Goal: Task Accomplishment & Management: Manage account settings

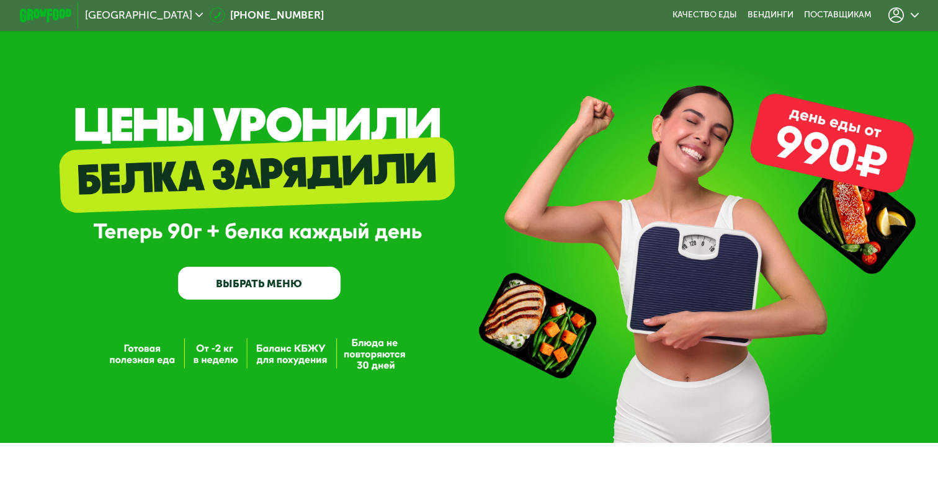
click at [255, 299] on link "ВЫБРАТЬ МЕНЮ" at bounding box center [259, 283] width 162 height 32
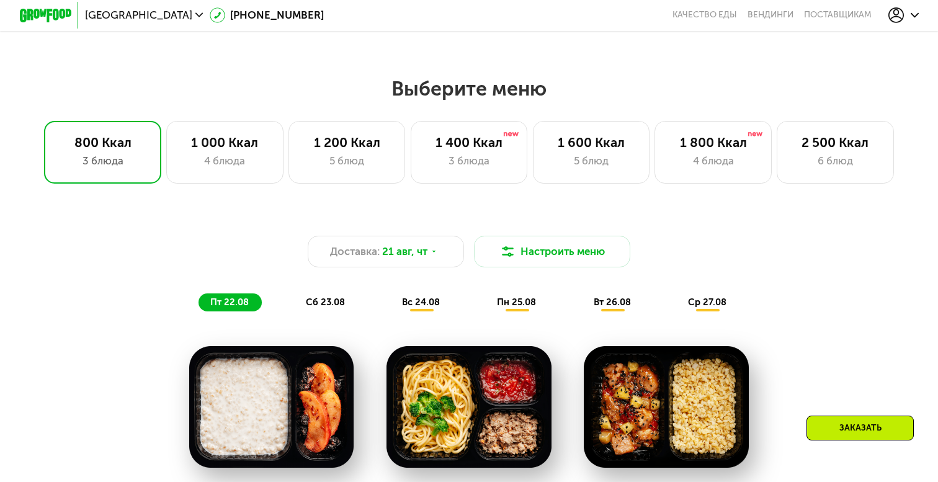
scroll to position [509, 0]
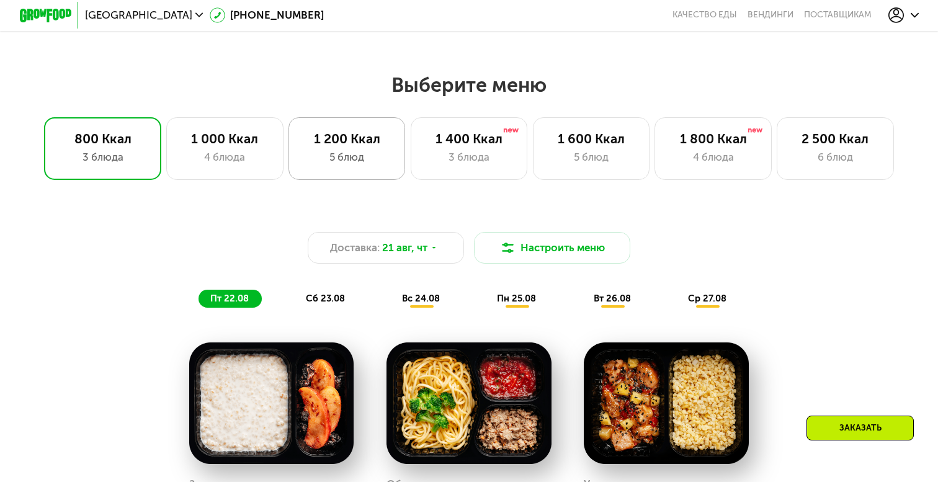
click at [337, 140] on div "1 200 Ккал" at bounding box center [346, 139] width 89 height 16
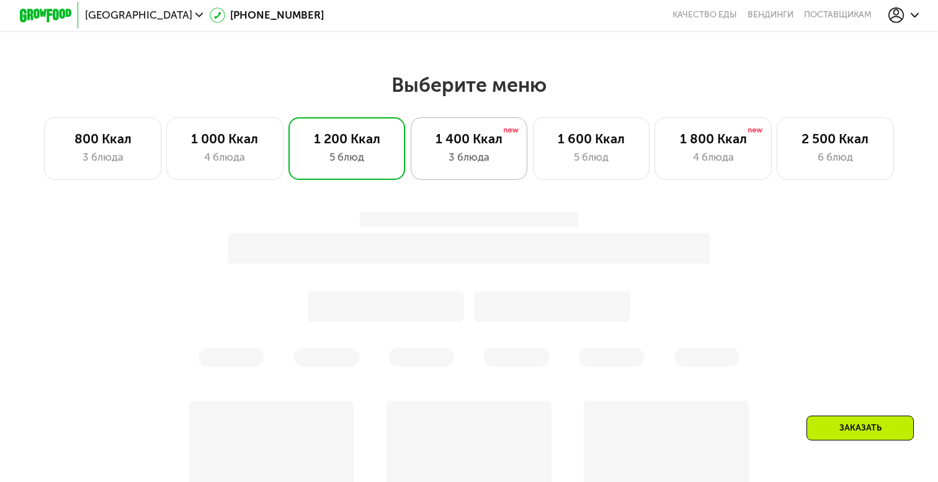
click at [448, 146] on div "1 400 Ккал" at bounding box center [469, 139] width 89 height 16
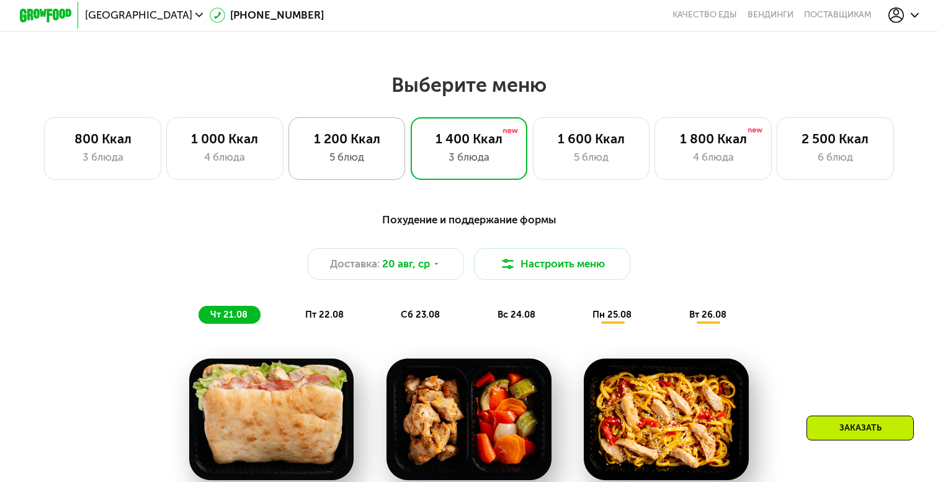
click at [411, 179] on div "1 200 Ккал 5 блюд" at bounding box center [469, 148] width 117 height 63
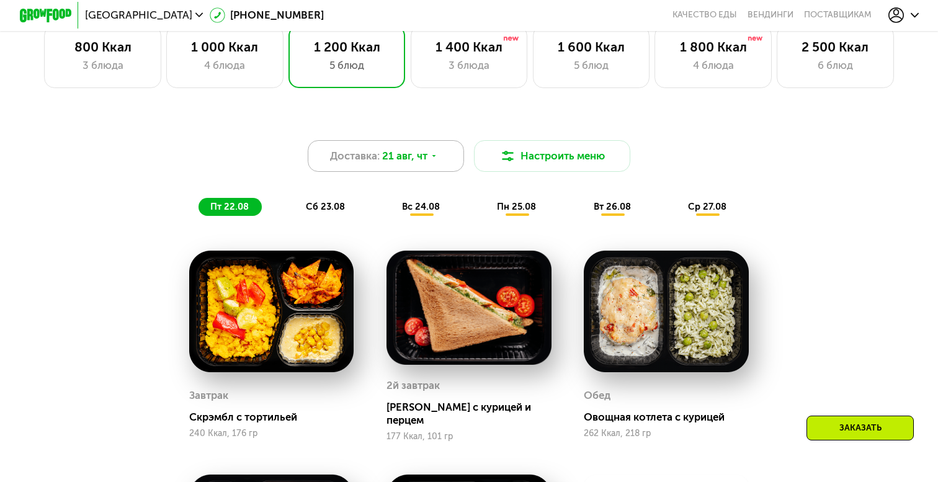
scroll to position [598, 0]
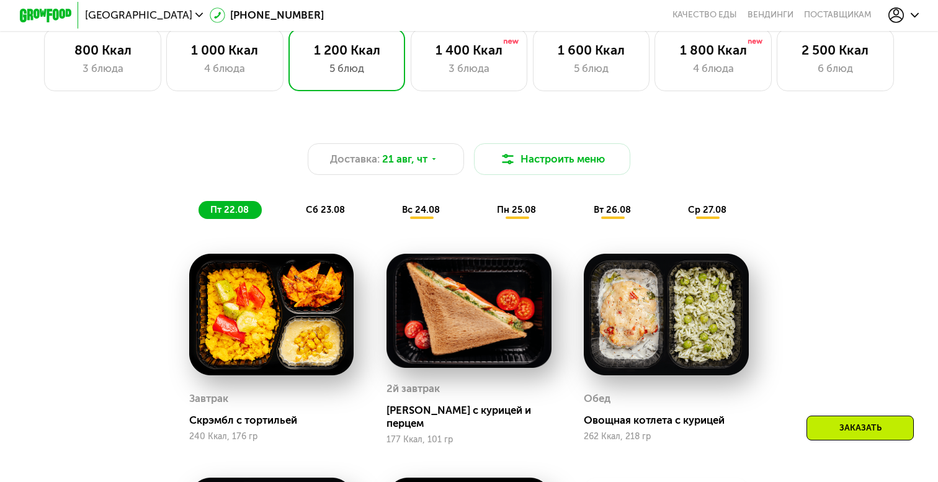
click at [390, 217] on div "сб 23.08" at bounding box center [421, 210] width 63 height 18
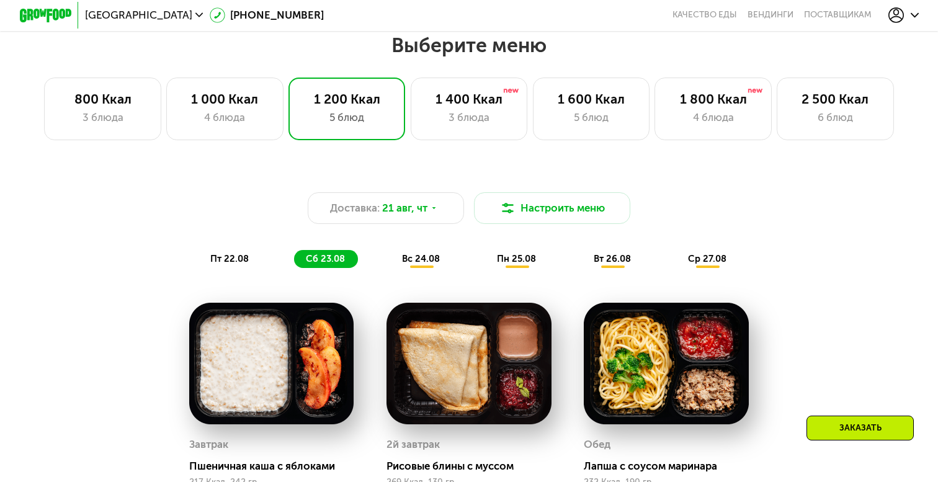
scroll to position [547, 0]
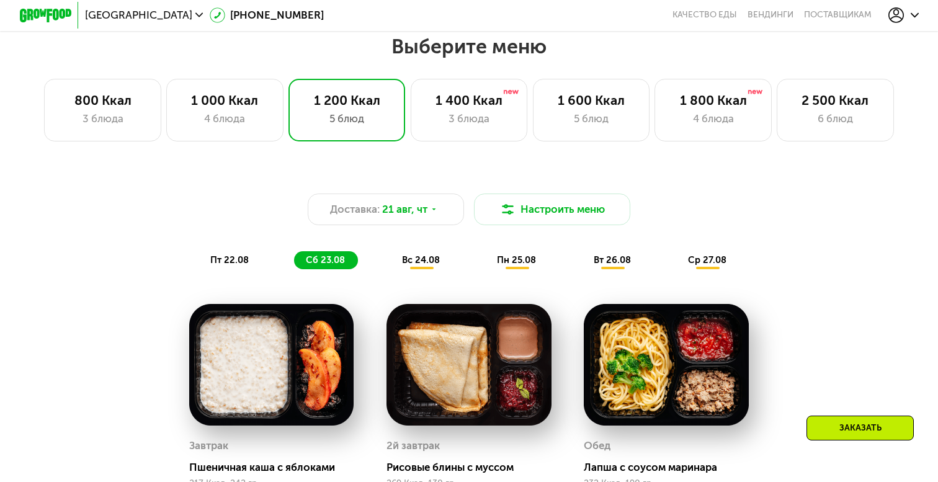
click at [240, 261] on span "пт 22.08" at bounding box center [229, 259] width 38 height 11
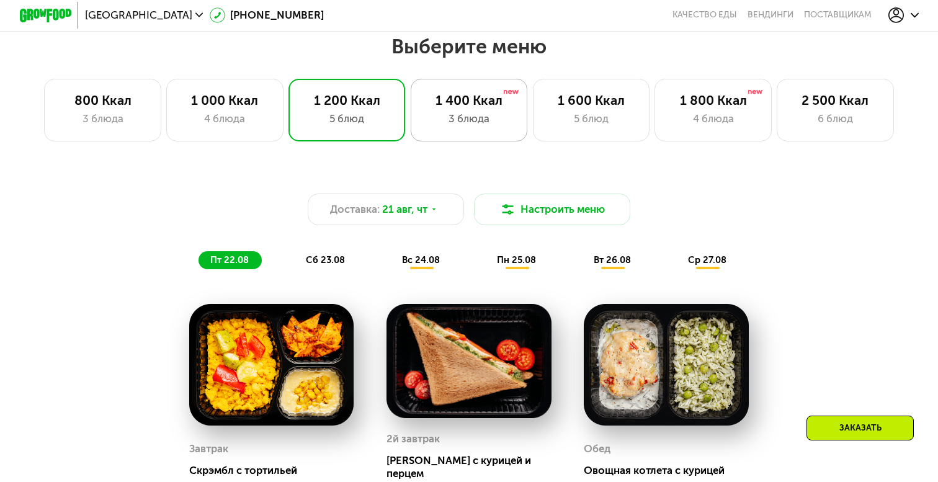
click at [493, 103] on div "1 400 Ккал" at bounding box center [469, 100] width 89 height 16
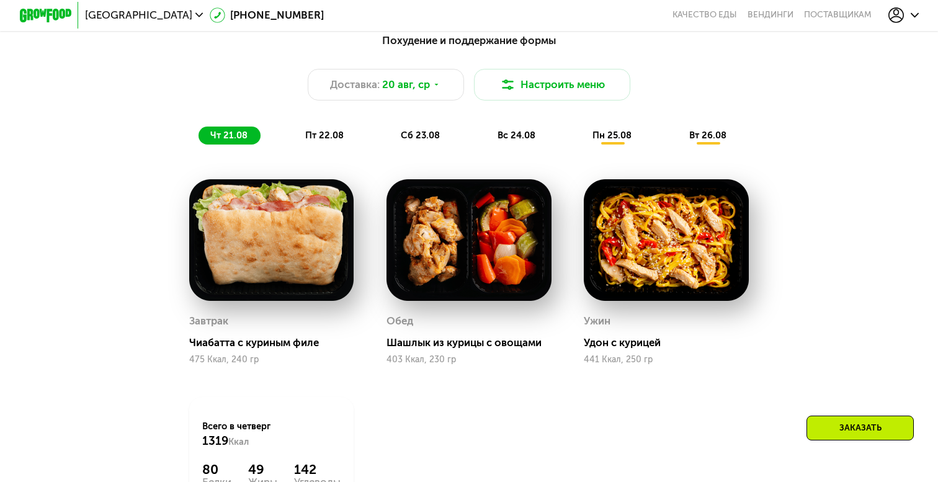
scroll to position [696, 0]
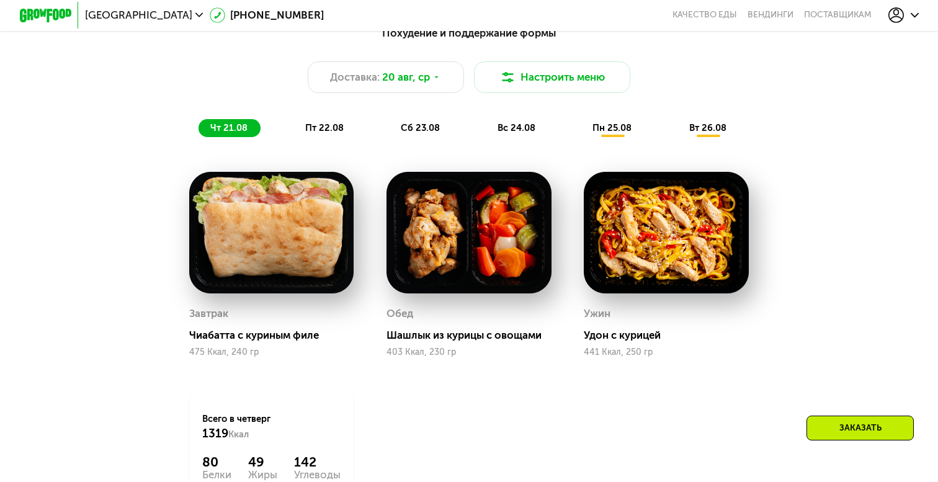
click at [389, 122] on div "пт 22.08" at bounding box center [421, 128] width 64 height 18
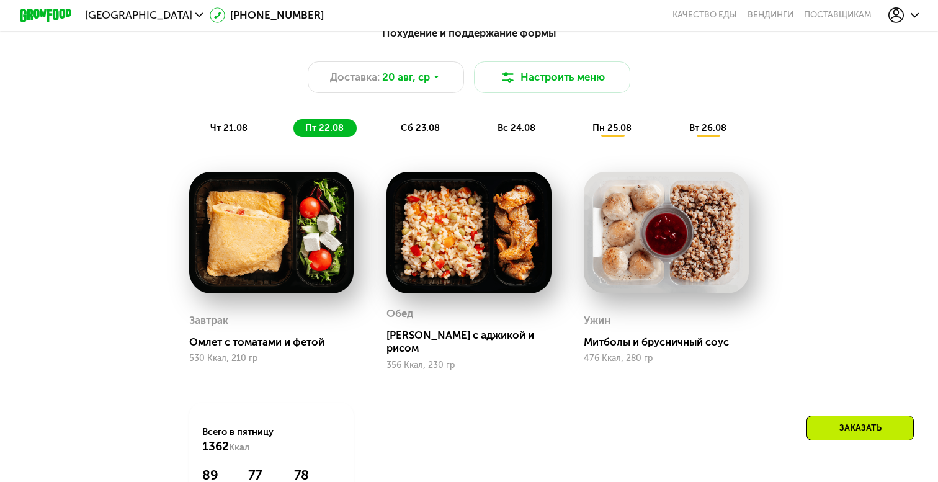
click at [294, 119] on div "чт 21.08" at bounding box center [325, 128] width 63 height 18
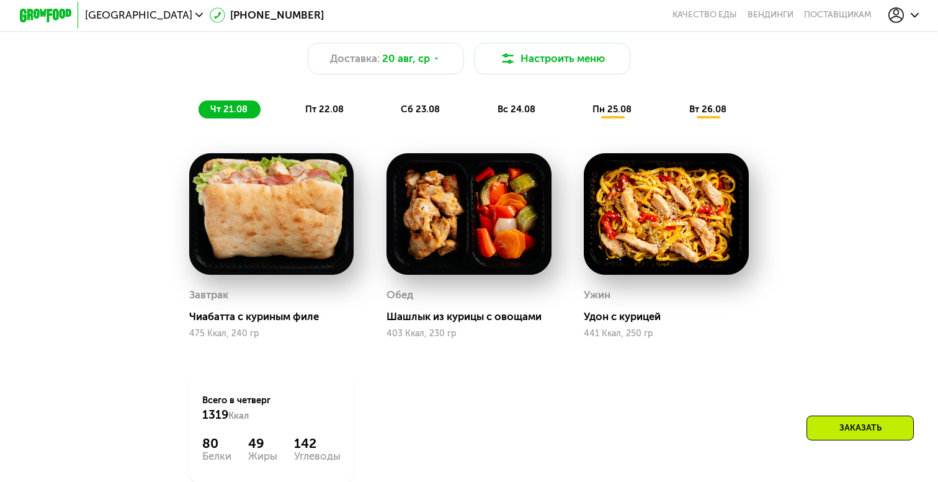
scroll to position [691, 0]
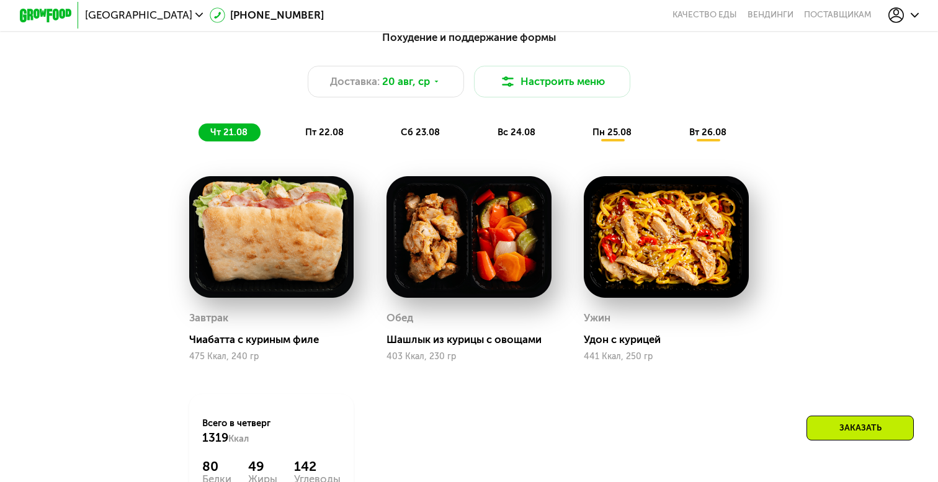
click at [423, 340] on div "Шашлык из курицы с овощами" at bounding box center [475, 339] width 176 height 13
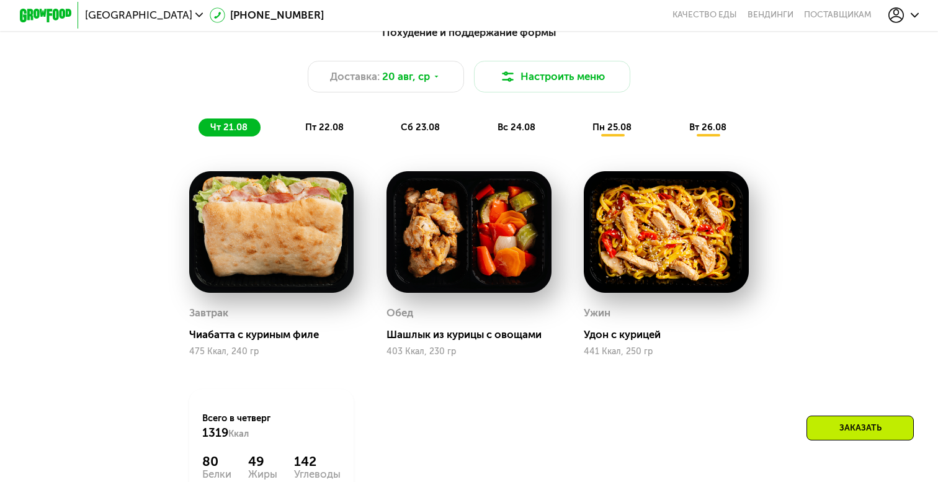
scroll to position [670, 0]
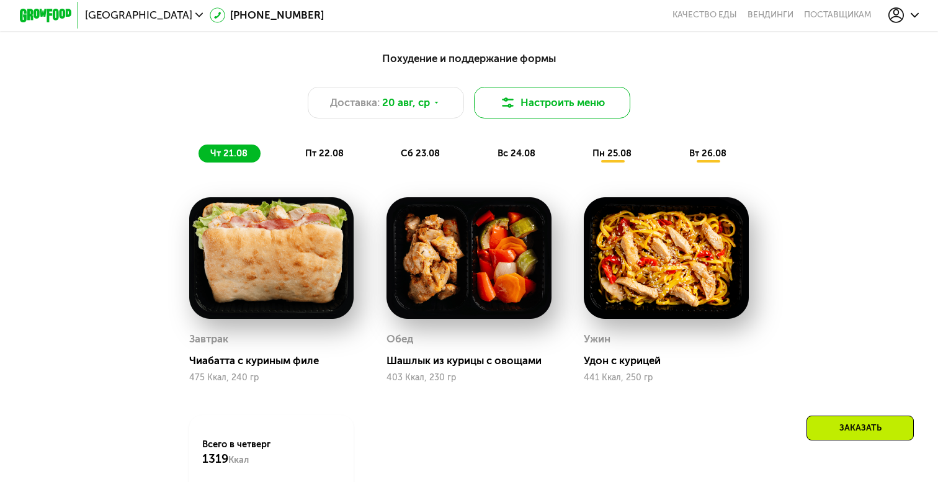
click at [511, 106] on img at bounding box center [508, 103] width 16 height 16
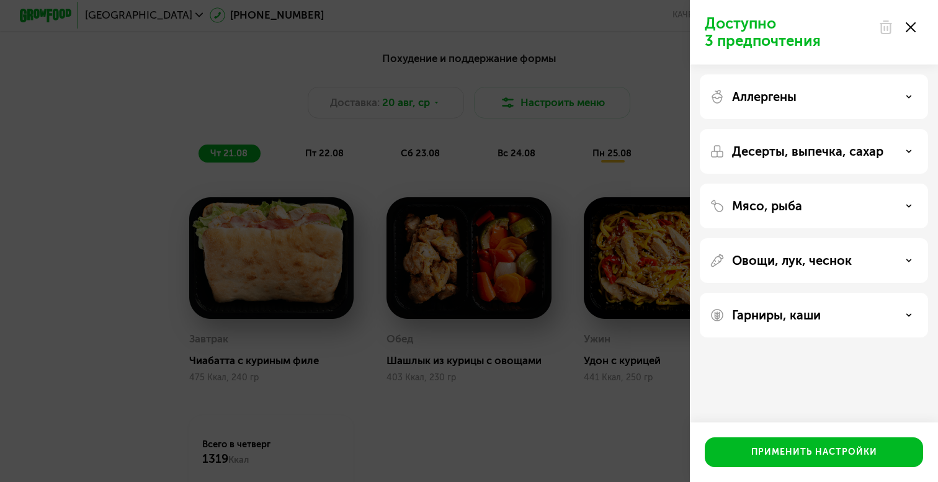
click at [593, 287] on div "Доступно 3 предпочтения Аллергены Десерты, выпечка, сахар Мясо, рыба Овощи, лук…" at bounding box center [469, 241] width 938 height 482
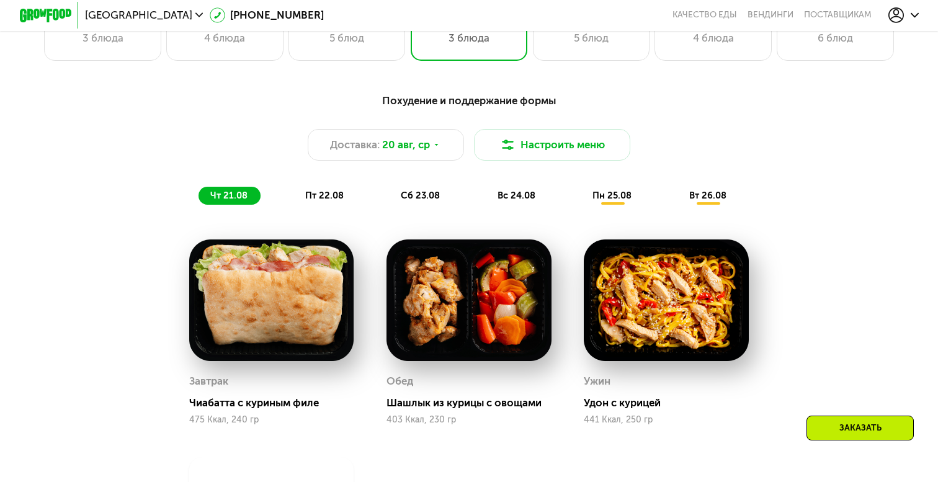
scroll to position [658, 0]
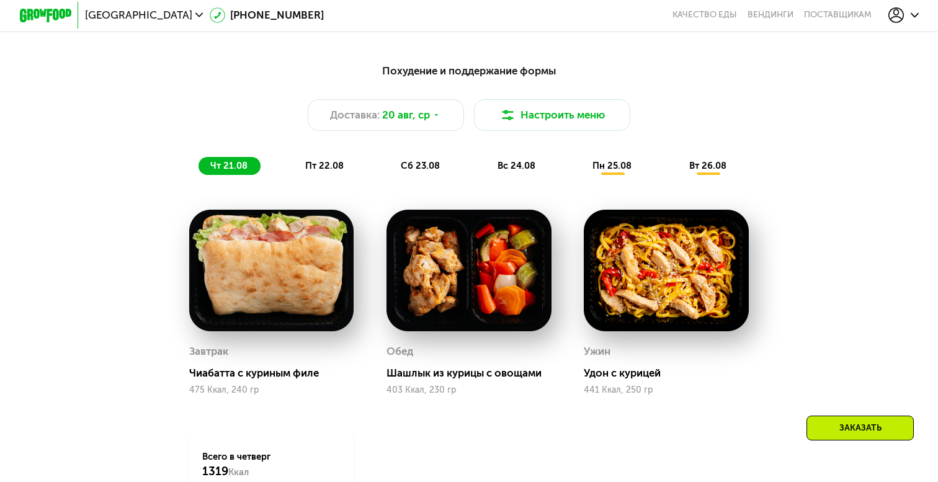
click at [318, 165] on span "пт 22.08" at bounding box center [324, 165] width 38 height 11
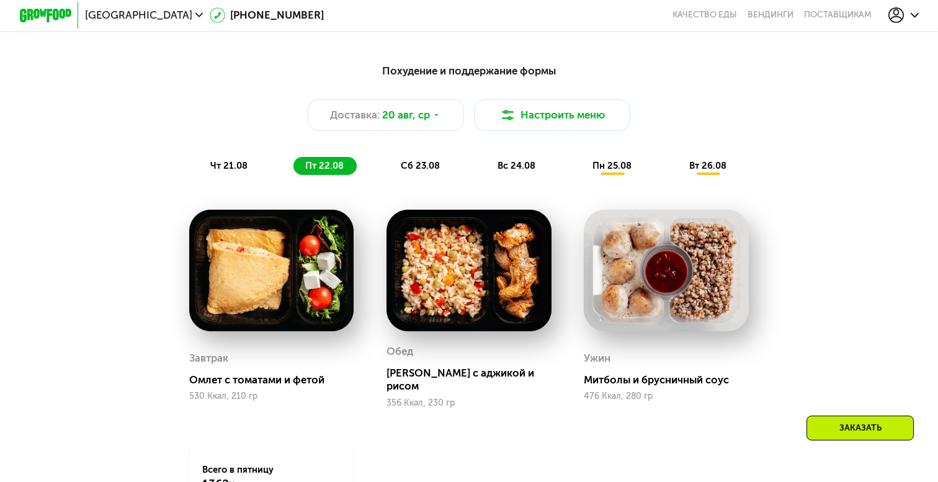
click at [294, 171] on div "чт 21.08" at bounding box center [325, 166] width 63 height 18
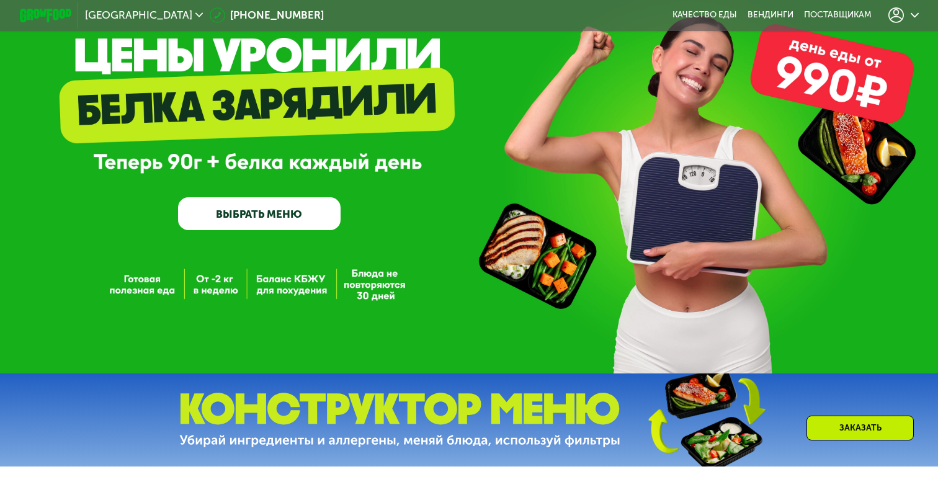
scroll to position [127, 0]
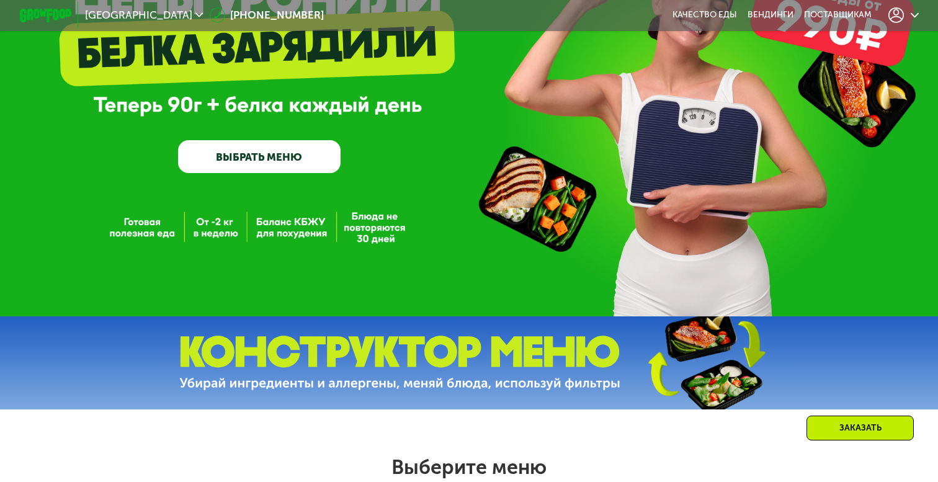
click at [312, 370] on img at bounding box center [399, 363] width 441 height 55
click at [632, 338] on img at bounding box center [706, 363] width 184 height 98
click at [277, 157] on link "ВЫБРАТЬ МЕНЮ" at bounding box center [259, 156] width 162 height 32
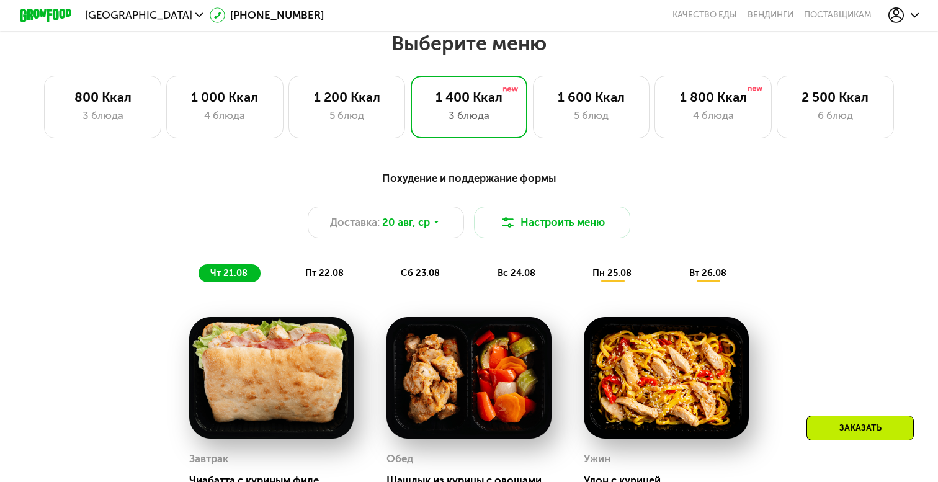
scroll to position [551, 0]
click at [501, 230] on button "Настроить меню" at bounding box center [552, 222] width 156 height 31
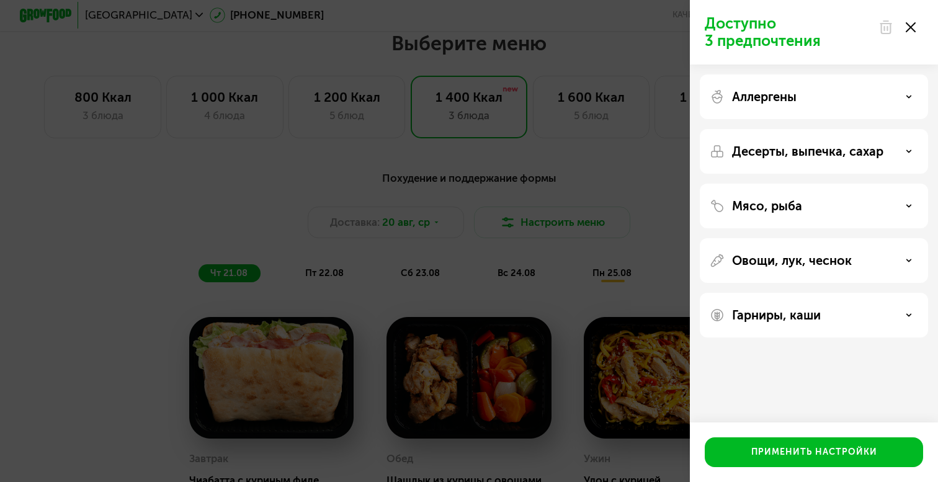
click at [737, 205] on p "Мясо, рыба" at bounding box center [767, 206] width 70 height 15
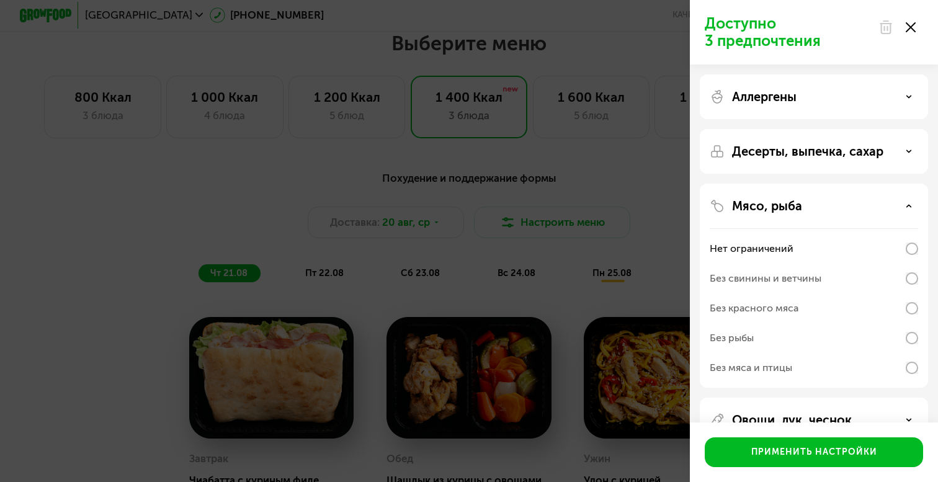
click at [737, 205] on p "Мясо, рыба" at bounding box center [767, 206] width 70 height 15
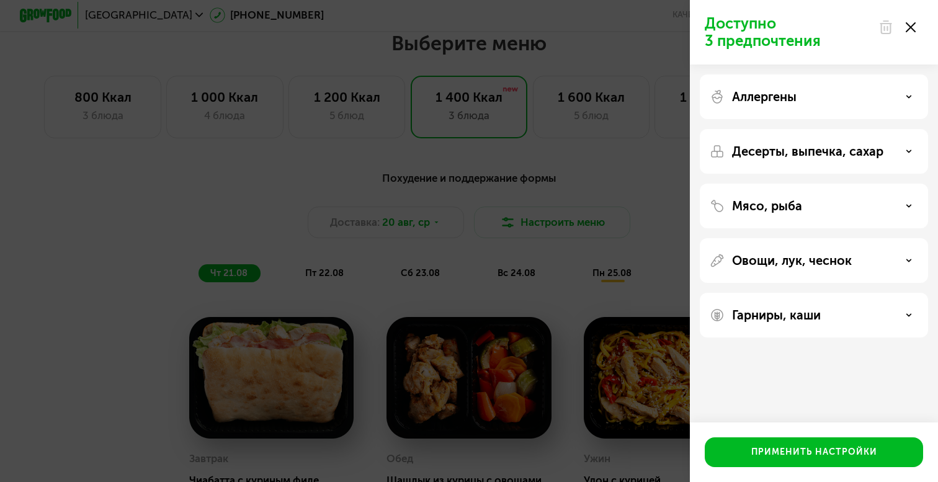
click at [604, 297] on div "Доступно 3 предпочтения Аллергены Десерты, выпечка, сахар Мясо, рыба Овощи, лук…" at bounding box center [469, 241] width 938 height 482
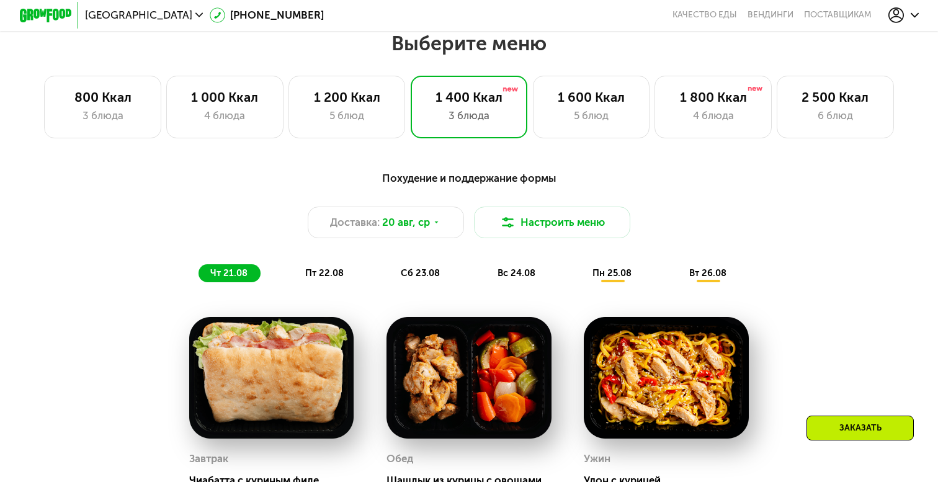
click at [503, 417] on img at bounding box center [469, 378] width 165 height 122
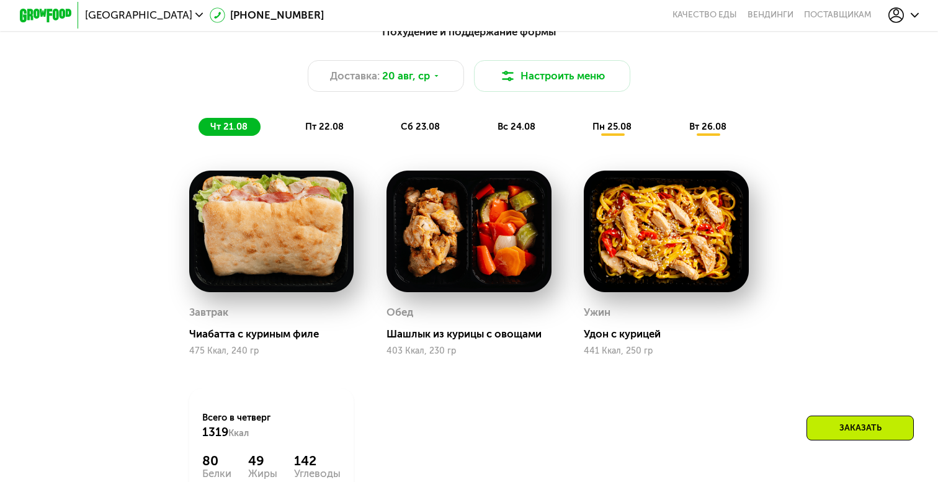
scroll to position [705, 0]
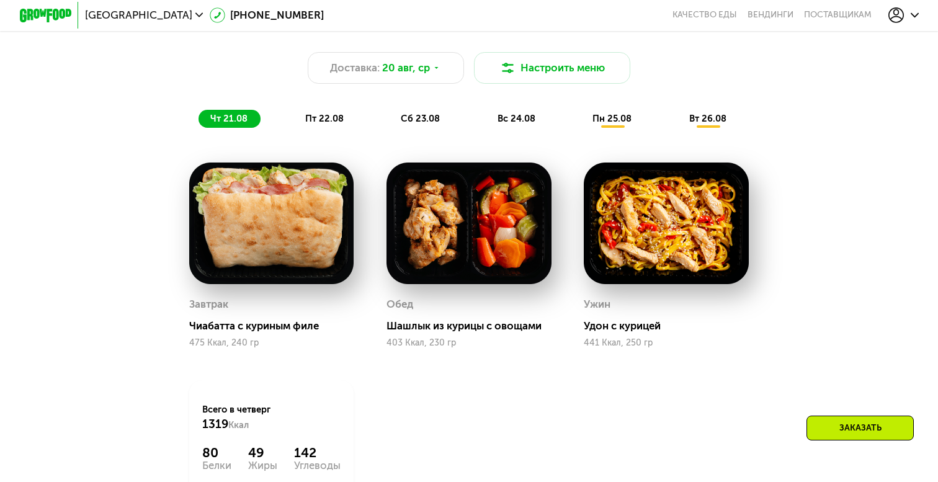
click at [417, 343] on div "403 Ккал, 230 гр" at bounding box center [469, 343] width 165 height 10
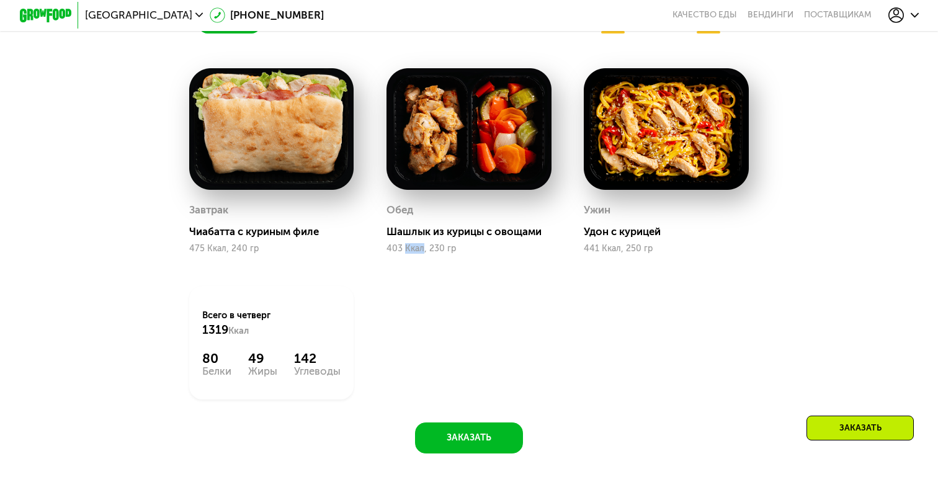
scroll to position [830, 0]
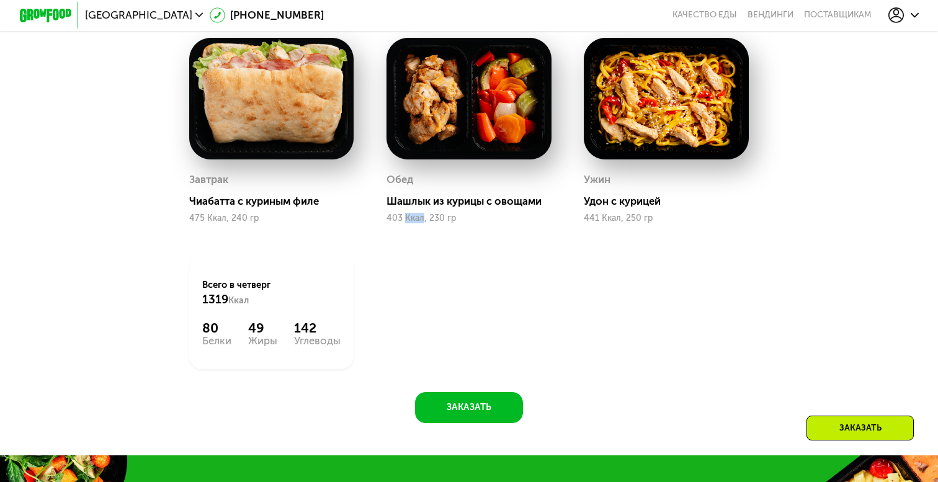
click at [0, 0] on div "Завтрак Чиабатта с куриным филе 475 Ккал, 240 гр Обед Шашлык из курицы с овощам…" at bounding box center [0, 0] width 0 height 0
click at [438, 402] on button "Заказать" at bounding box center [469, 407] width 109 height 31
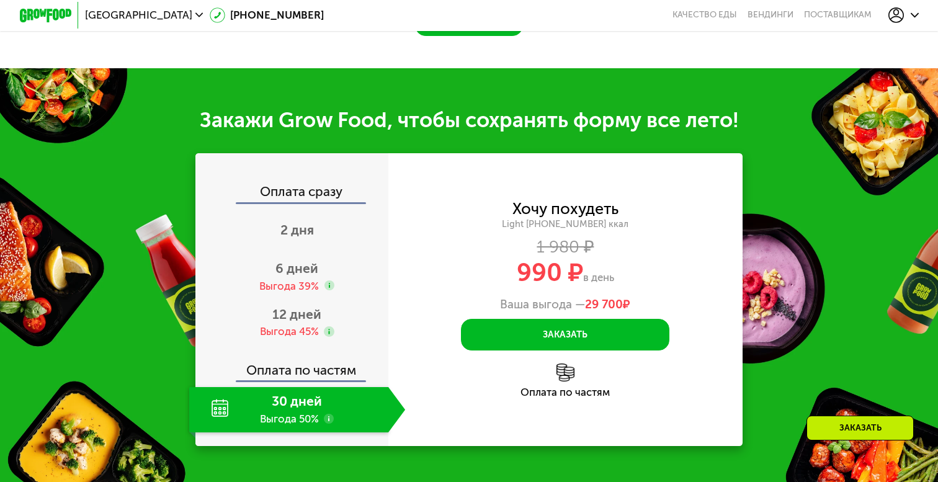
scroll to position [1285, 0]
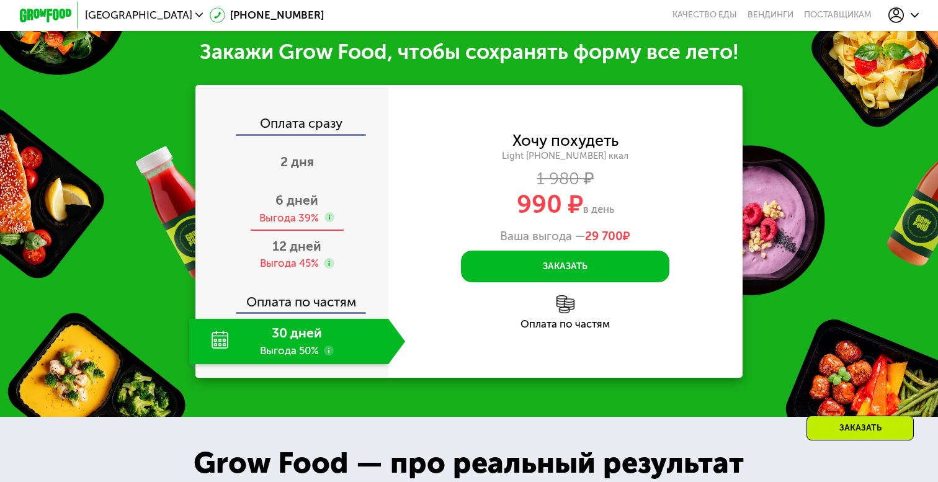
click at [294, 216] on div "Выгода 39%" at bounding box center [289, 218] width 60 height 14
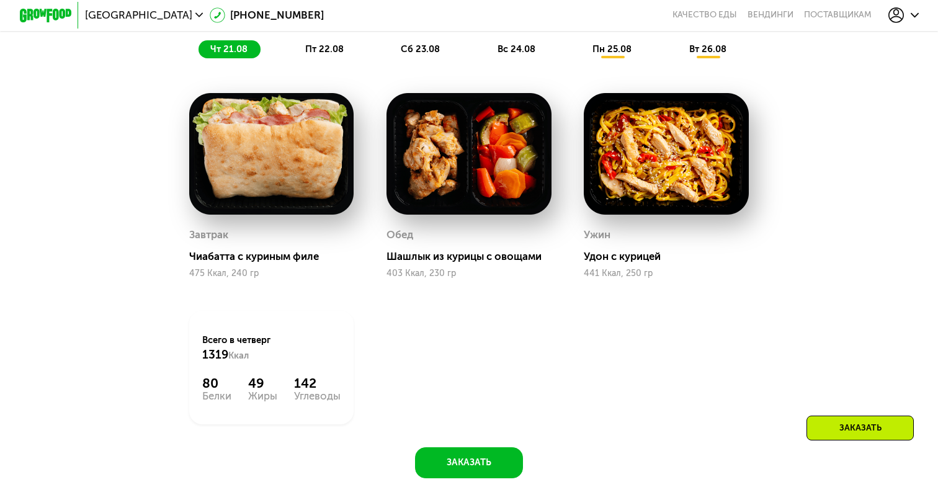
scroll to position [751, 0]
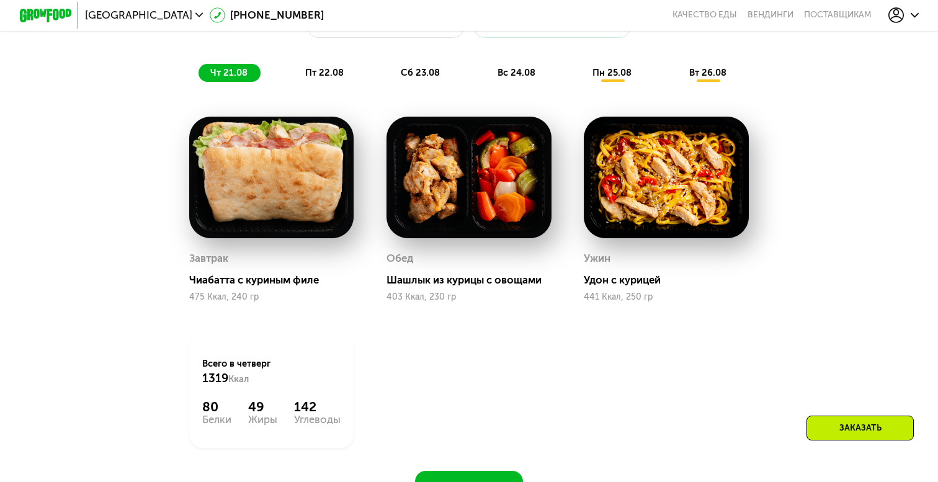
click at [340, 84] on div "Похудение и поддержание формы Доставка: [DATE] Настроить меню чт 21.08 пт 22.08…" at bounding box center [469, 26] width 787 height 128
click at [330, 71] on span "пт 22.08" at bounding box center [324, 72] width 38 height 11
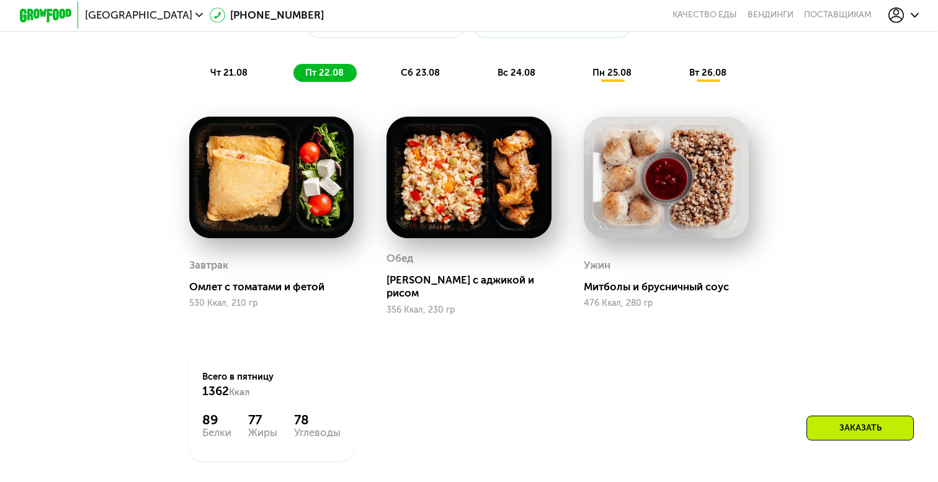
click at [411, 70] on span "сб 23.08" at bounding box center [420, 72] width 39 height 11
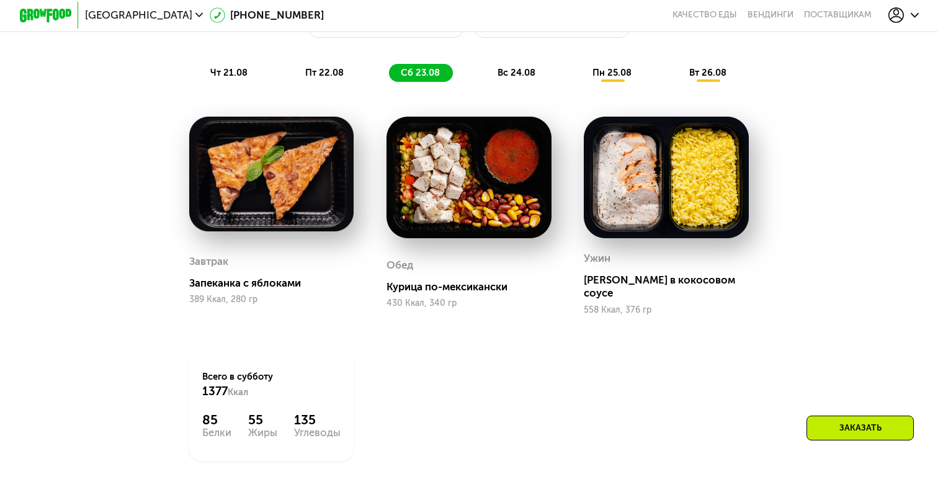
click at [528, 68] on span "вс 24.08" at bounding box center [517, 72] width 38 height 11
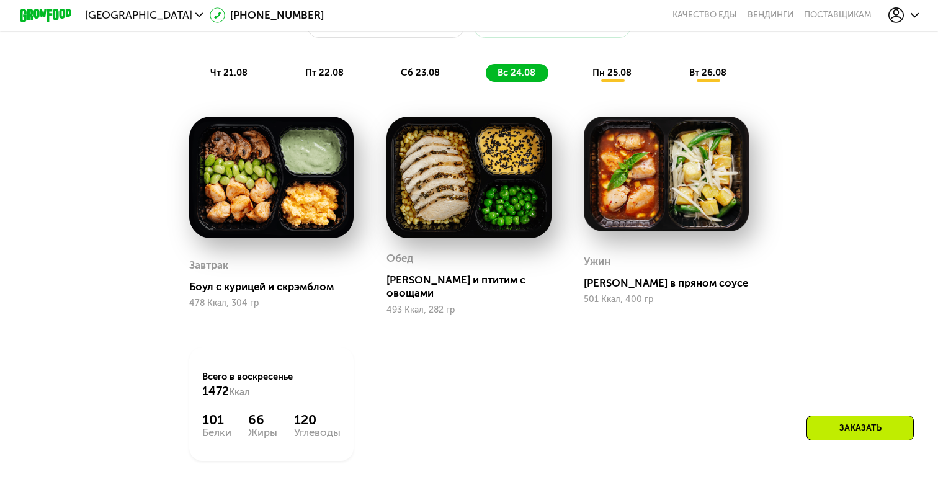
click at [621, 68] on span "пн 25.08" at bounding box center [612, 72] width 39 height 11
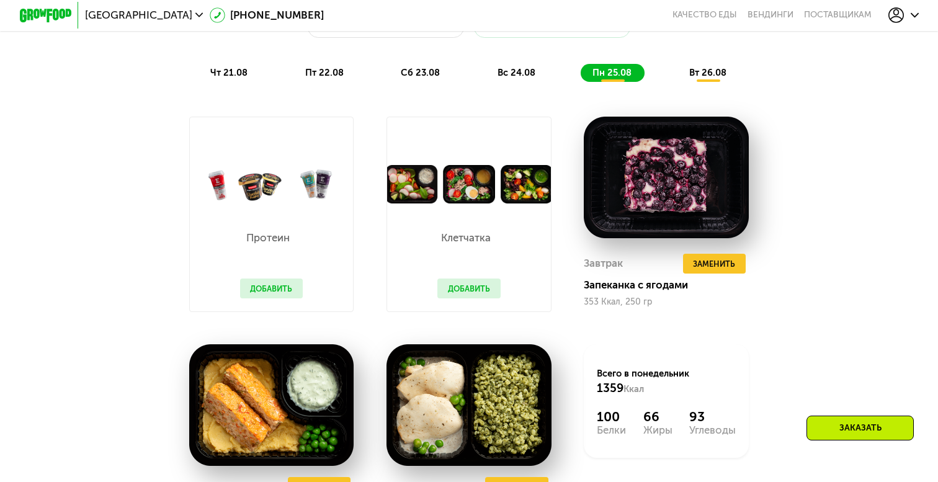
click at [260, 74] on div "чт 21.08 пт 22.08 сб 23.08 вс 24.08 пн 25.08 вт 26.08" at bounding box center [469, 73] width 541 height 18
click at [318, 63] on div "Похудение и поддержание формы Доставка: [DATE] Настроить меню чт 21.08 пт 22.08…" at bounding box center [469, 26] width 772 height 113
click at [389, 66] on div "пт 22.08" at bounding box center [421, 73] width 64 height 18
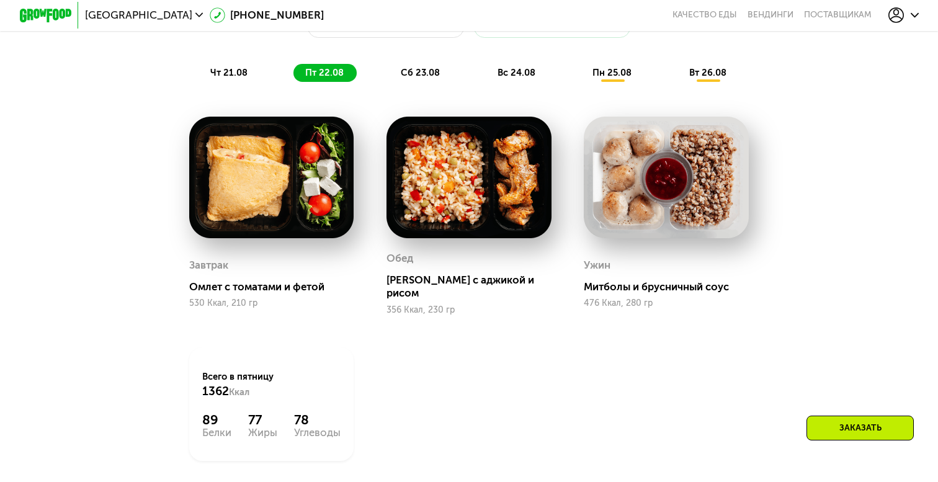
click at [320, 68] on span "пт 22.08" at bounding box center [324, 72] width 38 height 11
click at [415, 71] on span "сб 23.08" at bounding box center [420, 72] width 39 height 11
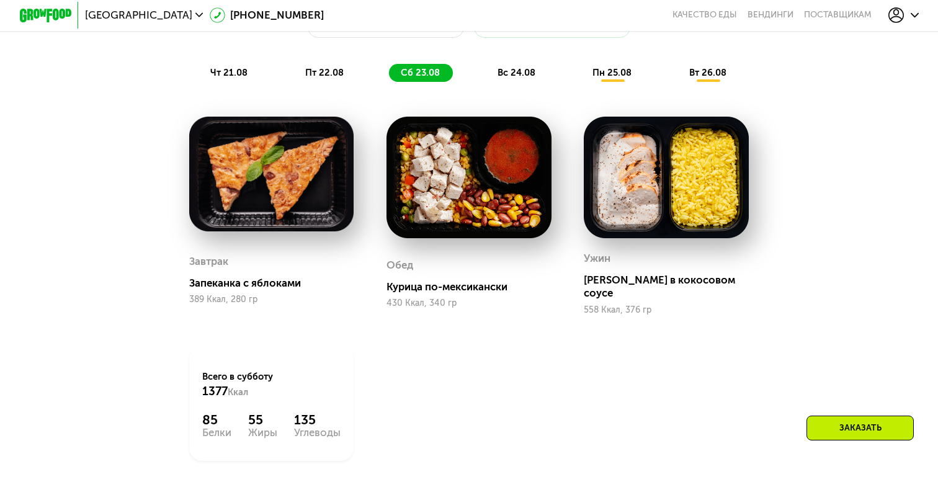
click at [515, 68] on span "вс 24.08" at bounding box center [517, 72] width 38 height 11
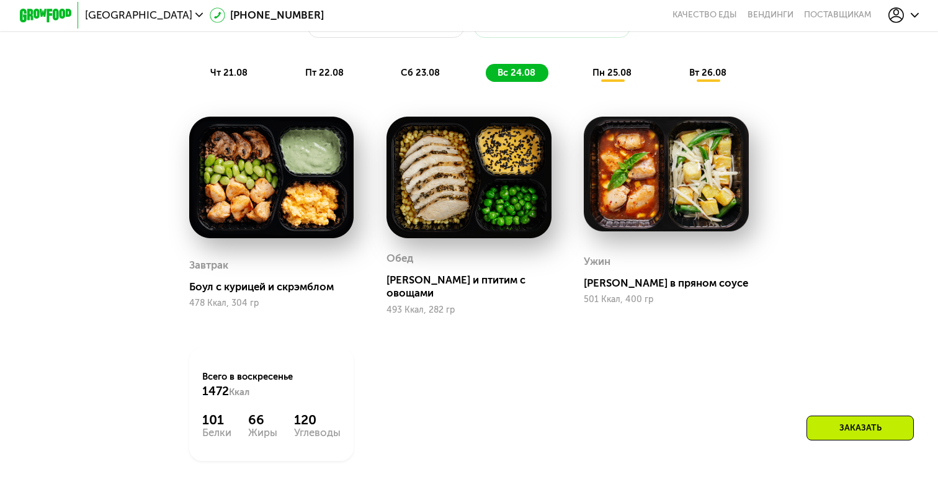
click at [678, 78] on div "пн 25.08" at bounding box center [709, 73] width 62 height 18
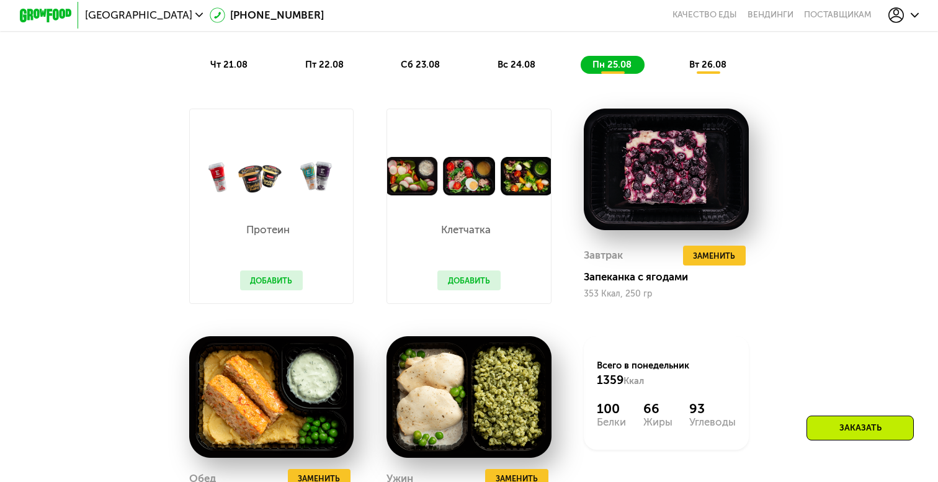
scroll to position [750, 0]
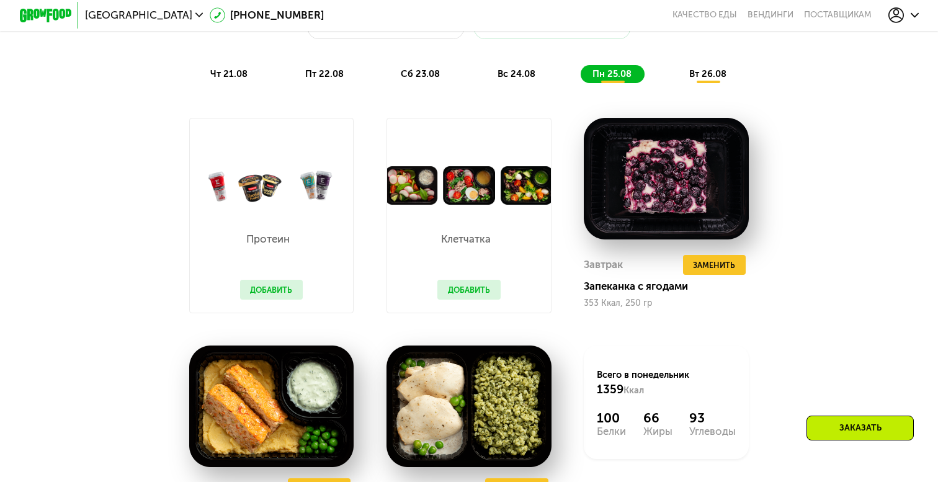
click at [695, 82] on div "вт 26.08" at bounding box center [709, 74] width 62 height 18
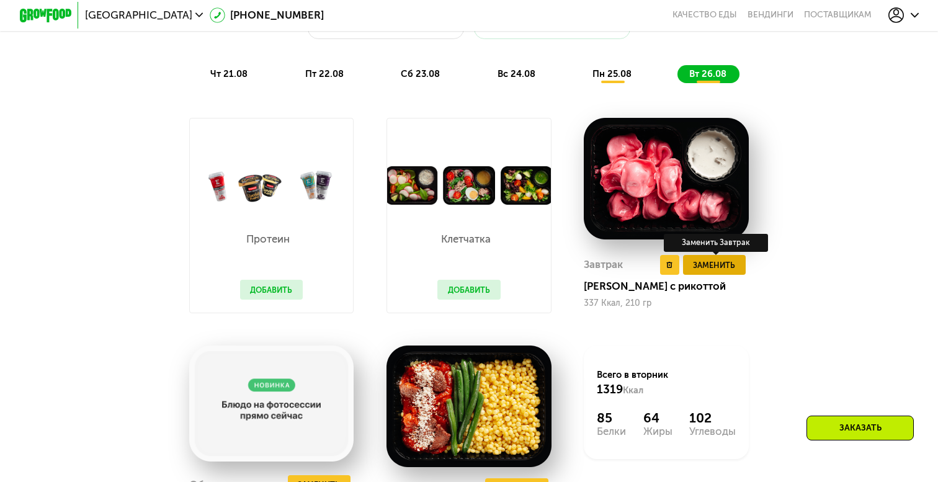
click at [712, 263] on span "Заменить" at bounding box center [714, 265] width 42 height 13
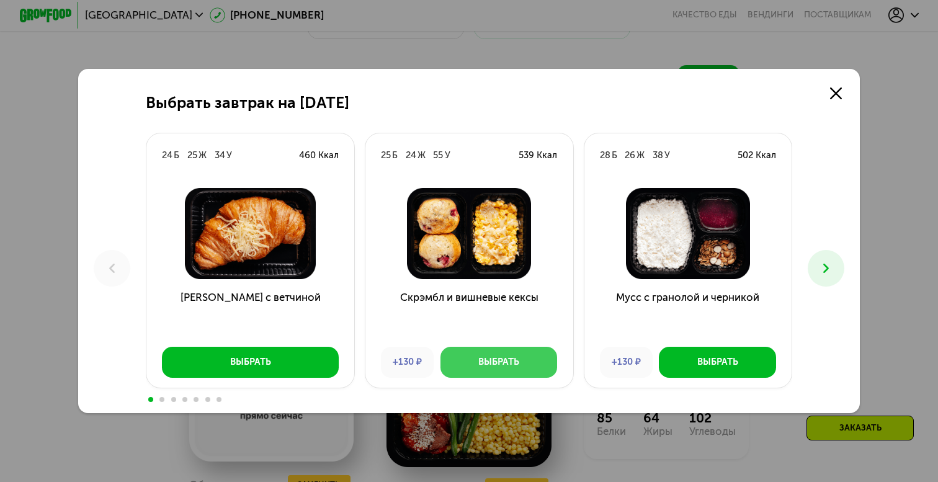
click at [504, 364] on div "Выбрать" at bounding box center [499, 362] width 41 height 13
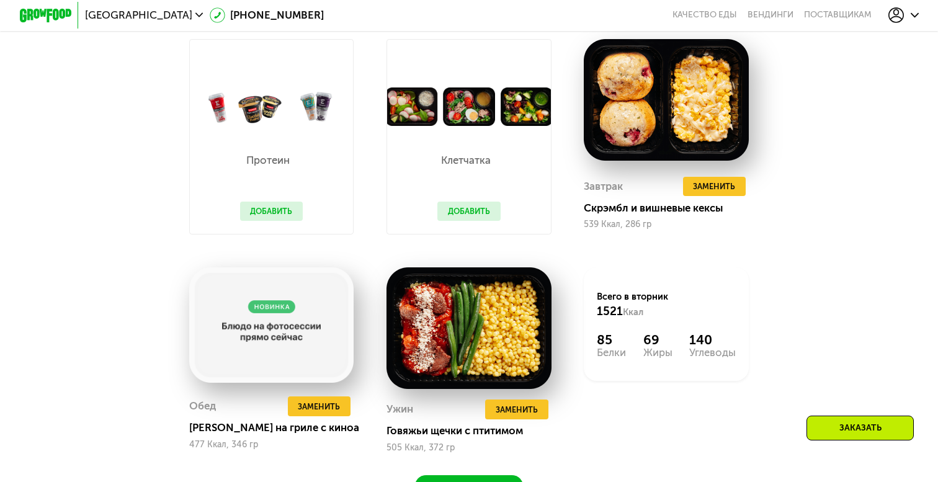
scroll to position [861, 0]
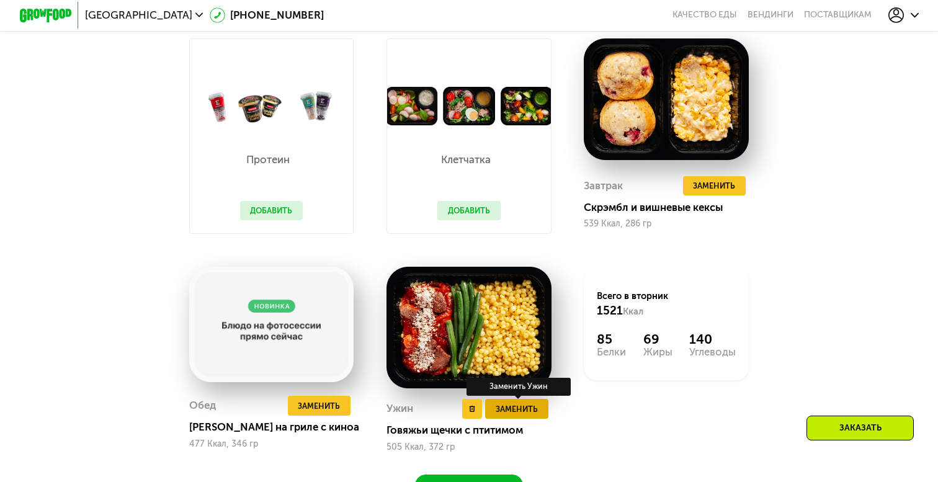
click at [520, 403] on span "Заменить" at bounding box center [517, 409] width 42 height 13
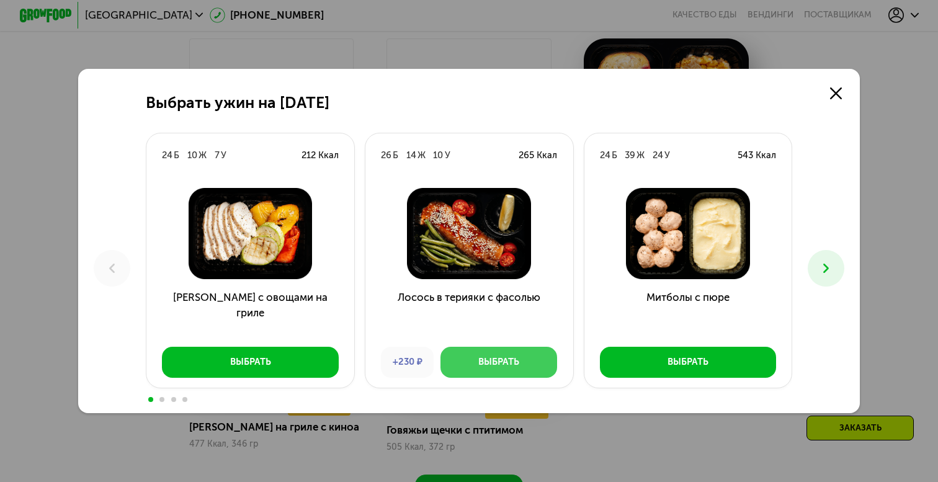
click at [522, 365] on button "Выбрать" at bounding box center [499, 362] width 117 height 31
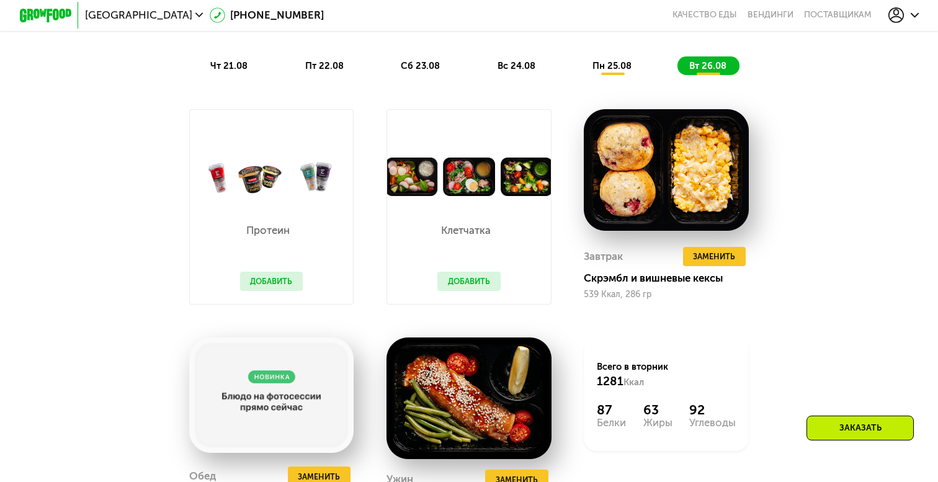
scroll to position [778, 0]
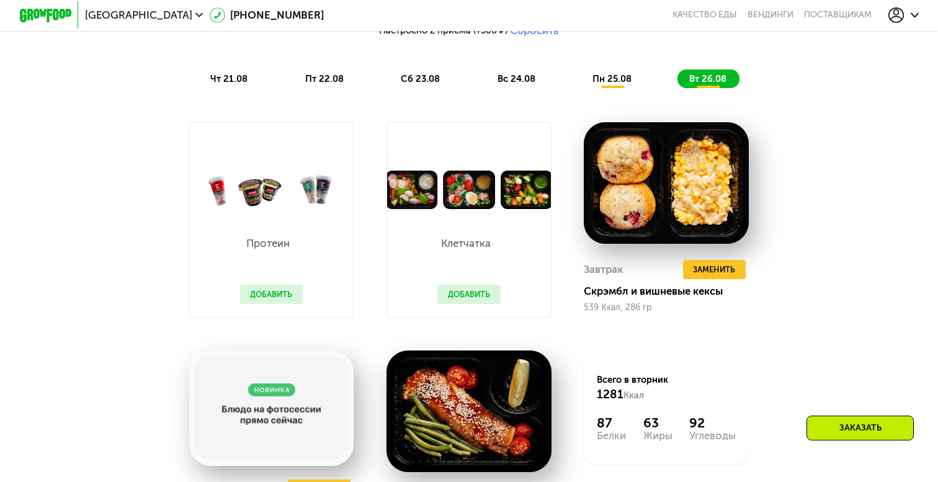
click at [615, 66] on div "Похудение и поддержание формы Доставка: [DATE] Настроить меню Настроено 2 прием…" at bounding box center [469, 15] width 772 height 145
click at [616, 83] on span "пн 25.08" at bounding box center [612, 78] width 39 height 11
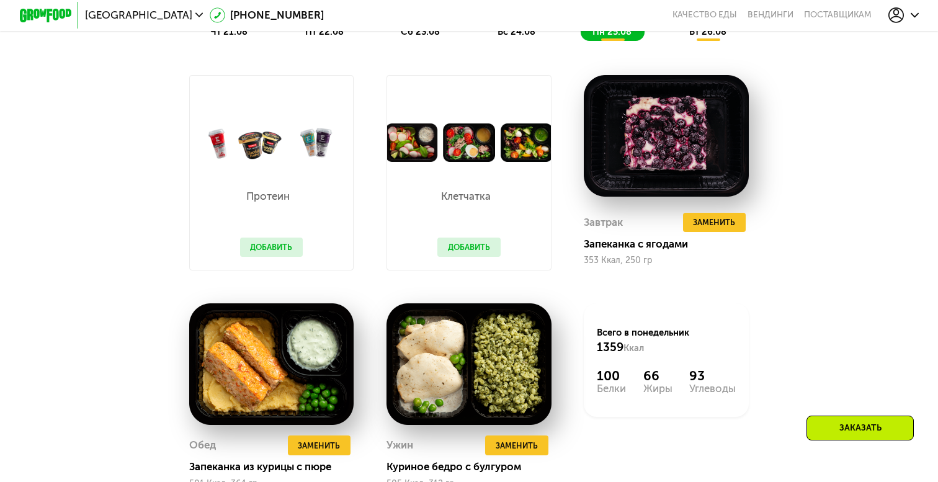
scroll to position [824, 0]
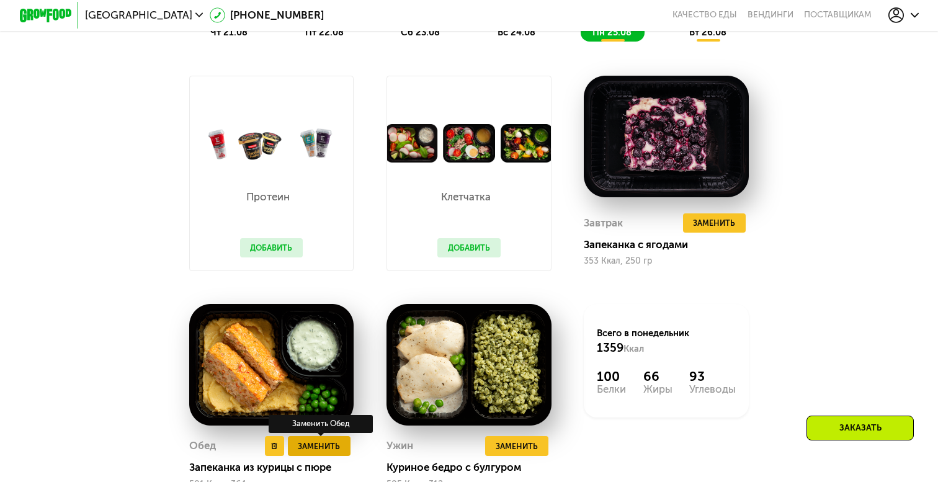
click at [310, 451] on span "Заменить" at bounding box center [319, 446] width 42 height 13
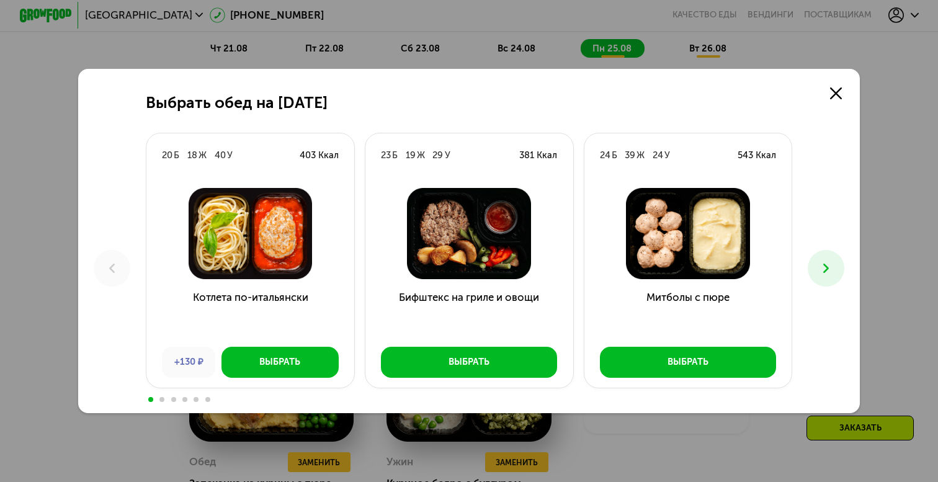
scroll to position [808, 0]
click at [807, 269] on div "Выбрать обед на [DATE] Б 18 Ж 40 У 403 Ккал Котлета по-итальянски +130 ₽ Выбрат…" at bounding box center [469, 241] width 782 height 344
click at [824, 269] on icon at bounding box center [827, 269] width 16 height 16
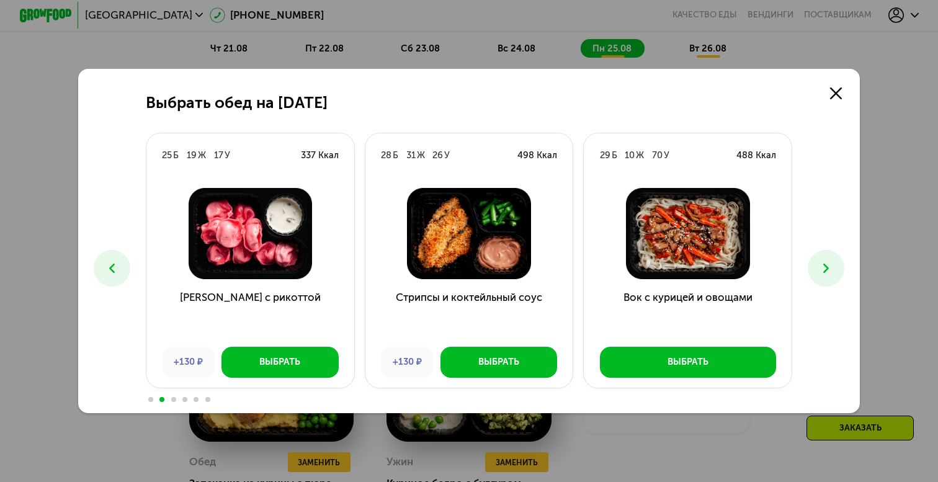
click at [824, 269] on icon at bounding box center [827, 269] width 16 height 16
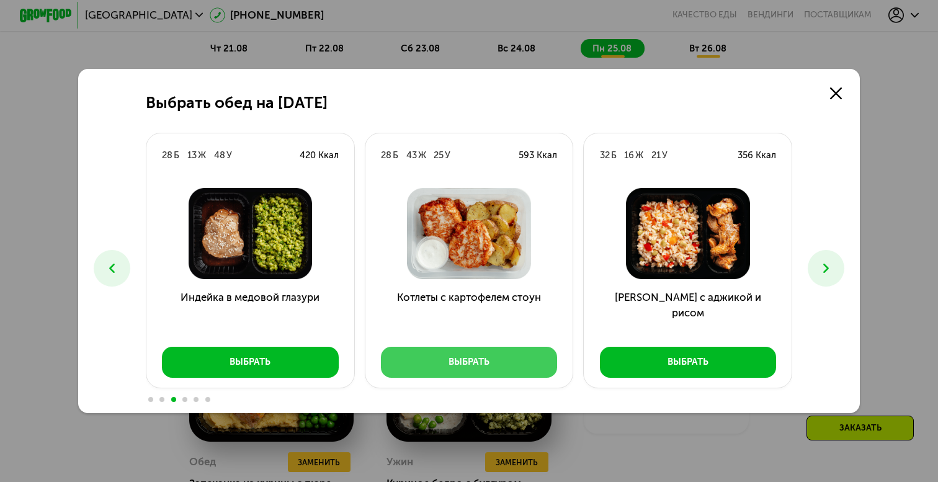
click at [520, 376] on button "Выбрать" at bounding box center [469, 362] width 176 height 31
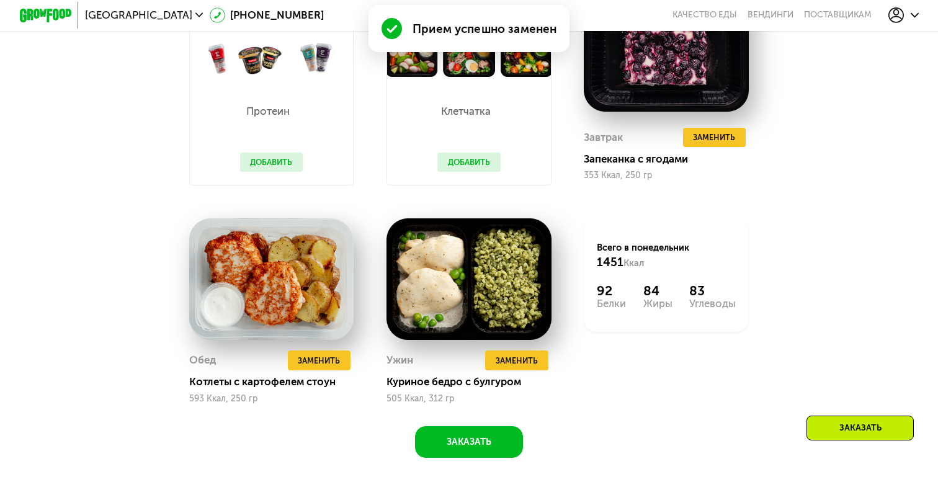
scroll to position [914, 0]
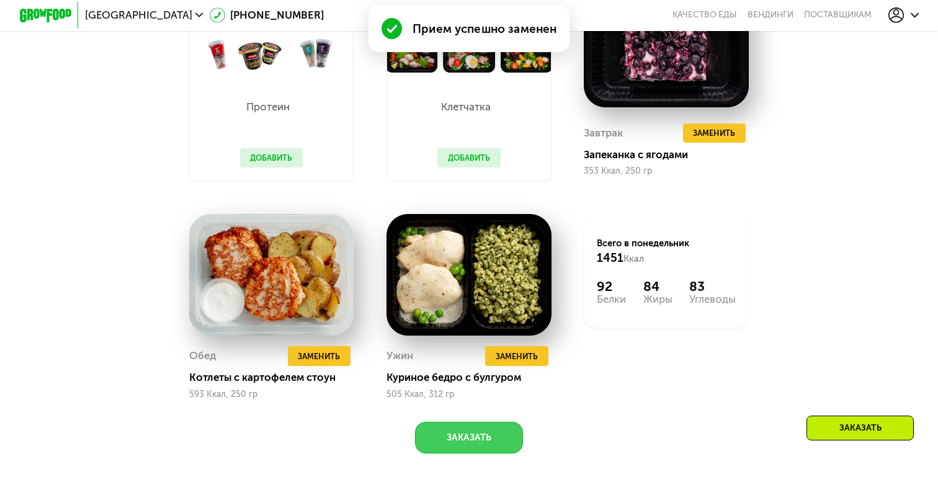
click at [487, 444] on button "Заказать" at bounding box center [469, 437] width 109 height 31
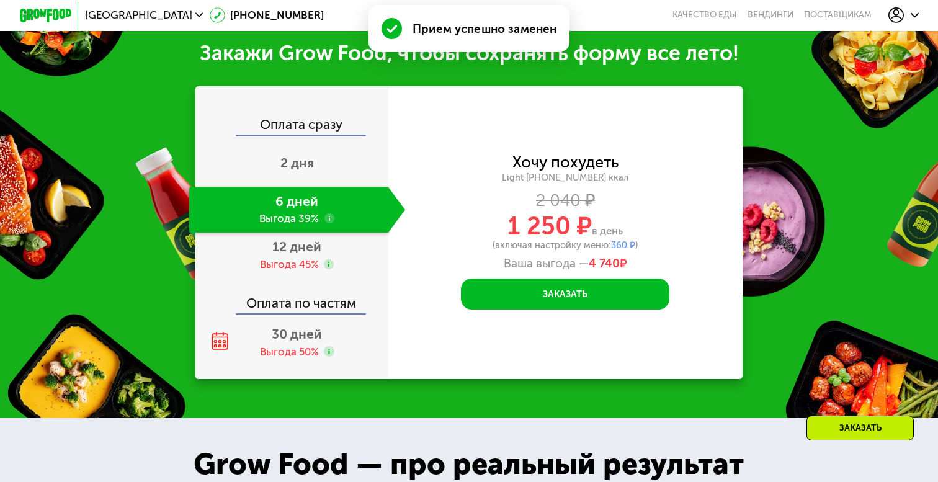
scroll to position [1400, 0]
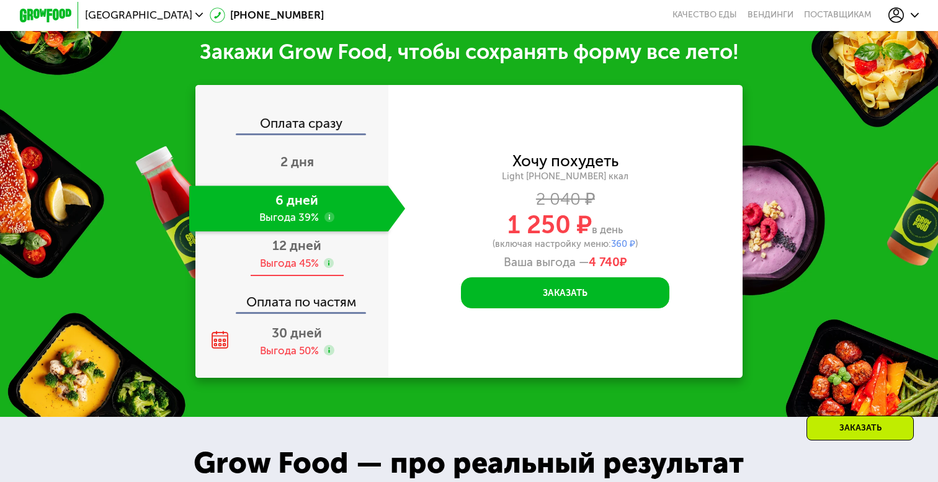
click at [327, 276] on div "12 дней Выгода 45%" at bounding box center [297, 255] width 217 height 46
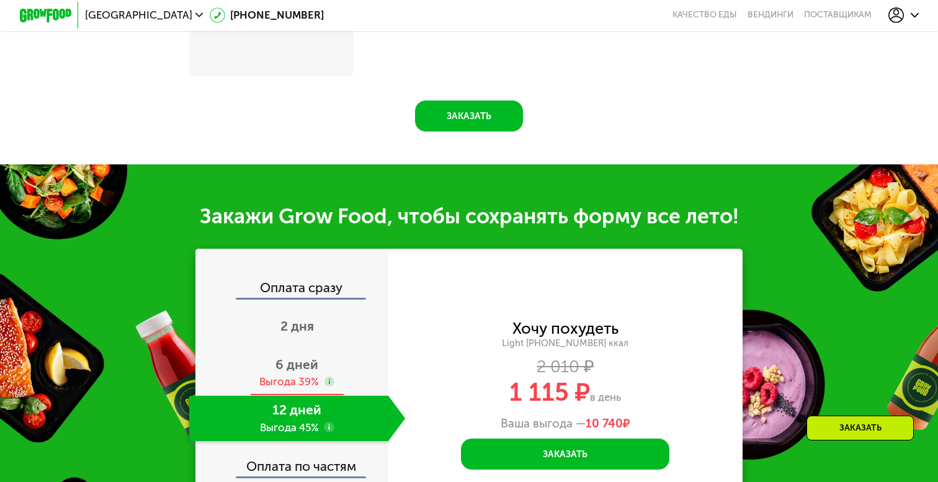
click at [337, 384] on div "6 дней Выгода 39%" at bounding box center [297, 373] width 217 height 46
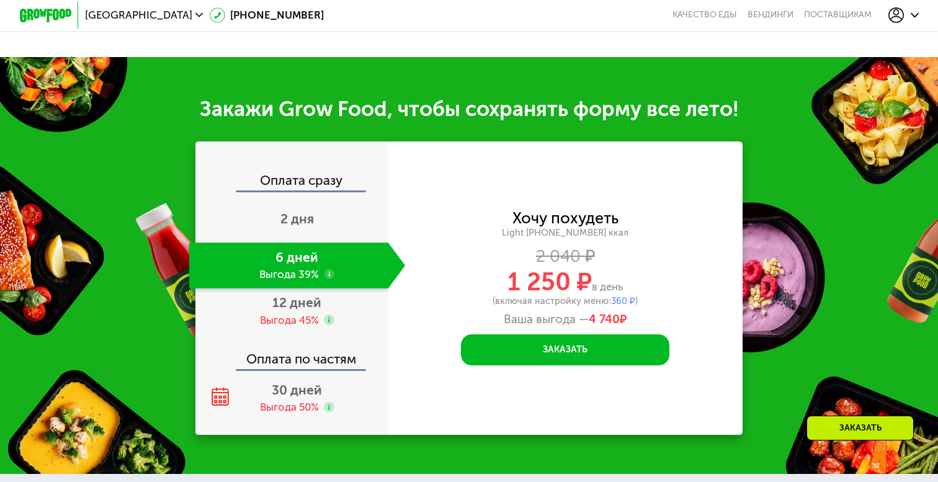
scroll to position [1263, 0]
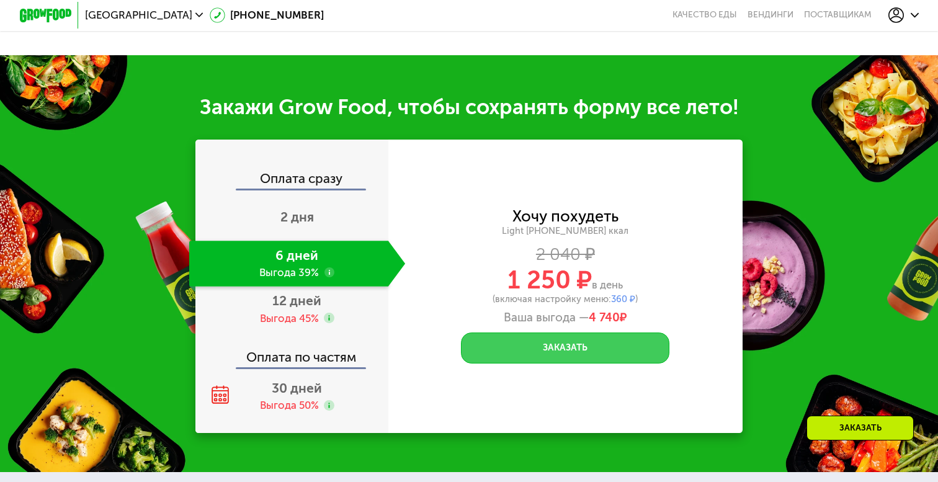
click at [560, 342] on button "Заказать" at bounding box center [565, 348] width 209 height 31
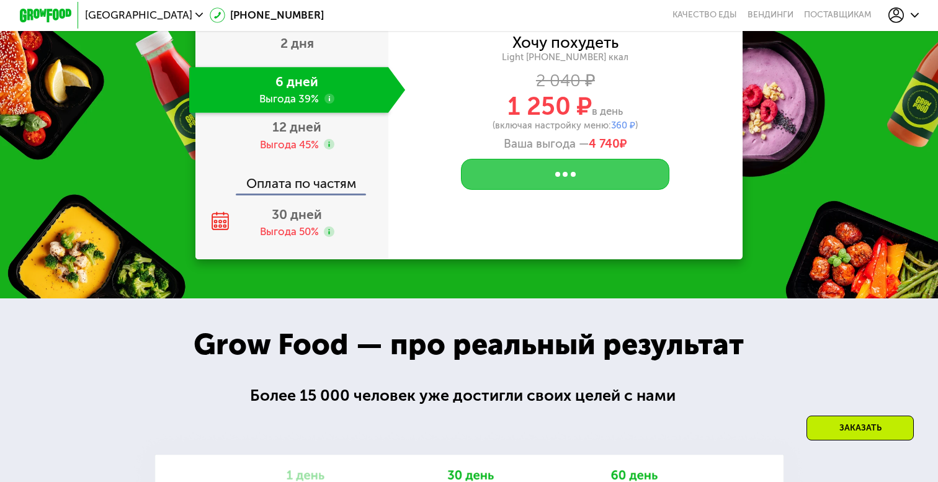
scroll to position [1439, 0]
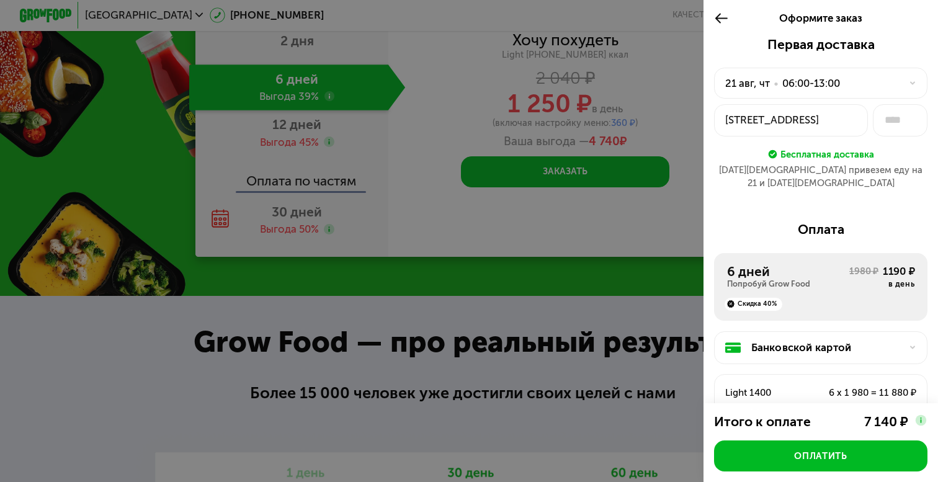
click at [886, 88] on div "[DATE] • 06:00-13:00" at bounding box center [814, 84] width 176 height 16
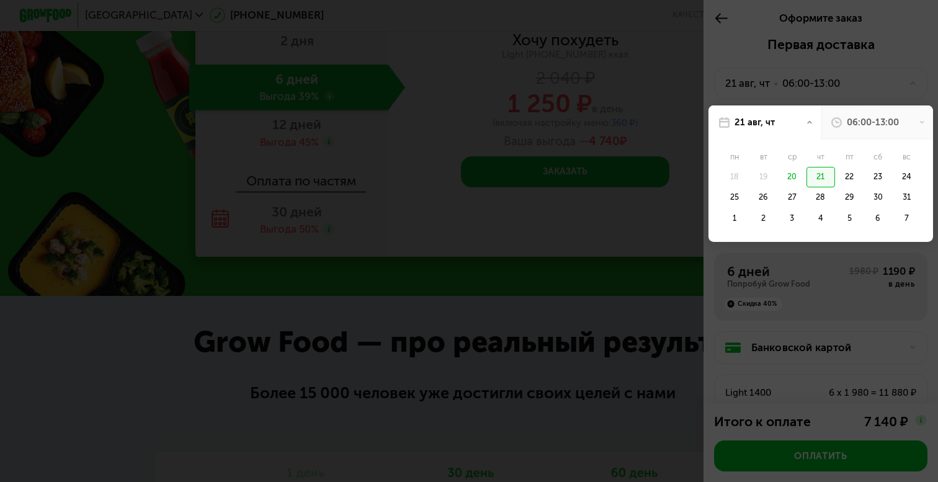
click at [865, 121] on div "06:00-13:00" at bounding box center [873, 122] width 52 height 13
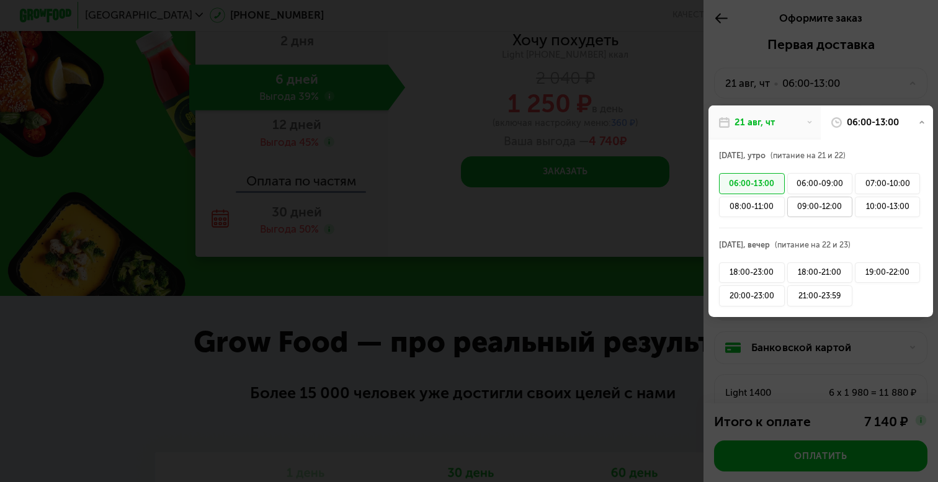
click at [848, 209] on div "09:00-12:00" at bounding box center [820, 207] width 65 height 20
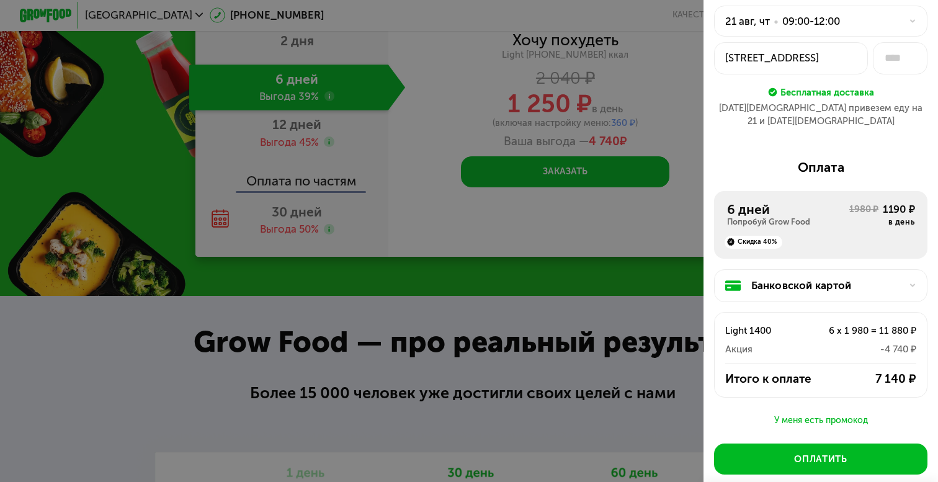
scroll to position [63, 0]
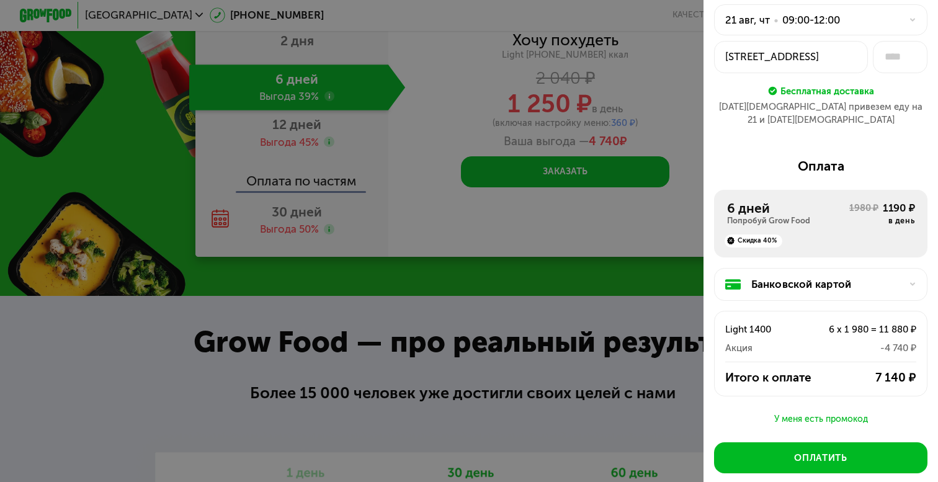
click at [850, 62] on div "[STREET_ADDRESS]" at bounding box center [792, 57] width 132 height 16
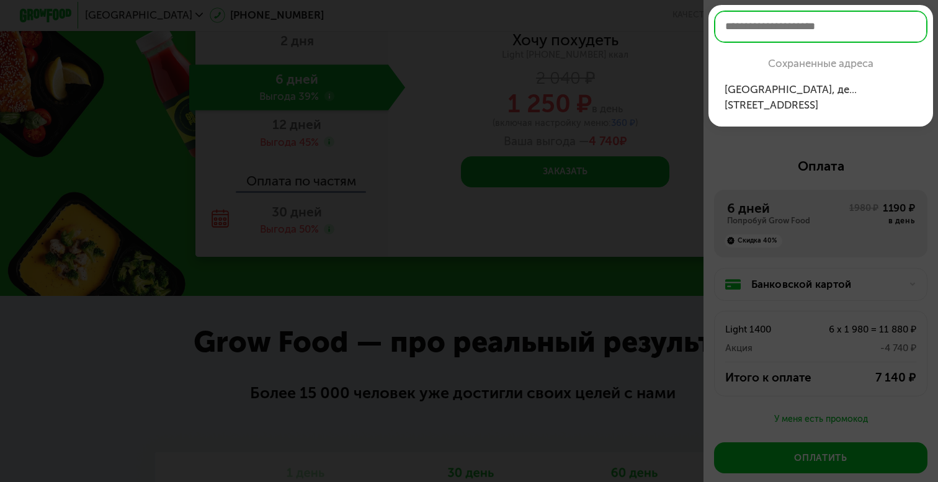
click at [848, 95] on div "[GEOGRAPHIC_DATA], де... [STREET_ADDRESS]" at bounding box center [821, 97] width 193 height 31
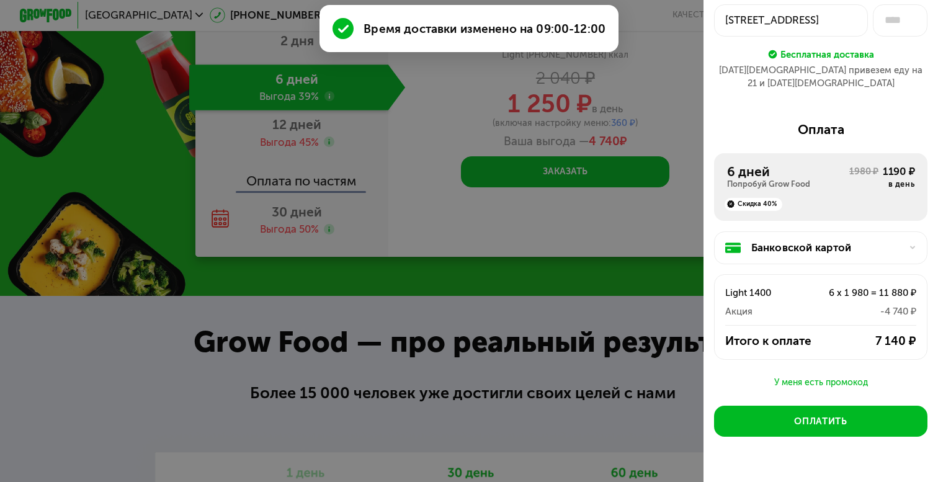
scroll to position [117, 0]
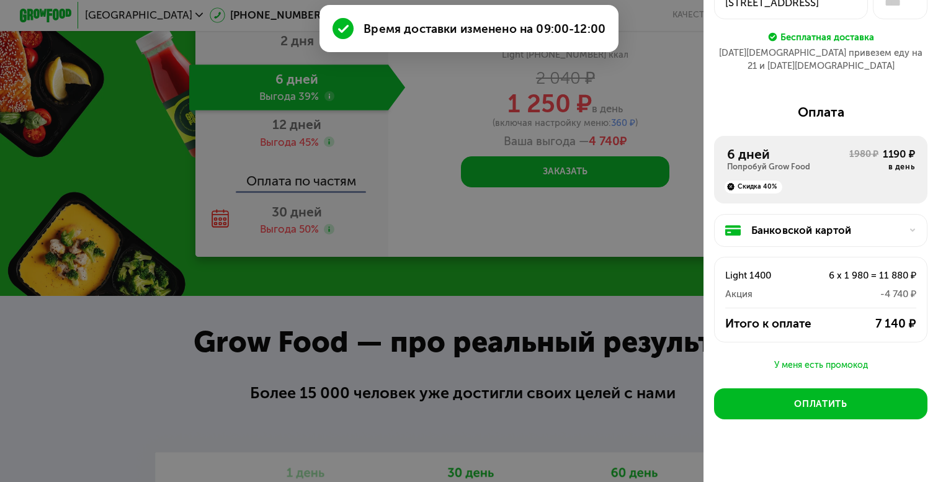
click at [854, 214] on div "Банковской картой" at bounding box center [821, 230] width 214 height 32
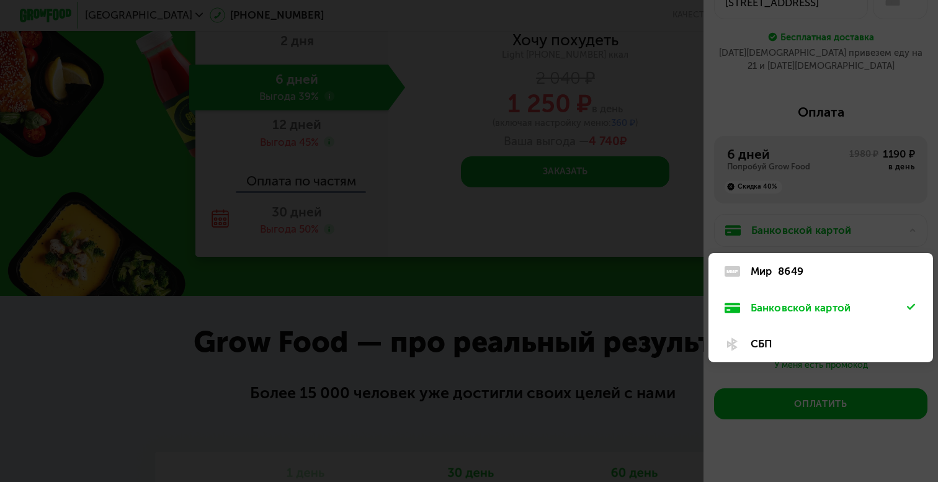
click at [832, 264] on div "Мир 8649" at bounding box center [829, 272] width 156 height 16
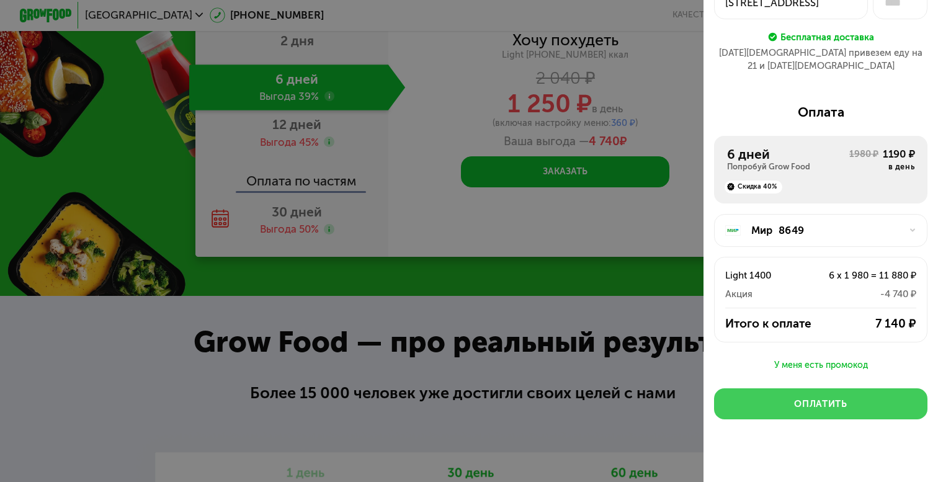
click at [820, 398] on button "Оплатить" at bounding box center [821, 404] width 214 height 31
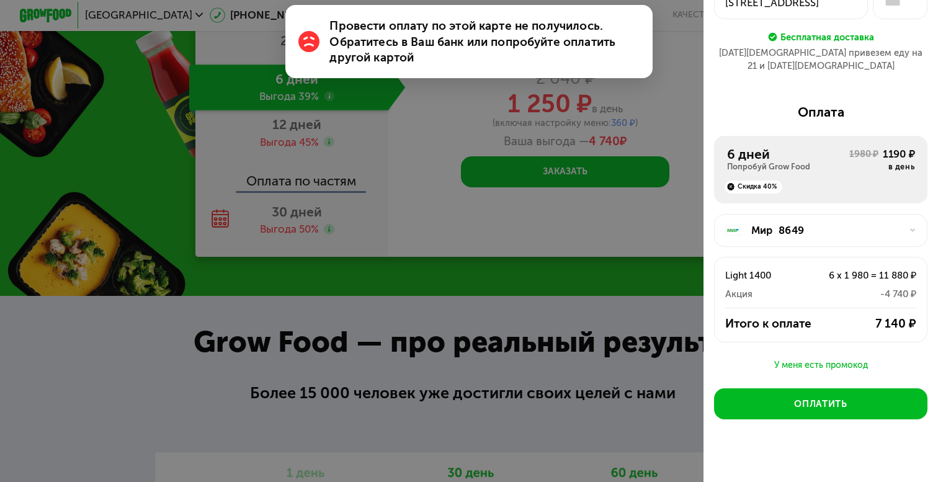
click at [830, 228] on div "Мир 8649" at bounding box center [821, 230] width 214 height 32
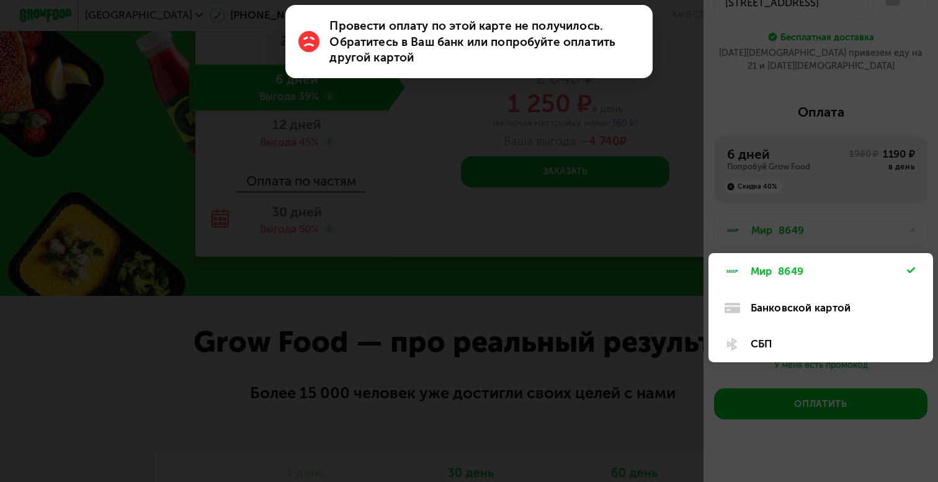
click at [800, 300] on div "Банковской картой" at bounding box center [829, 308] width 156 height 16
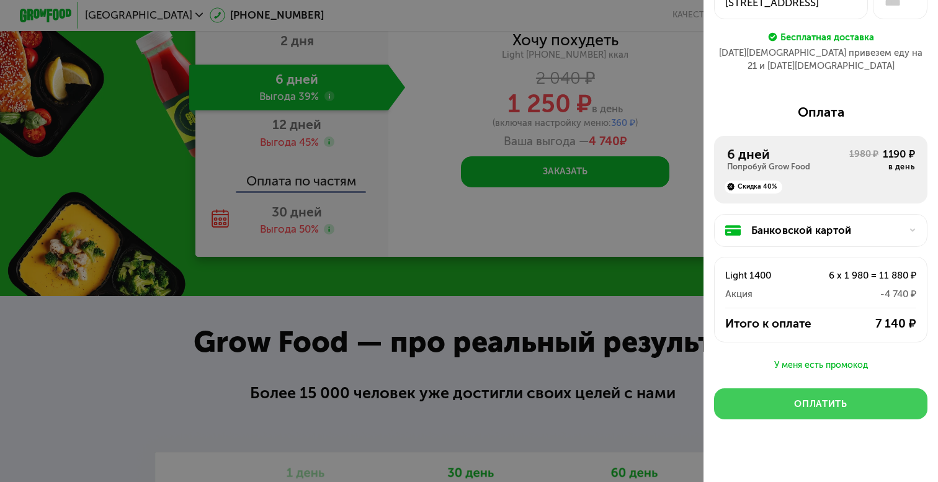
click at [801, 398] on div "Оплатить" at bounding box center [820, 404] width 53 height 13
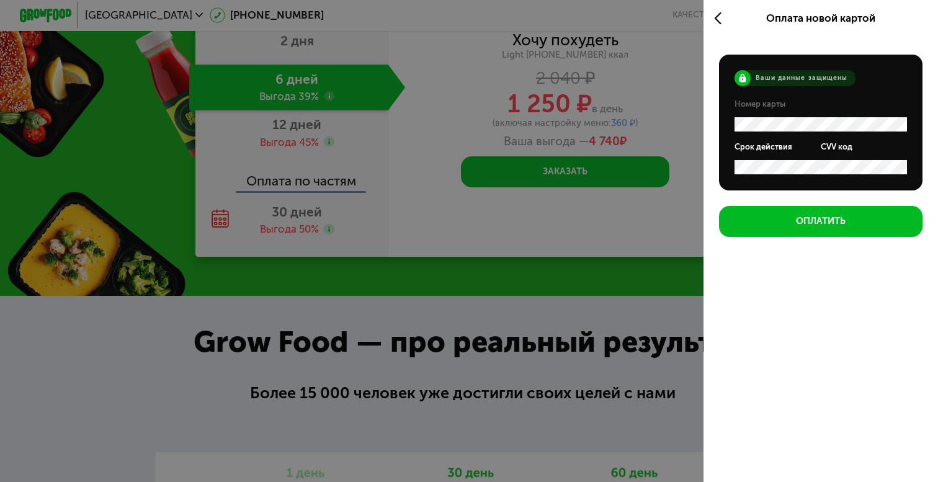
scroll to position [0, 0]
click at [720, 14] on icon at bounding box center [721, 19] width 15 height 16
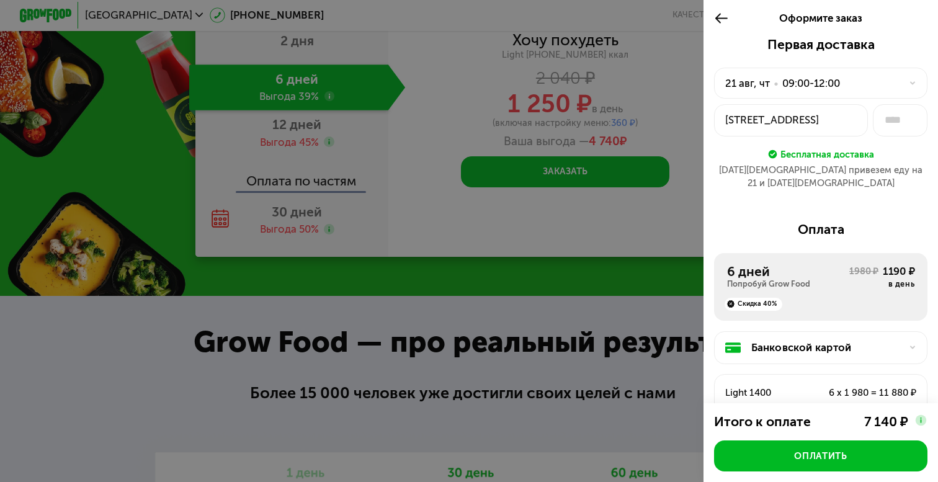
click at [613, 180] on div at bounding box center [469, 241] width 938 height 482
click at [718, 23] on icon at bounding box center [721, 19] width 15 height 16
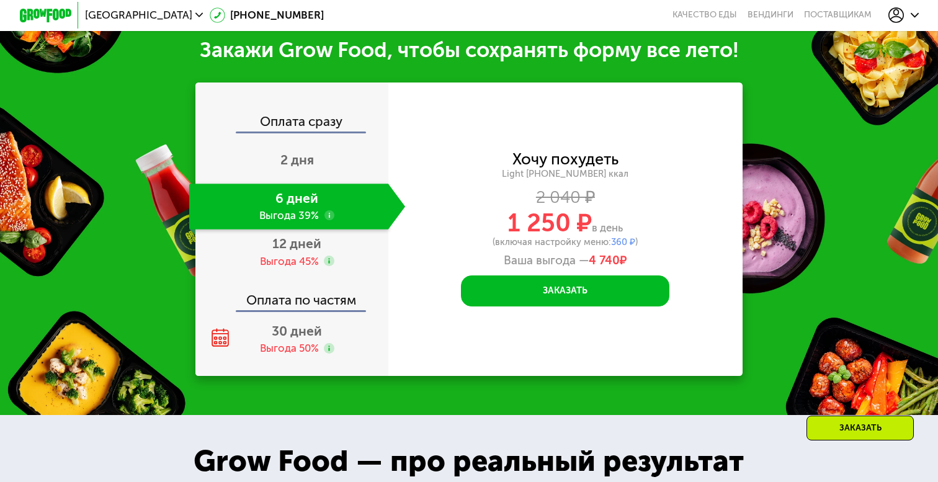
scroll to position [1318, 0]
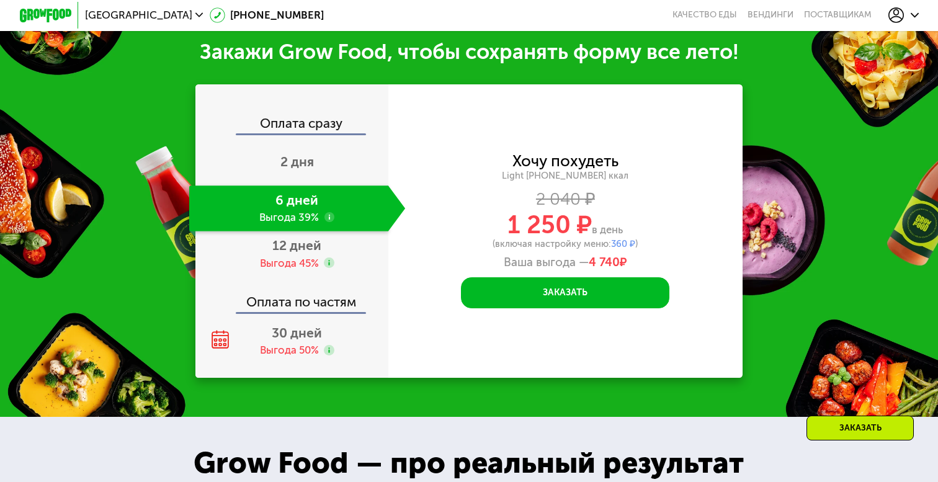
click at [907, 16] on div at bounding box center [904, 15] width 30 height 16
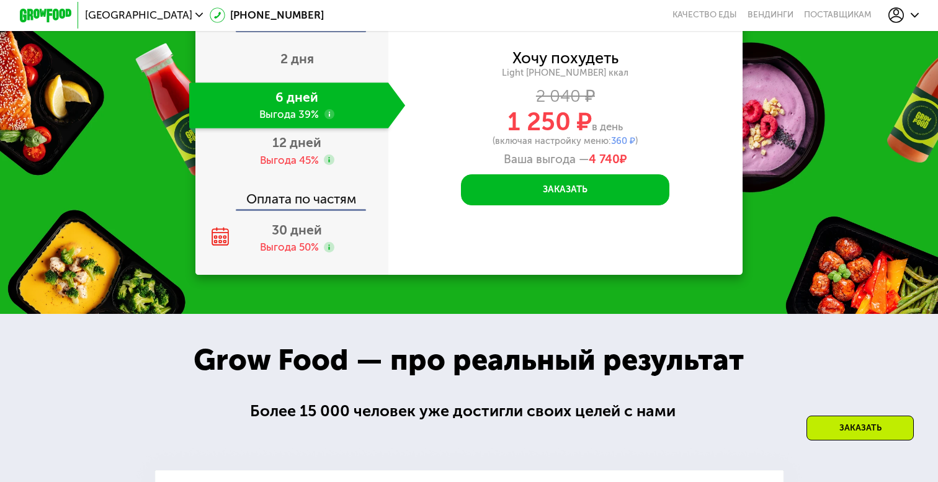
scroll to position [1420, 0]
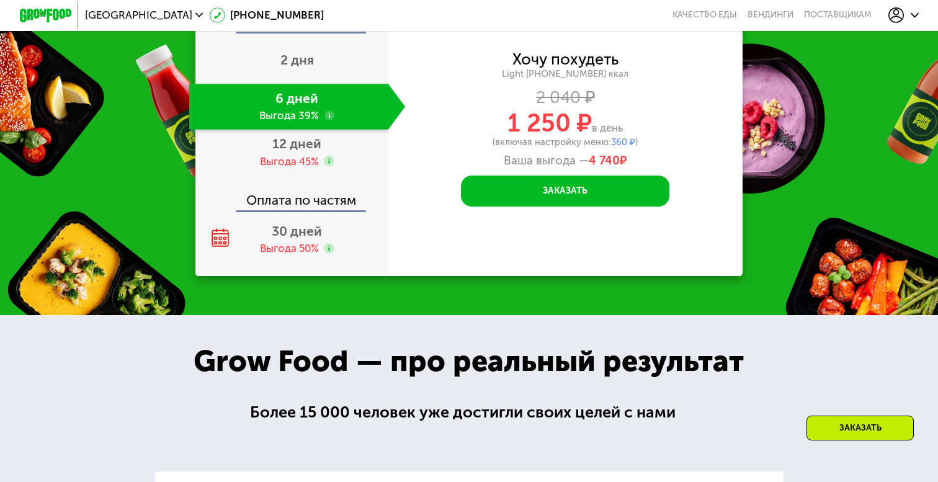
click at [646, 217] on div "Хочу похудеть Light [PHONE_NUMBER] ккал 2 040 ₽ 1 250 ₽ в день (включая настрой…" at bounding box center [566, 130] width 354 height 294
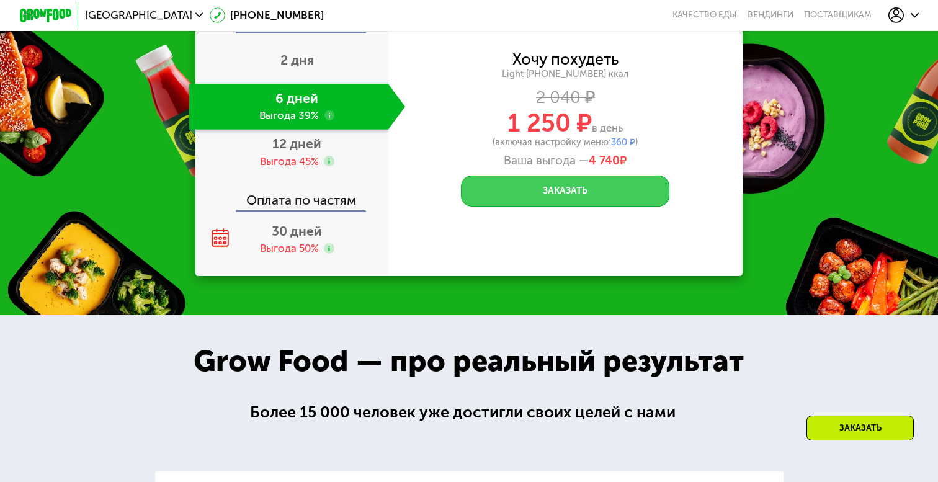
click at [646, 178] on button "Заказать" at bounding box center [565, 191] width 209 height 31
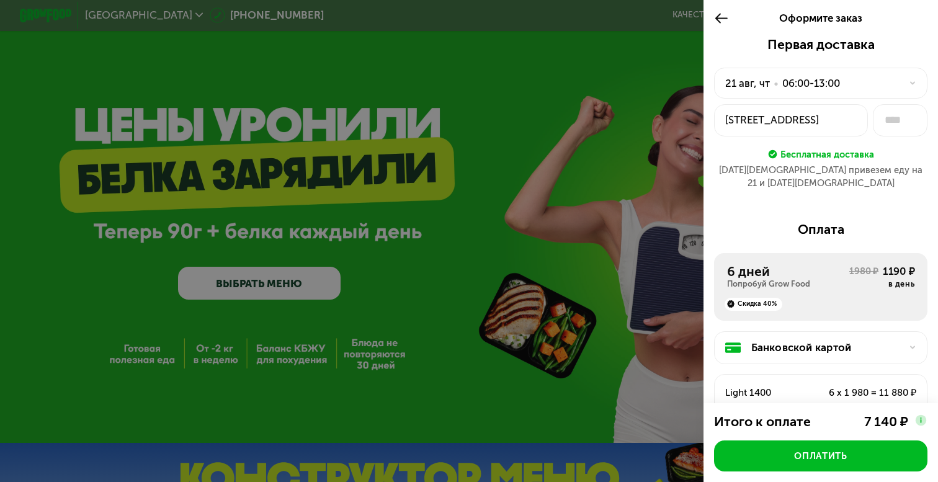
click at [838, 91] on div "[DATE] • 06:00-13:00" at bounding box center [821, 83] width 214 height 31
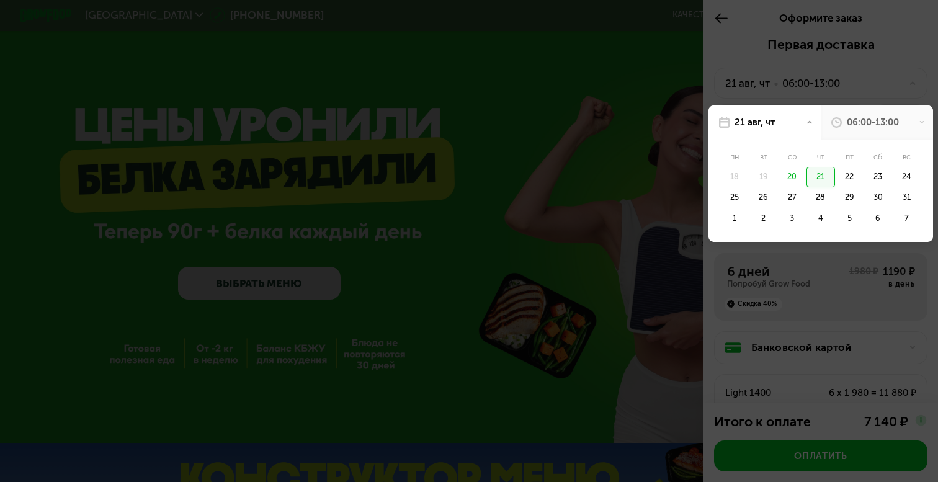
click at [872, 127] on div "06:00-13:00" at bounding box center [873, 122] width 52 height 13
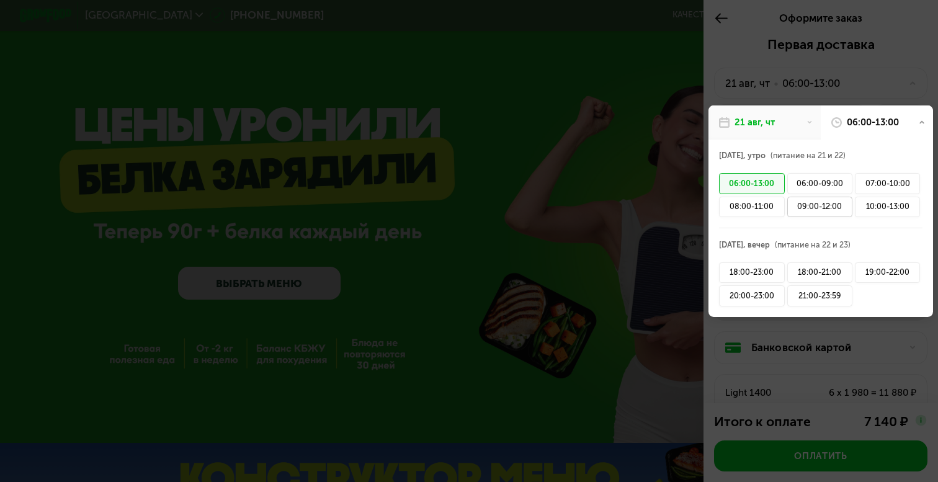
click at [822, 212] on div "09:00-12:00" at bounding box center [820, 207] width 65 height 20
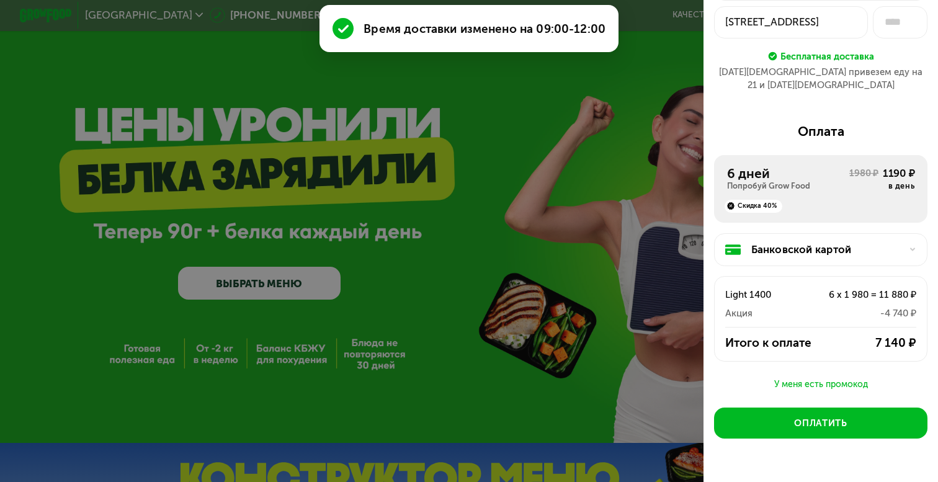
scroll to position [117, 0]
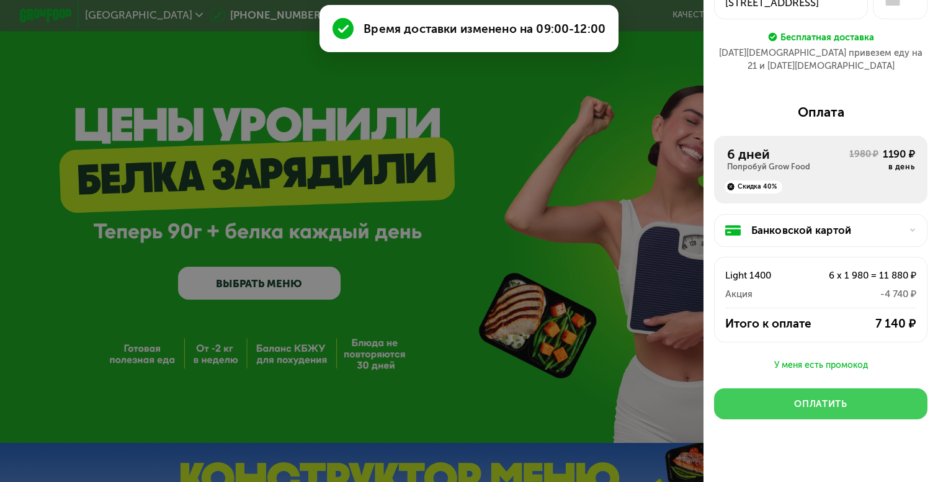
click at [833, 403] on button "Оплатить" at bounding box center [821, 404] width 214 height 31
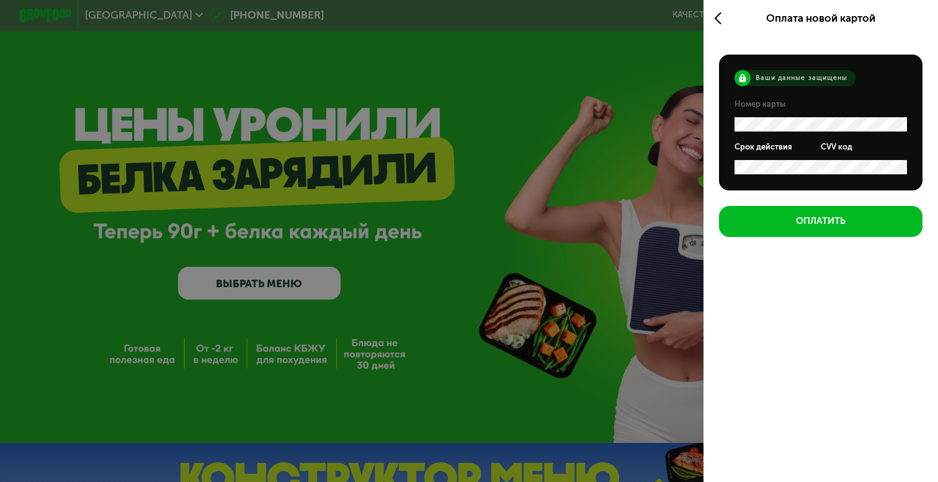
scroll to position [0, 0]
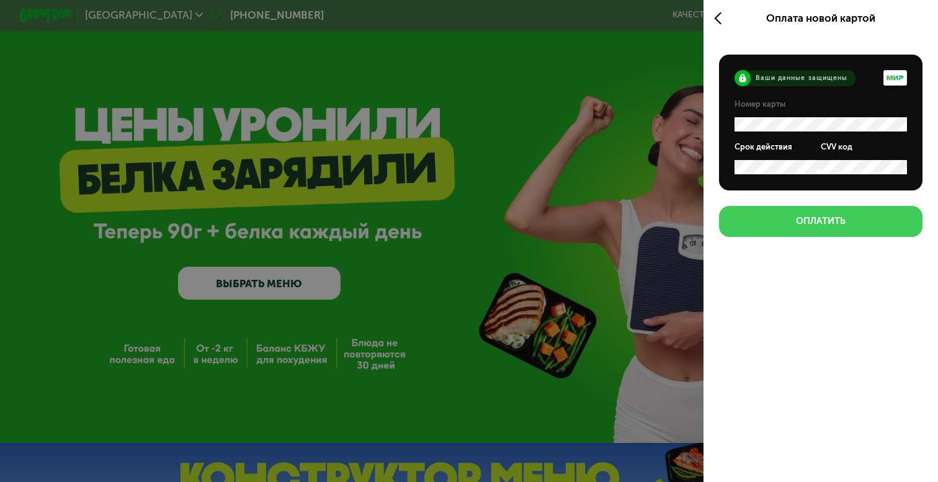
click at [864, 221] on button "Оплатить" at bounding box center [821, 221] width 204 height 31
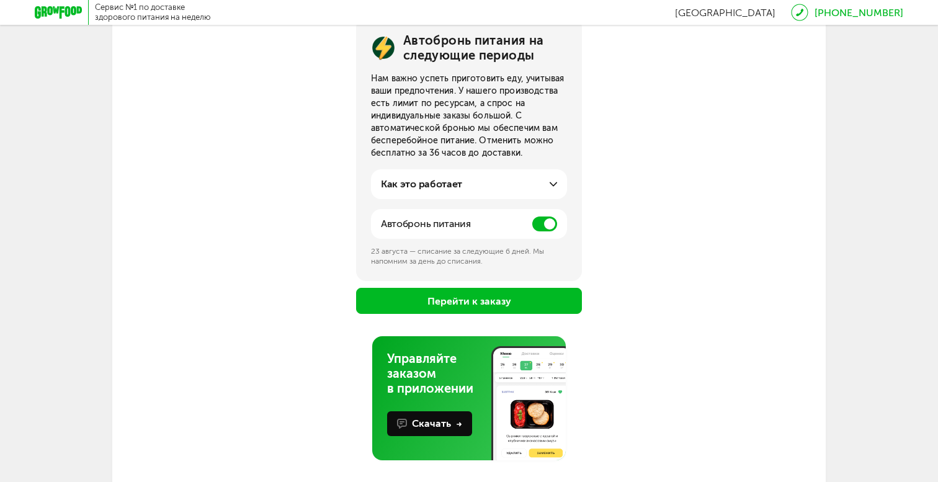
scroll to position [169, 0]
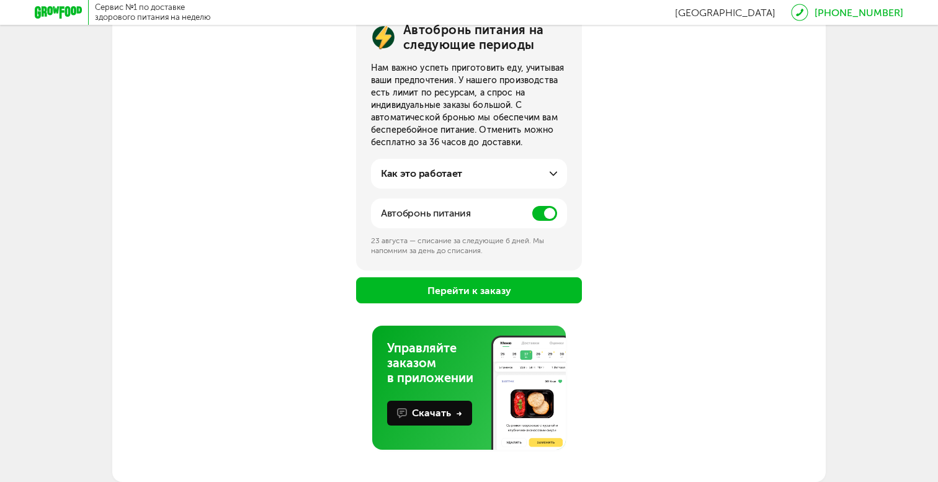
click at [561, 295] on button "Перейти к заказу" at bounding box center [469, 290] width 226 height 26
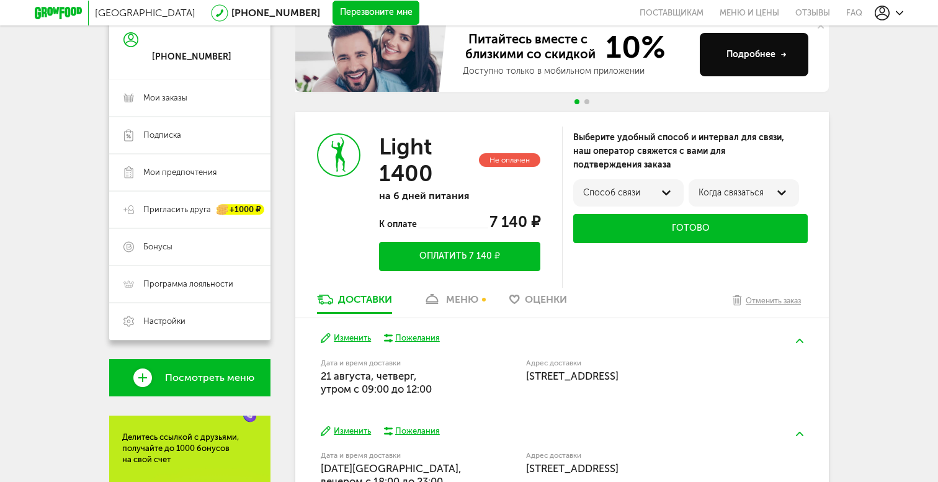
scroll to position [127, 0]
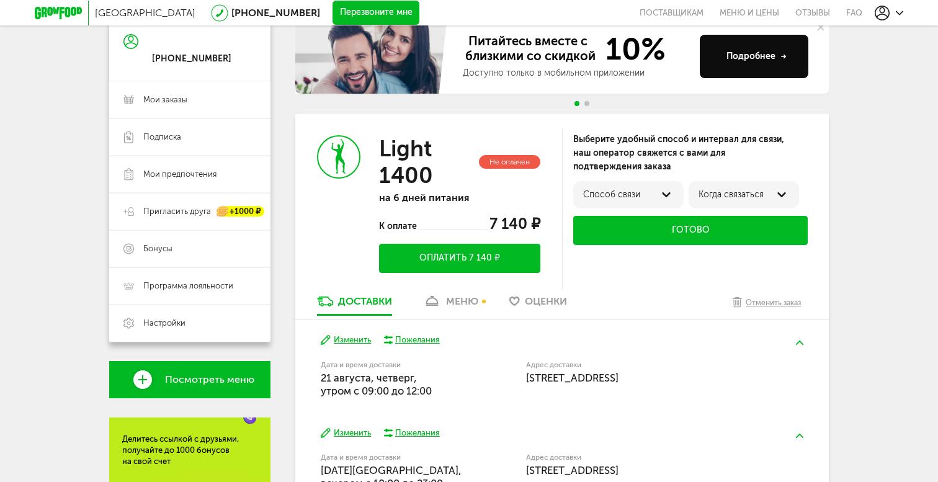
click at [456, 304] on div "меню" at bounding box center [462, 301] width 32 height 12
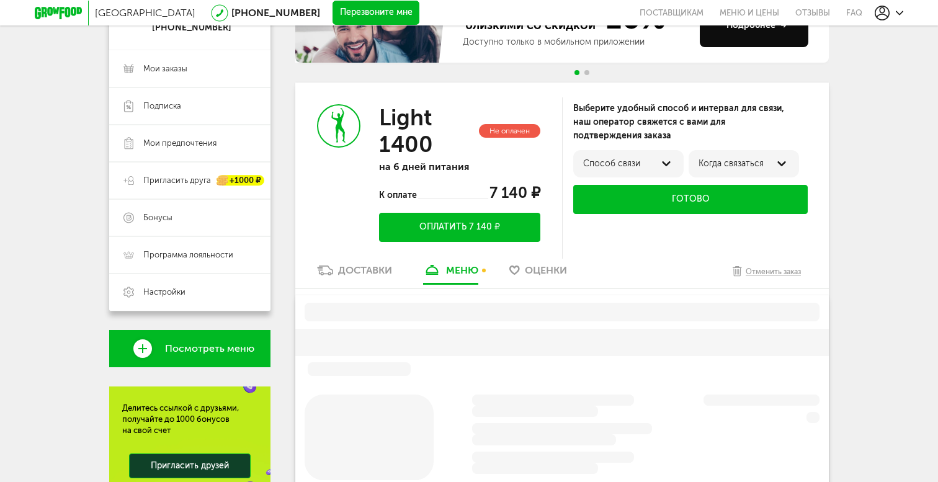
scroll to position [210, 0]
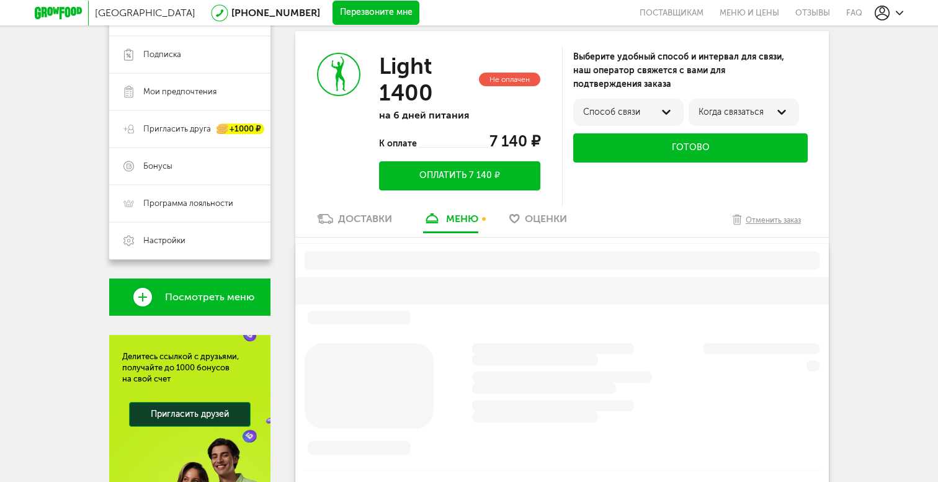
click at [364, 218] on div "Доставки" at bounding box center [365, 219] width 54 height 12
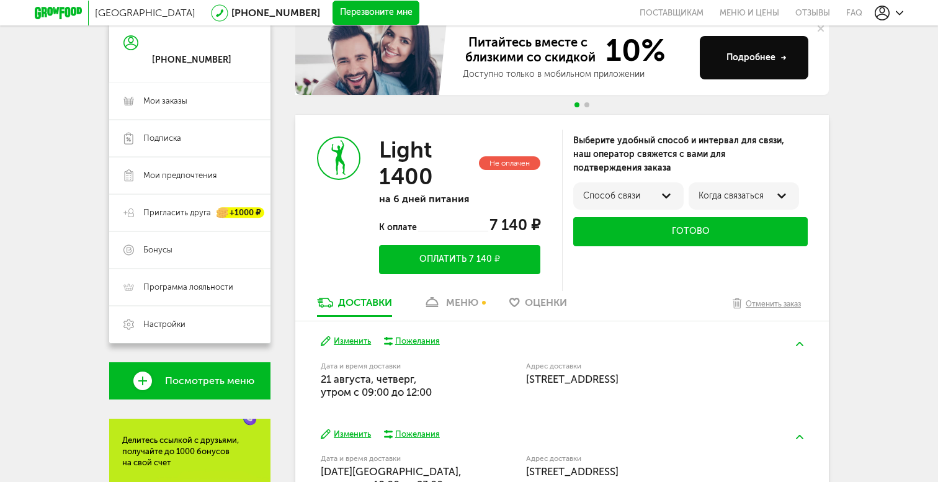
scroll to position [101, 0]
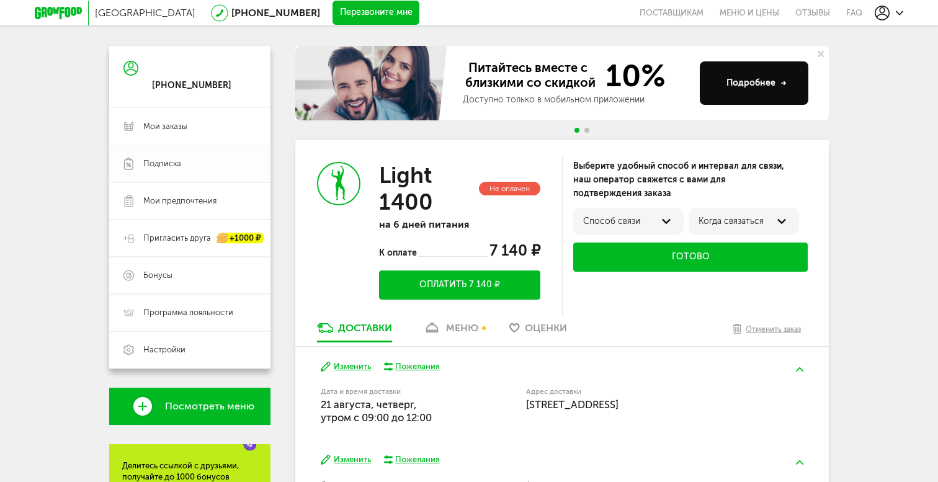
click at [232, 162] on span "Подписка" at bounding box center [199, 163] width 113 height 11
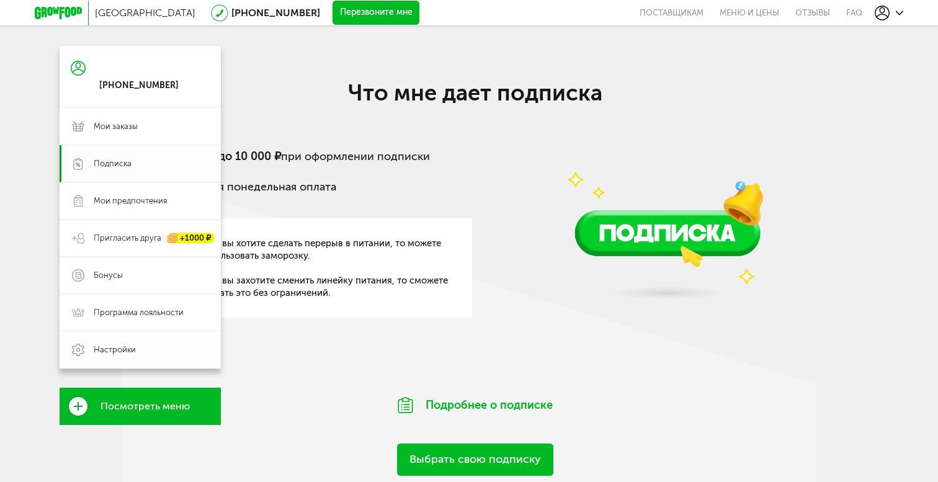
click at [139, 343] on link "Настройки" at bounding box center [140, 349] width 161 height 37
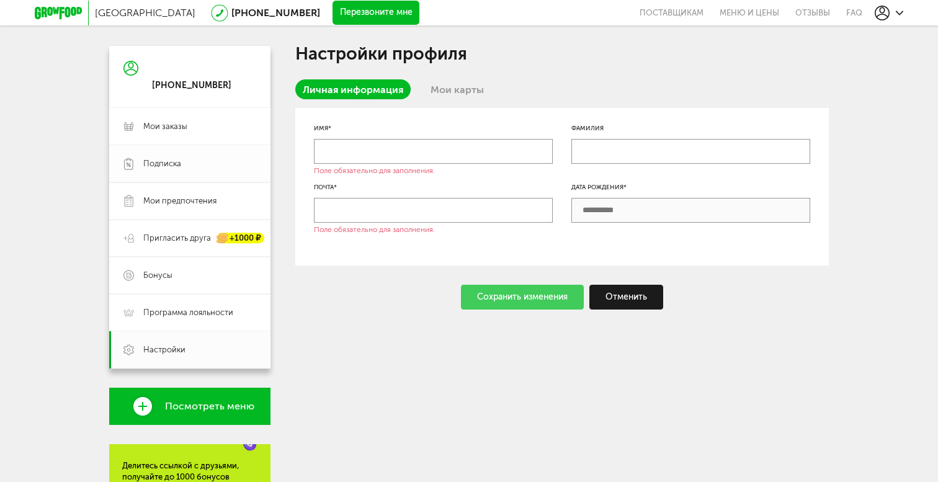
click at [155, 145] on link "Подписка" at bounding box center [189, 163] width 161 height 37
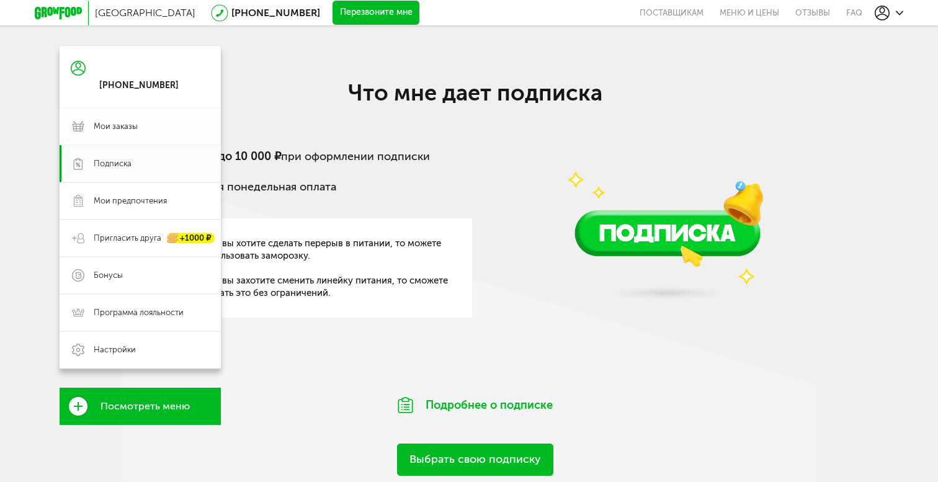
click at [146, 127] on span "Мои заказы" at bounding box center [151, 126] width 115 height 11
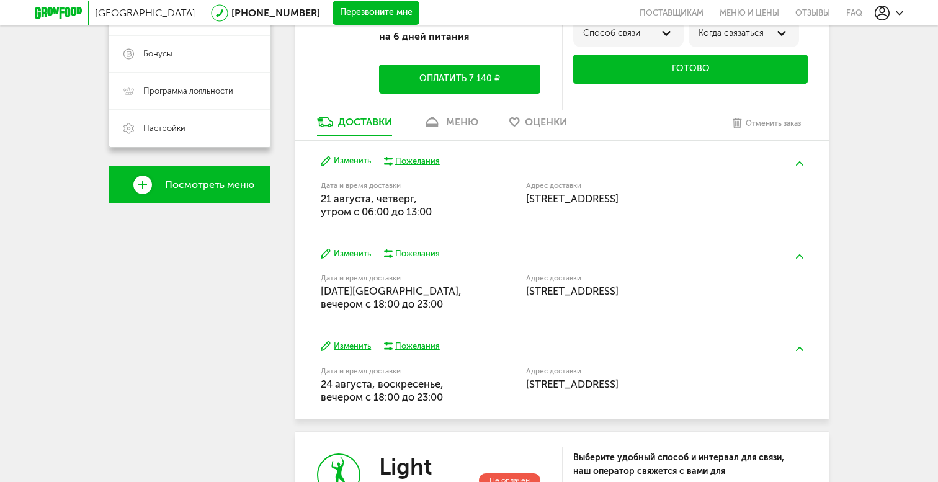
scroll to position [323, 0]
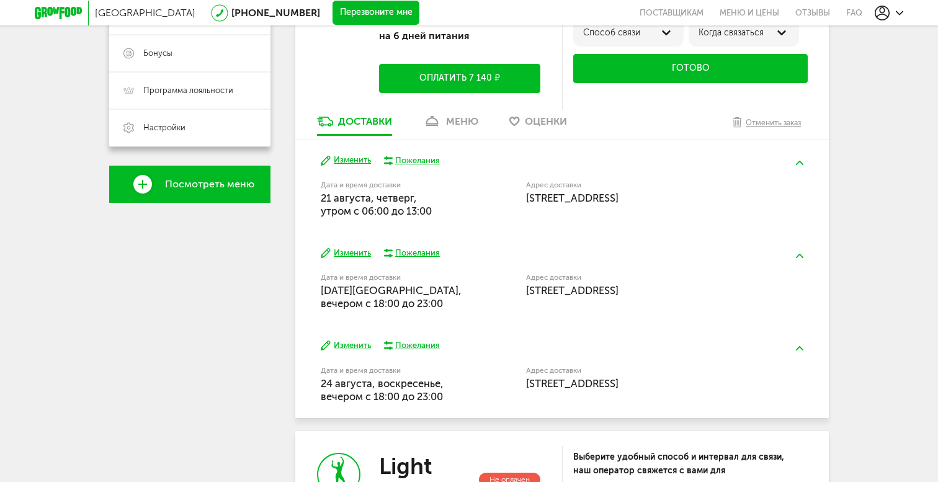
click at [794, 166] on button at bounding box center [800, 162] width 32 height 29
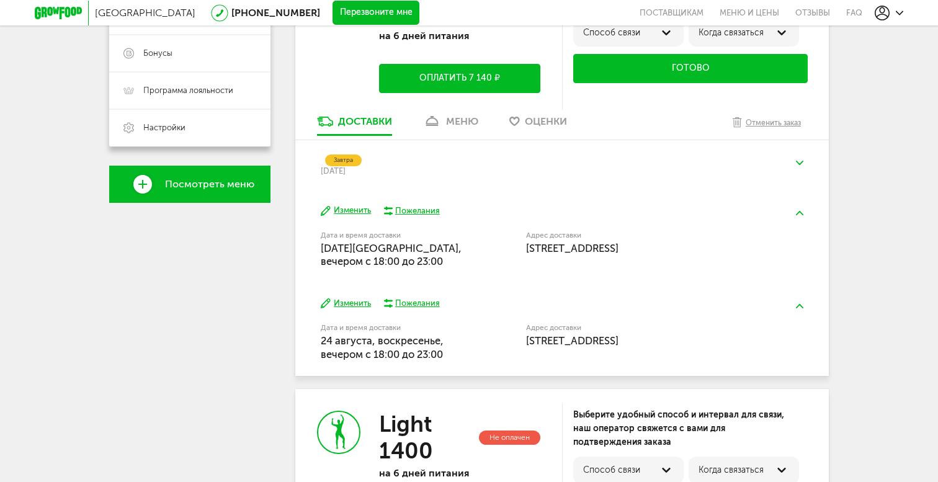
click at [801, 158] on button at bounding box center [800, 162] width 32 height 29
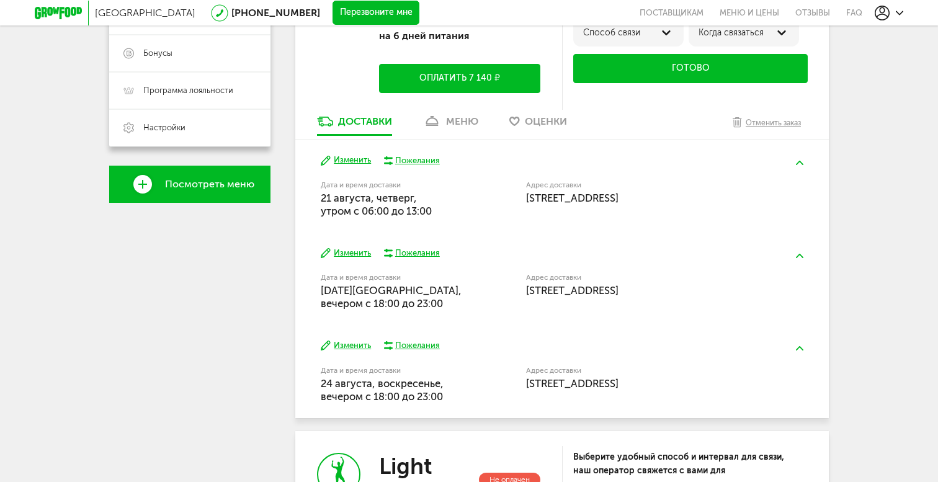
click at [801, 249] on button at bounding box center [800, 255] width 32 height 29
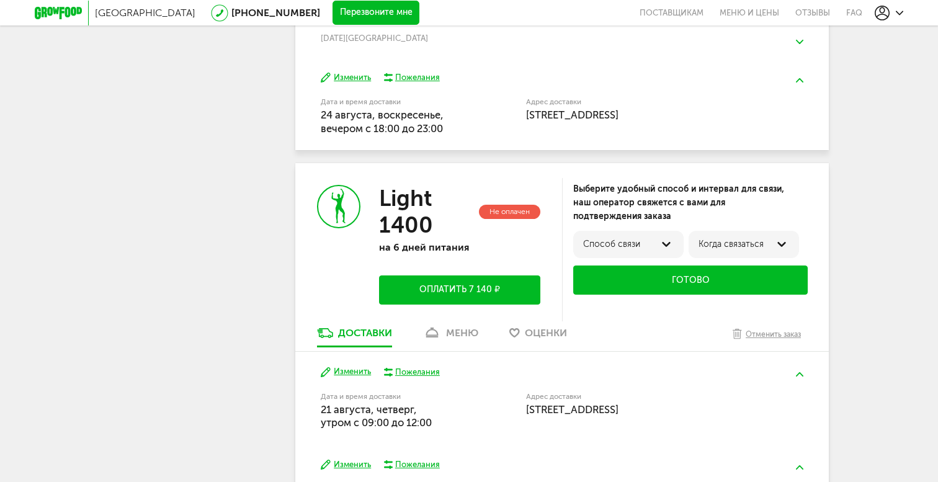
scroll to position [531, 0]
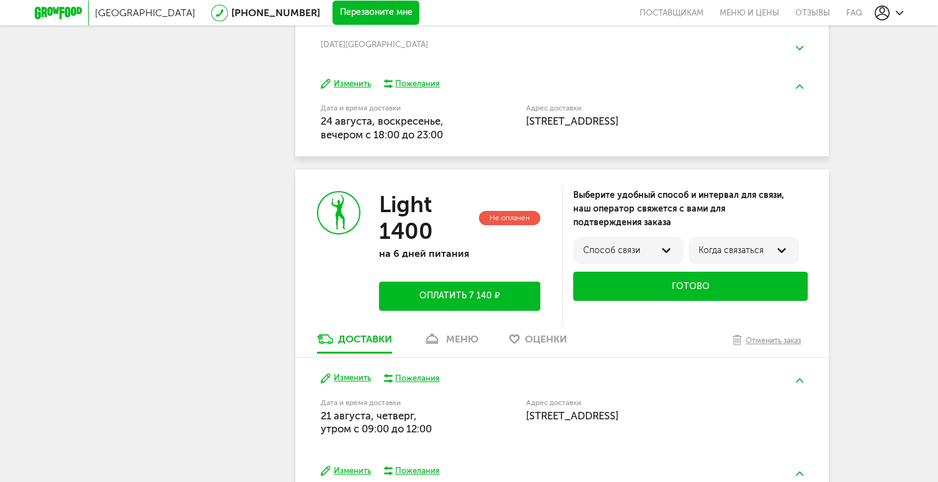
click at [800, 92] on button at bounding box center [800, 86] width 32 height 29
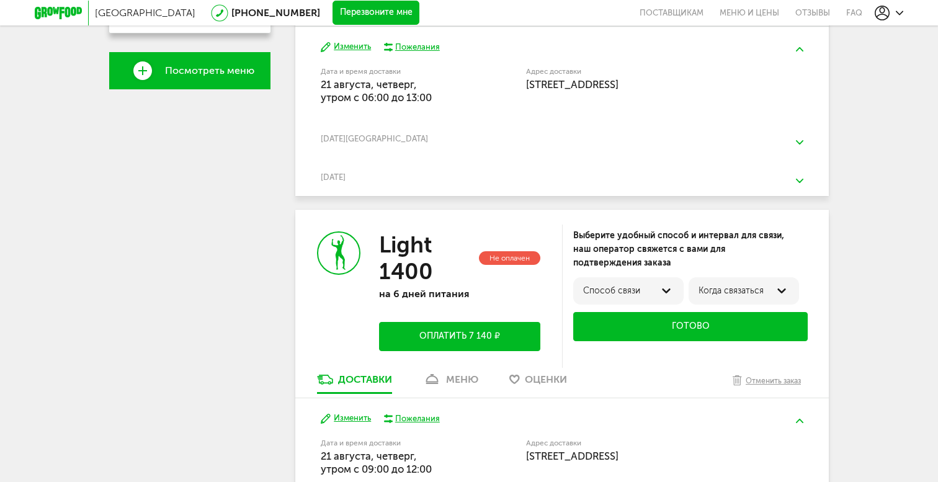
scroll to position [436, 0]
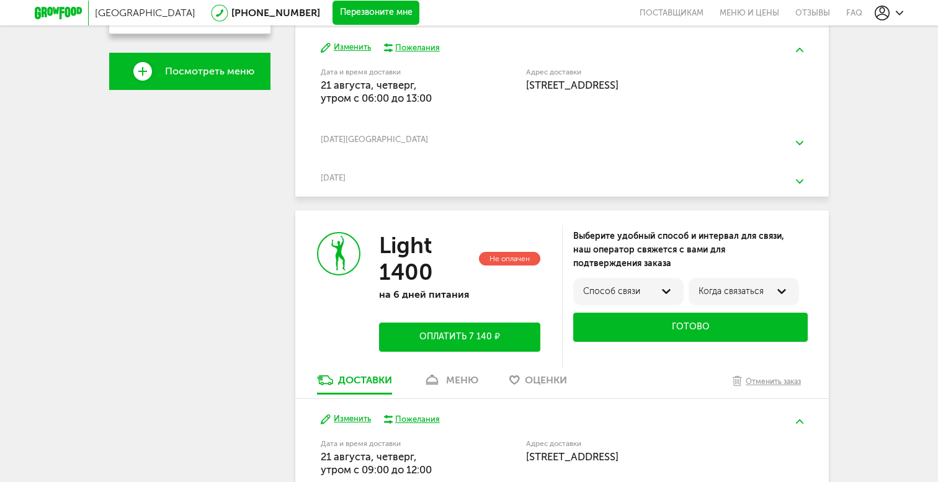
click at [797, 184] on img at bounding box center [799, 181] width 7 height 4
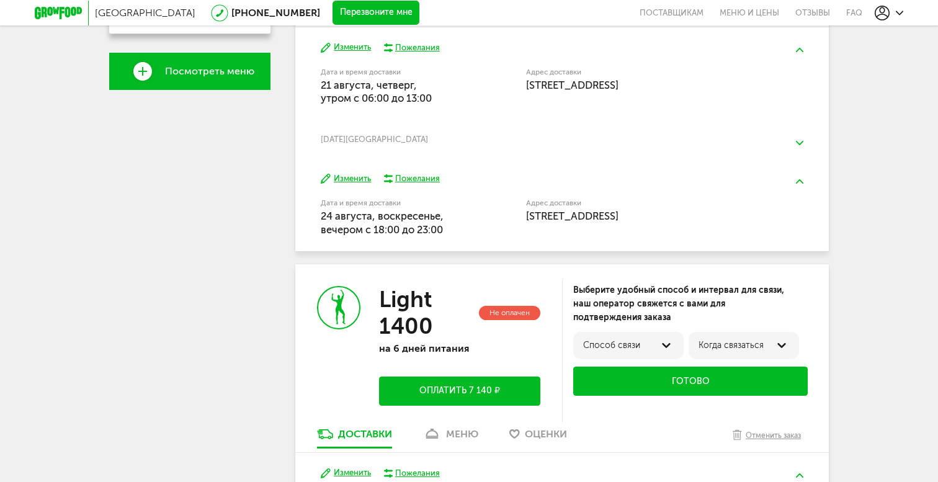
click at [798, 142] on img at bounding box center [799, 143] width 7 height 4
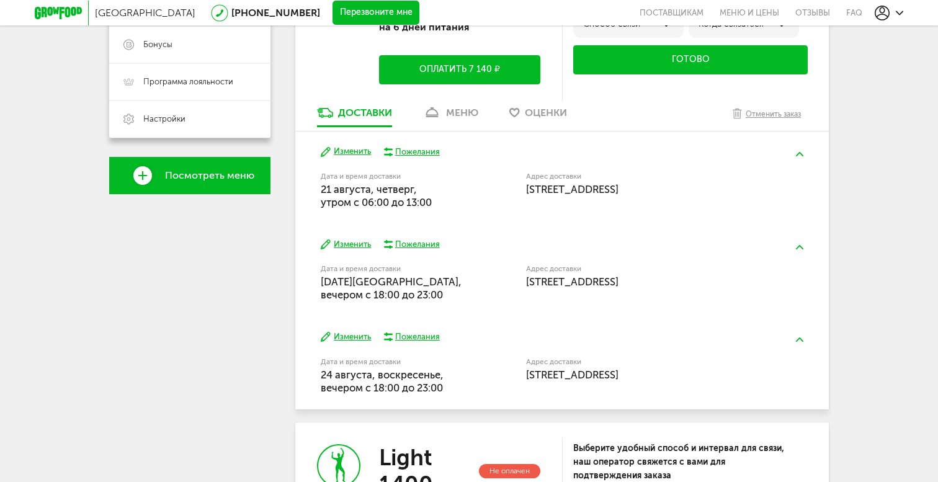
scroll to position [335, 0]
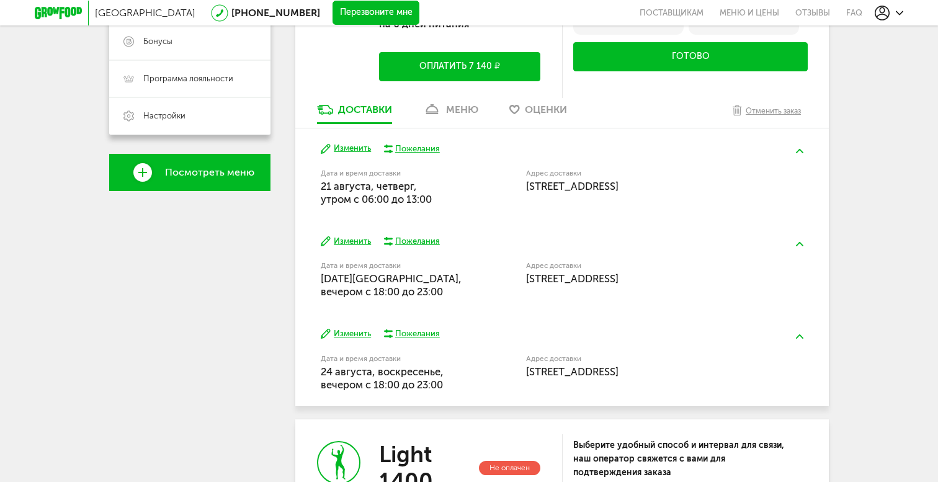
click at [796, 240] on button at bounding box center [800, 244] width 32 height 29
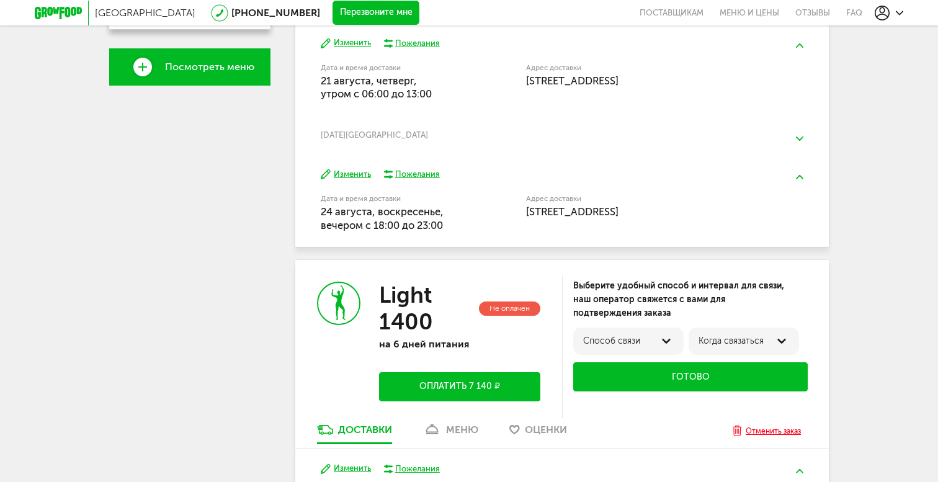
scroll to position [439, 0]
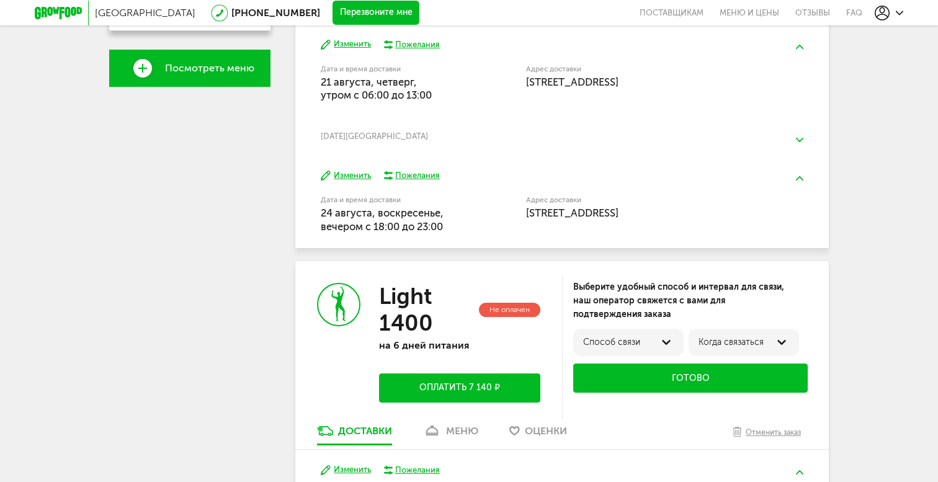
click at [798, 179] on img at bounding box center [799, 178] width 7 height 4
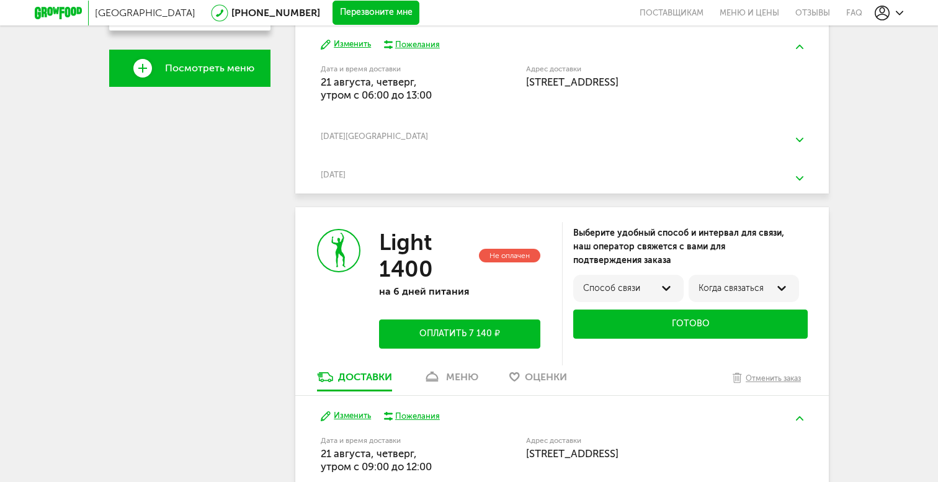
click at [800, 148] on button at bounding box center [800, 139] width 32 height 29
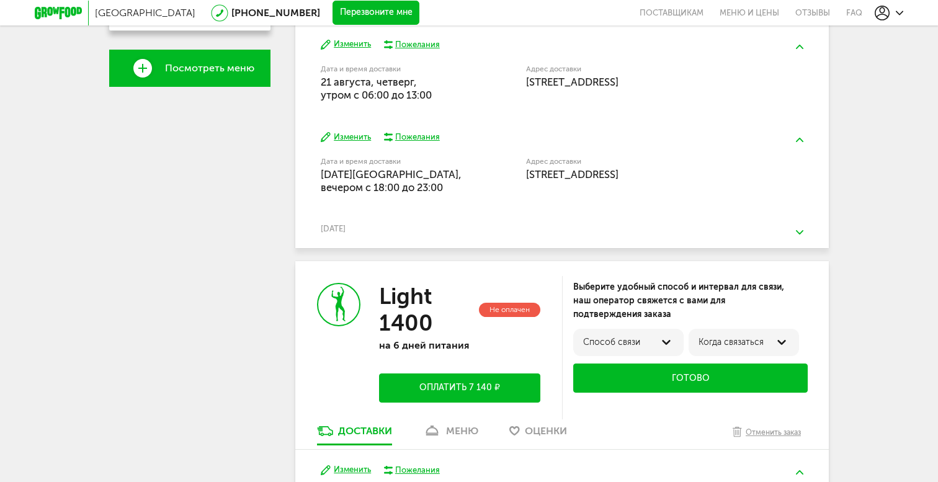
click at [800, 148] on button at bounding box center [800, 139] width 32 height 29
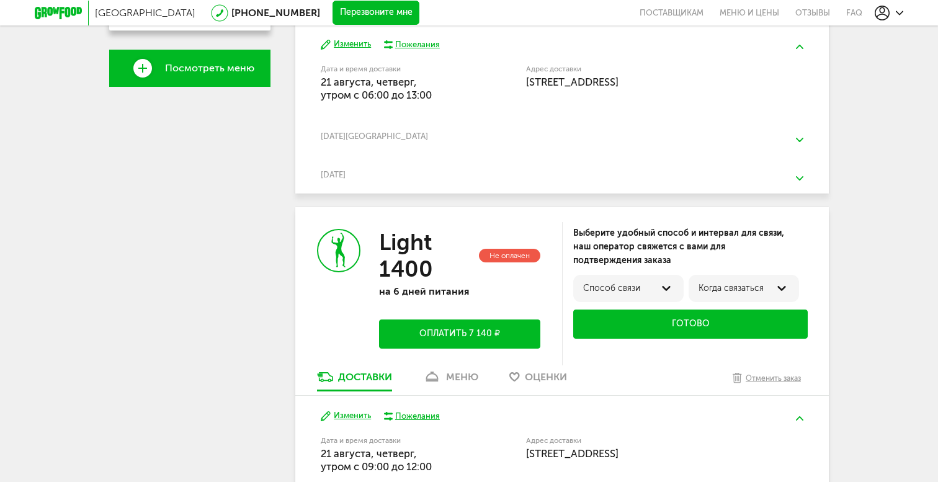
click at [800, 174] on button at bounding box center [800, 178] width 32 height 29
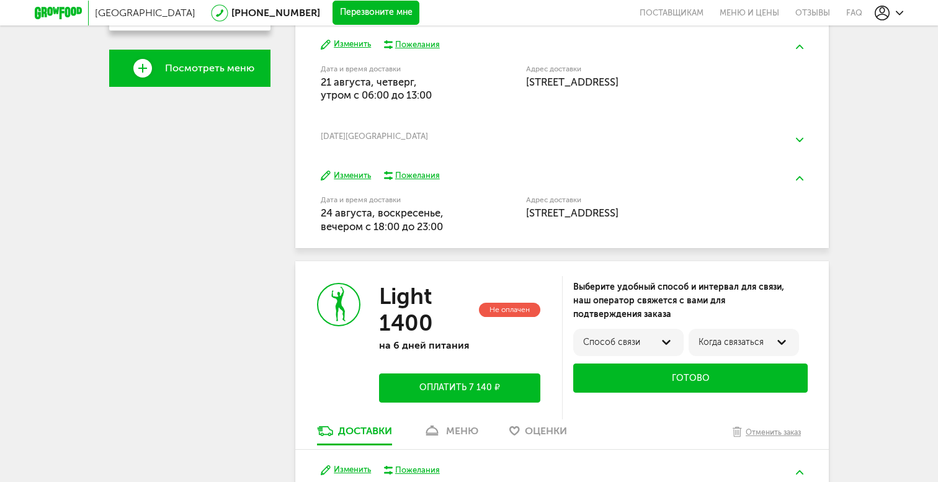
click at [800, 174] on button at bounding box center [800, 178] width 32 height 29
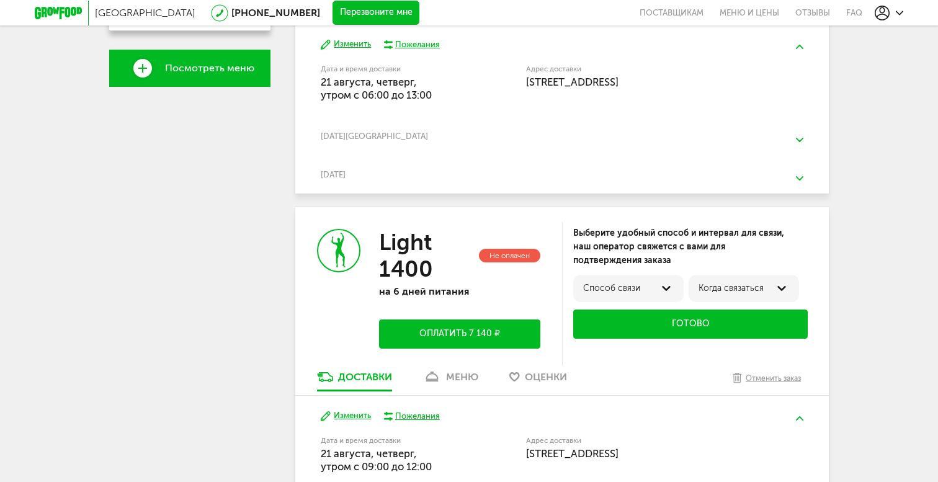
click at [793, 415] on button at bounding box center [800, 418] width 32 height 29
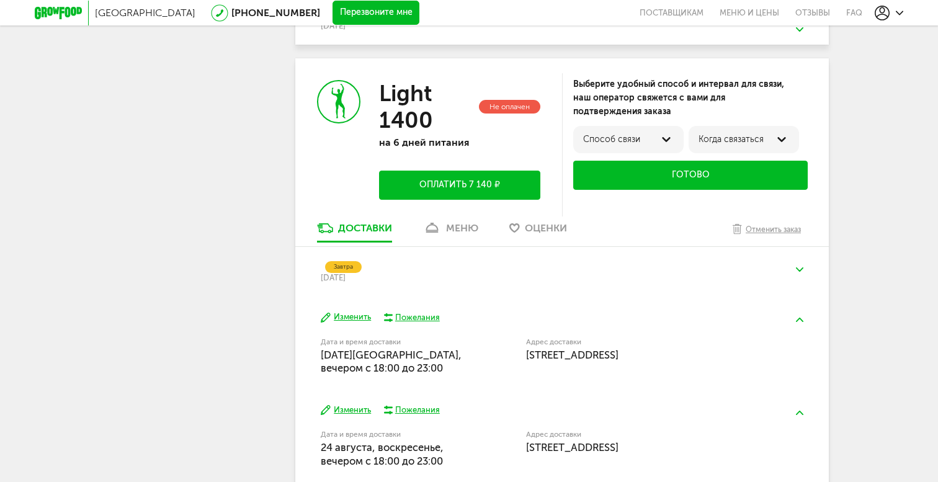
scroll to position [654, 0]
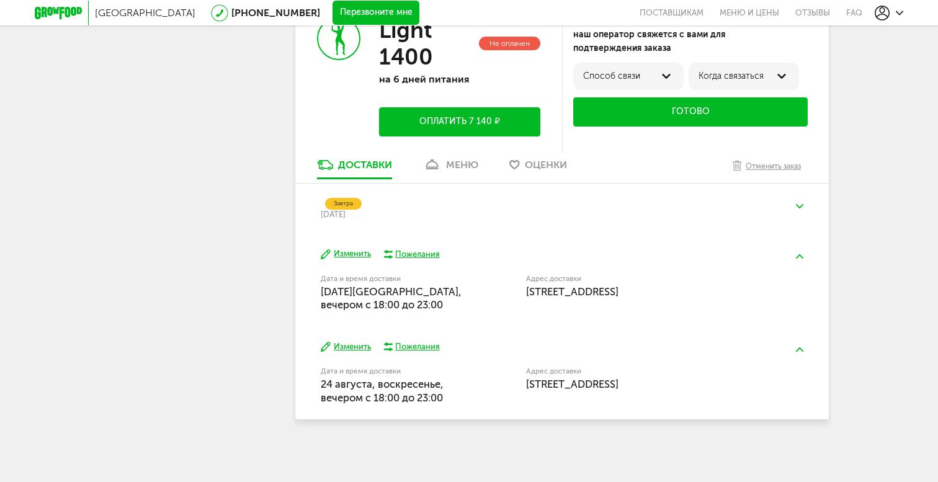
click at [806, 347] on button at bounding box center [800, 349] width 32 height 29
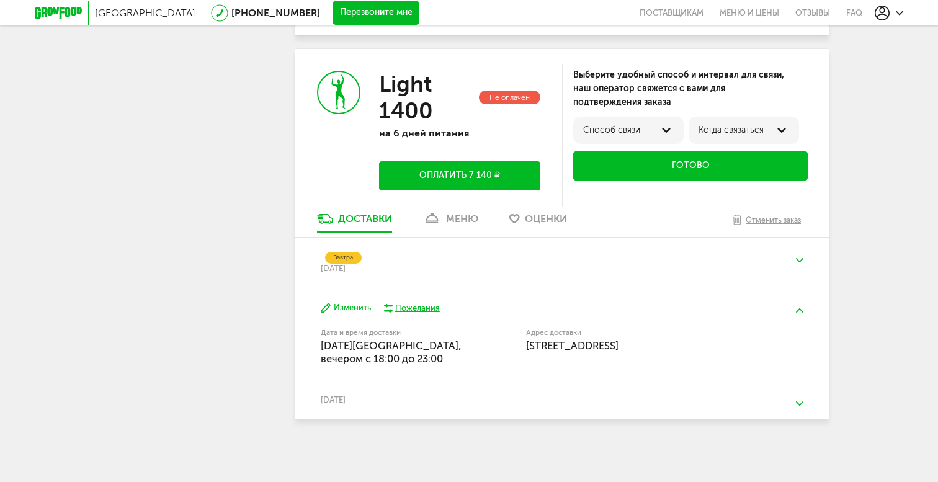
scroll to position [600, 0]
click at [343, 304] on button "Изменить" at bounding box center [346, 308] width 50 height 12
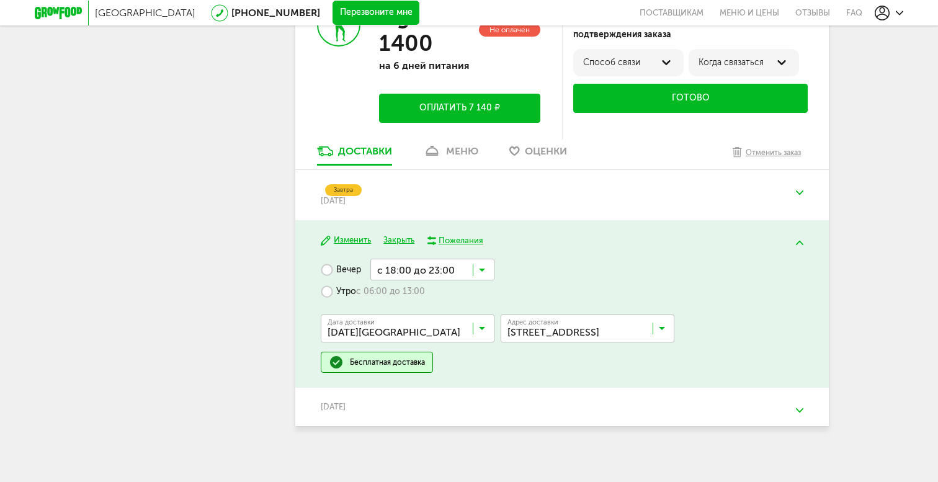
scroll to position [674, 0]
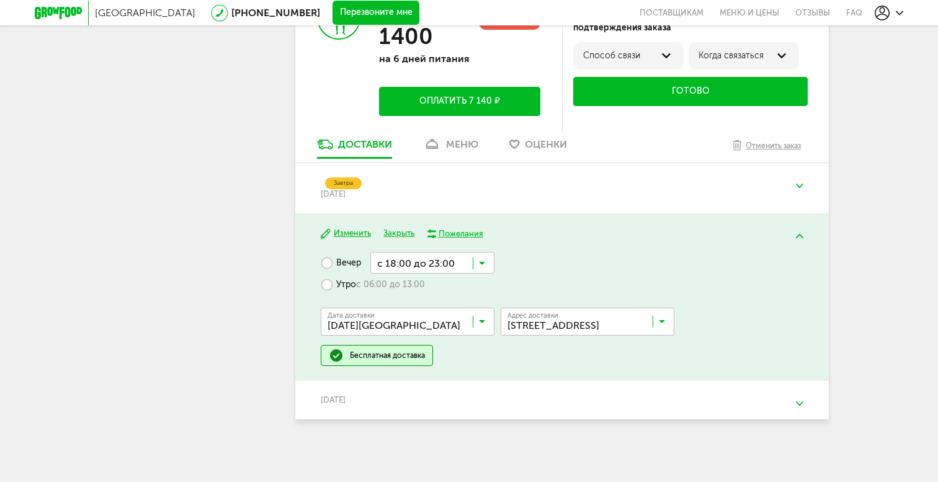
click at [358, 390] on div "24 августа, воскресенье Дата и время доставки 24 августа, воскресенье, вечером …" at bounding box center [562, 400] width 534 height 38
click at [788, 399] on button at bounding box center [800, 403] width 32 height 29
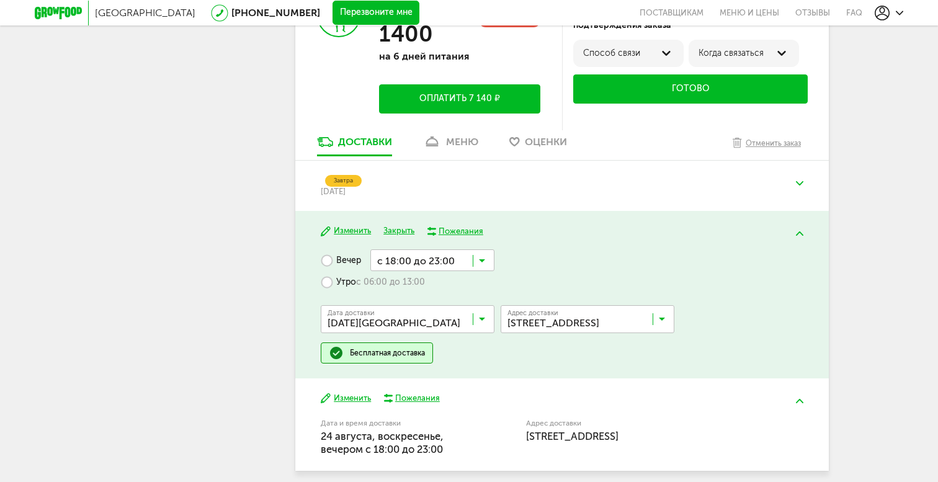
scroll to position [728, 0]
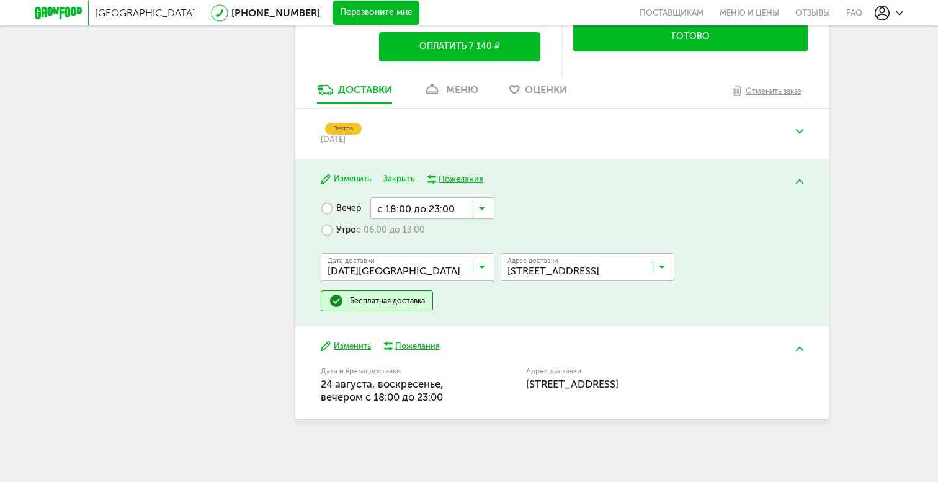
click at [801, 176] on button at bounding box center [800, 181] width 32 height 29
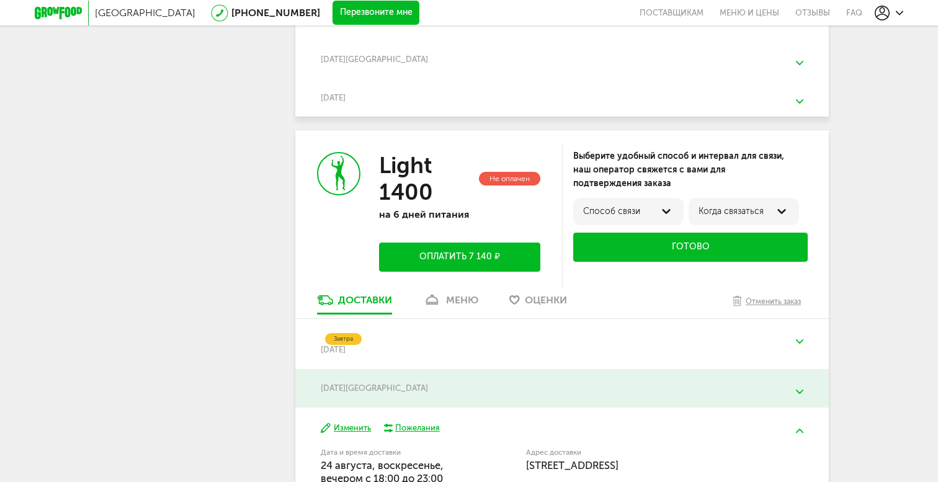
scroll to position [600, 0]
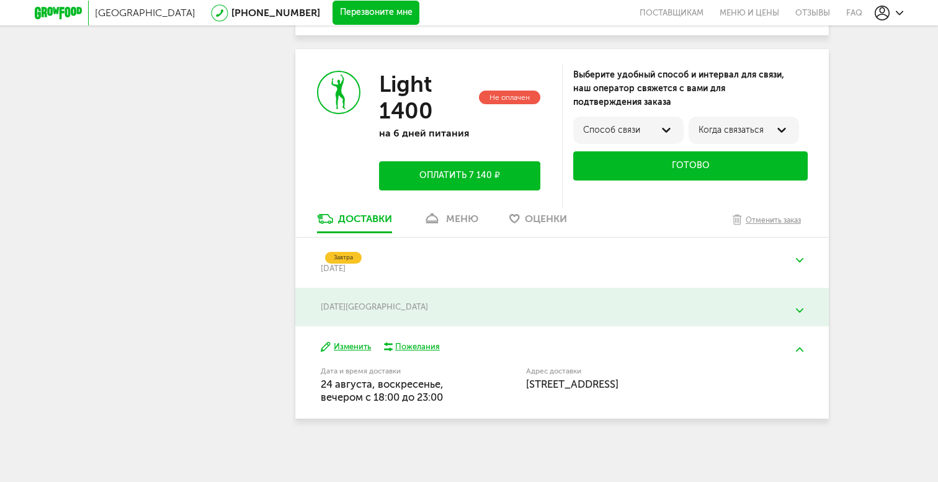
click at [628, 264] on div "21 августа, четверг" at bounding box center [562, 268] width 482 height 9
click at [804, 257] on button at bounding box center [800, 260] width 32 height 29
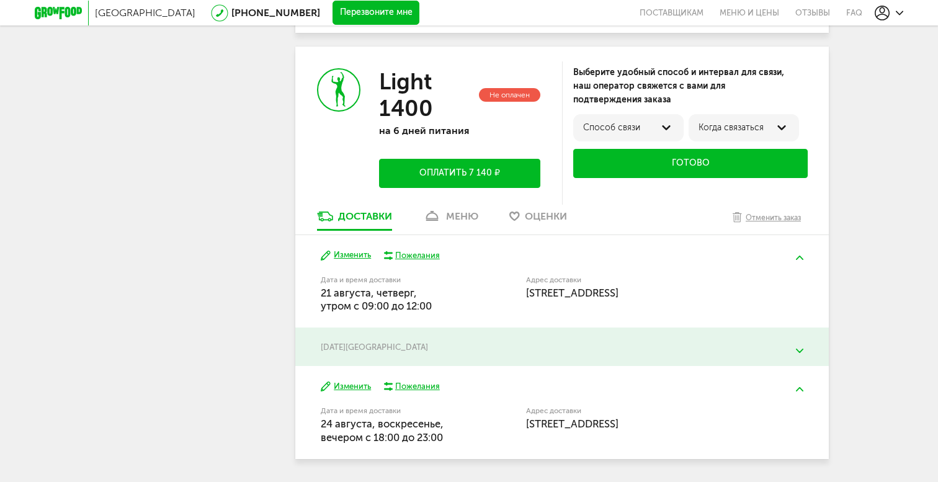
click at [796, 353] on img at bounding box center [799, 351] width 7 height 4
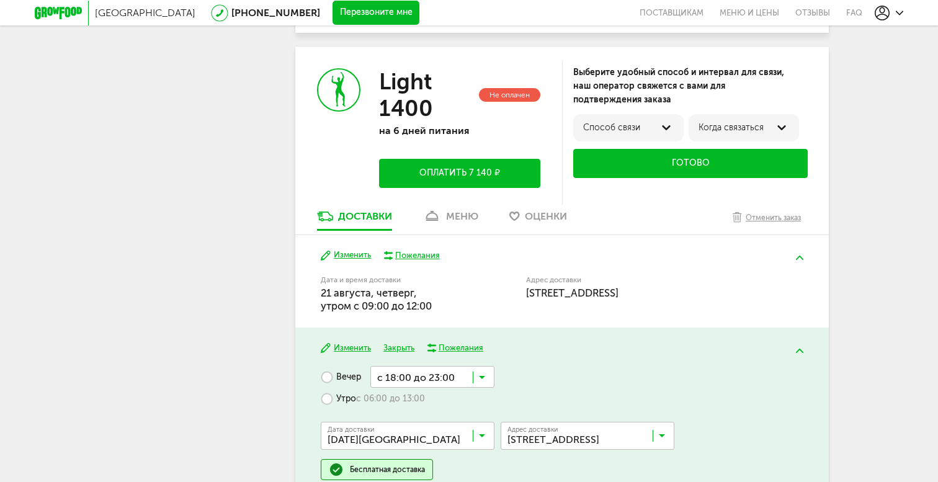
click at [300, 342] on div "Изменить Закрыть Пожелания Вечер с 18:00 до 23:00 Загрузка... Утро с 06:00 до 1…" at bounding box center [562, 412] width 534 height 168
click at [398, 352] on button "Закрыть" at bounding box center [399, 349] width 31 height 12
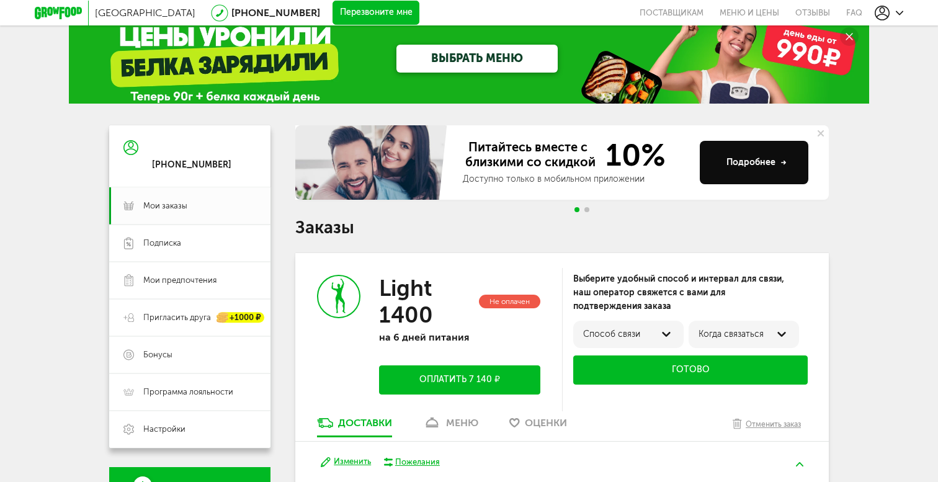
scroll to position [0, 0]
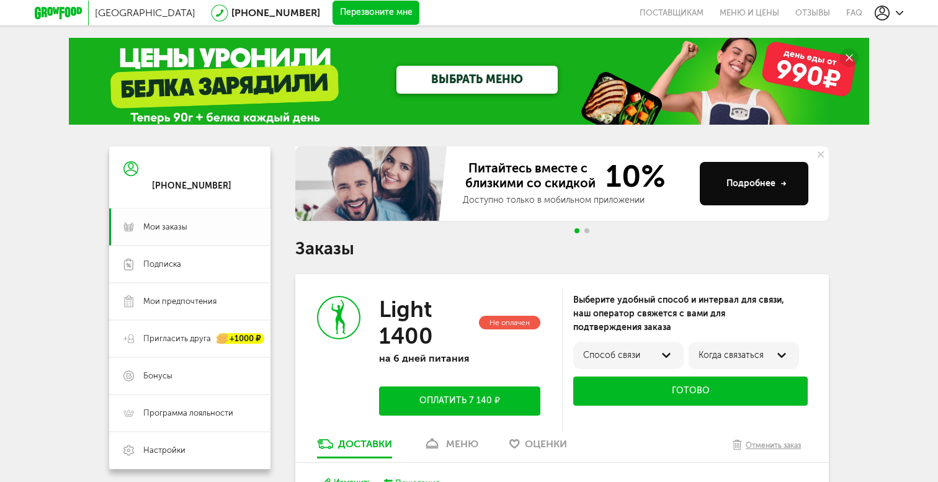
click at [173, 220] on link "Мои заказы" at bounding box center [189, 227] width 161 height 37
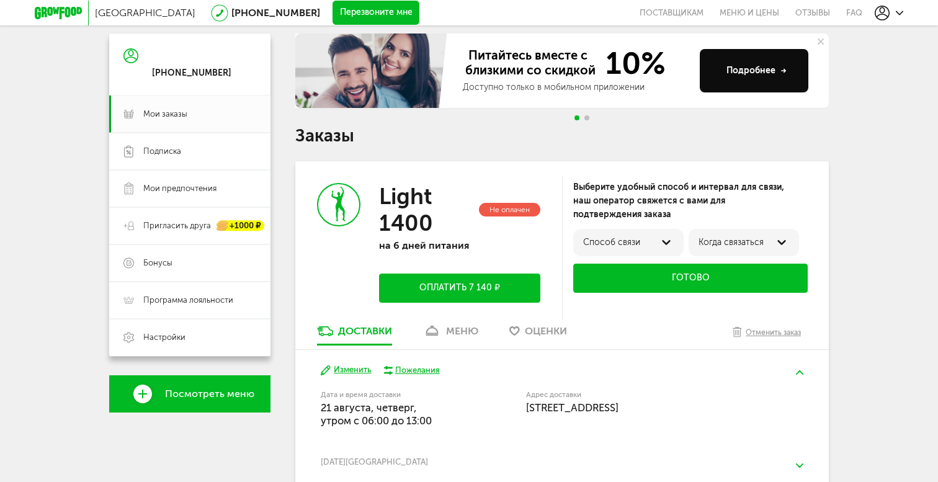
scroll to position [119, 0]
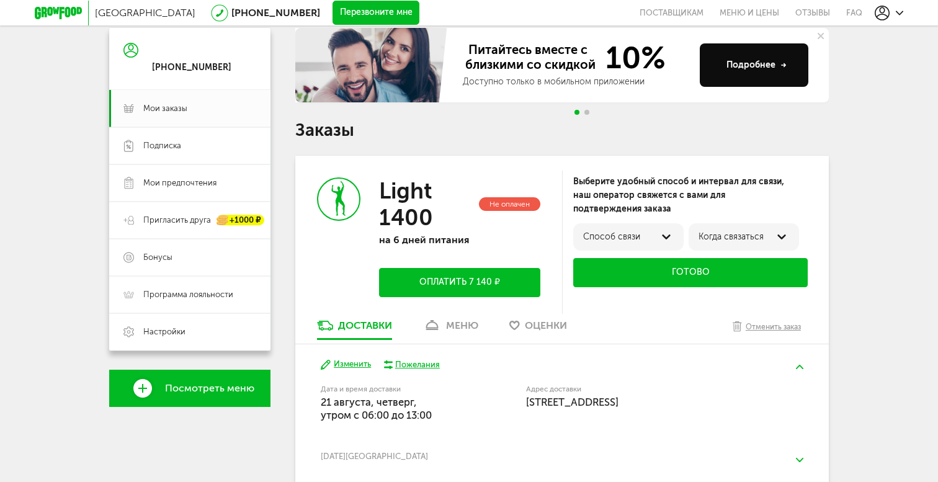
click at [635, 232] on div "Способ связи" at bounding box center [628, 237] width 91 height 10
click at [639, 241] on div "по телефону" at bounding box center [629, 241] width 92 height 22
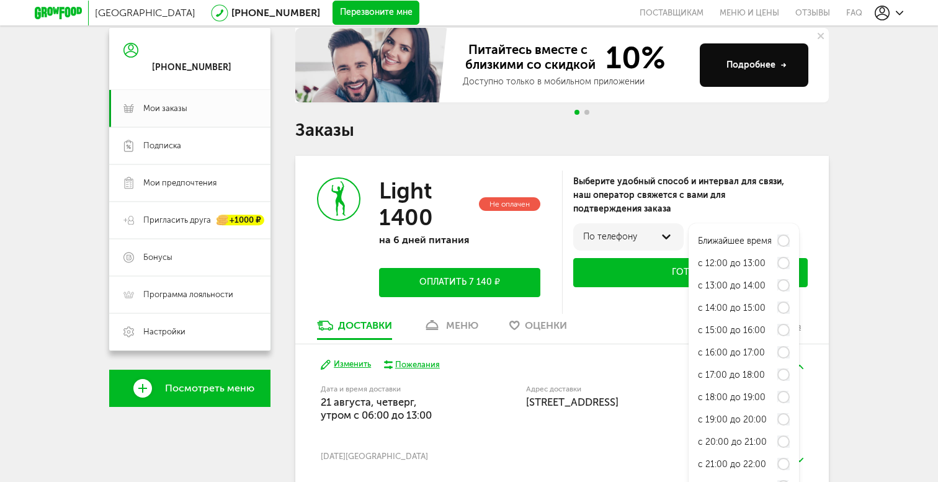
click at [724, 288] on label "с 13:00 до 14:00" at bounding box center [732, 286] width 68 height 10
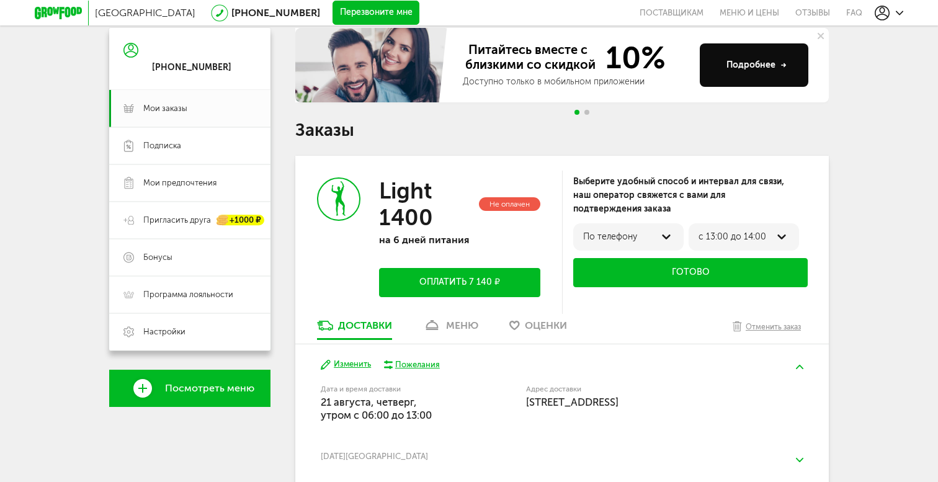
click at [708, 274] on button "Готово" at bounding box center [691, 272] width 235 height 29
click at [892, 290] on div "Москва 8 (800) 555-21-78 Перезвоните мне поставщикам Меню и цены Отзывы FAQ 8 (…" at bounding box center [469, 469] width 938 height 1176
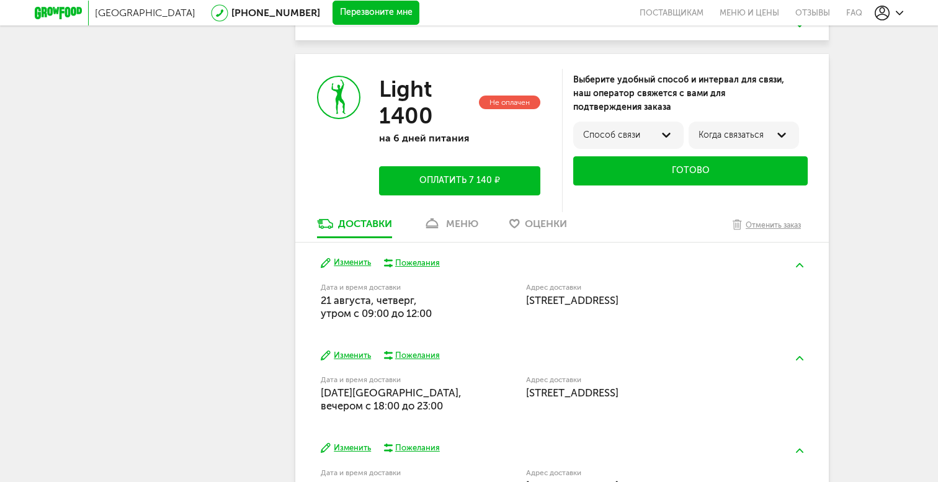
scroll to position [589, 0]
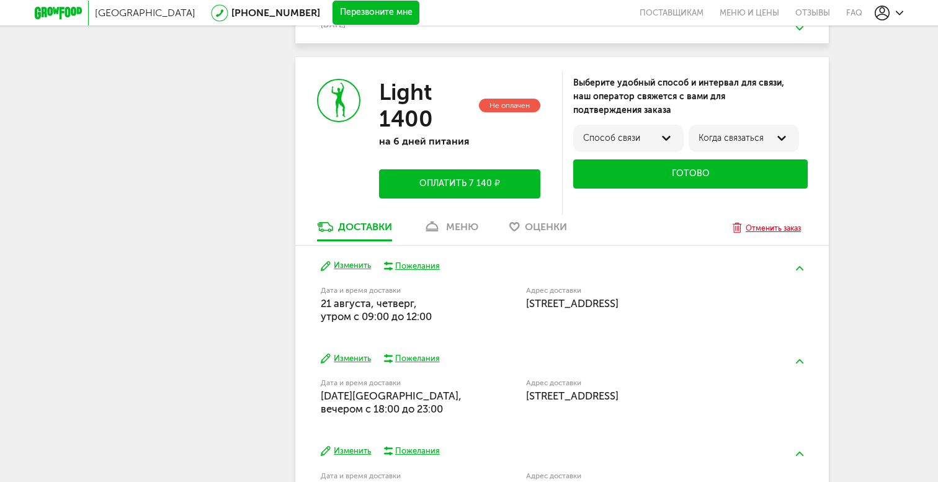
click at [768, 235] on div "Отменить заказ" at bounding box center [773, 228] width 55 height 12
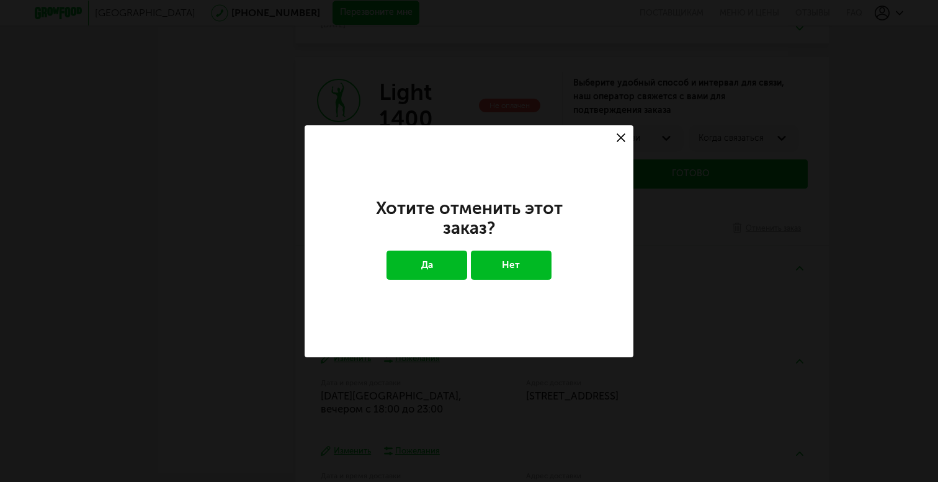
click at [448, 272] on button "Да" at bounding box center [427, 265] width 81 height 29
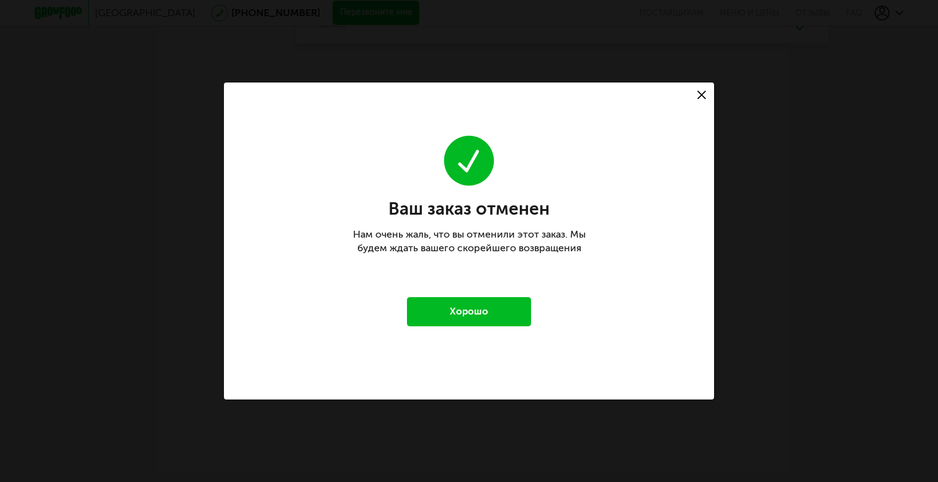
scroll to position [215, 0]
click at [474, 293] on div "Ваш заказ отменен Нам очень жаль, что вы отменили этот заказ. Мы будем ждать ва…" at bounding box center [469, 229] width 248 height 193
click at [470, 310] on button "Хорошо" at bounding box center [469, 311] width 124 height 29
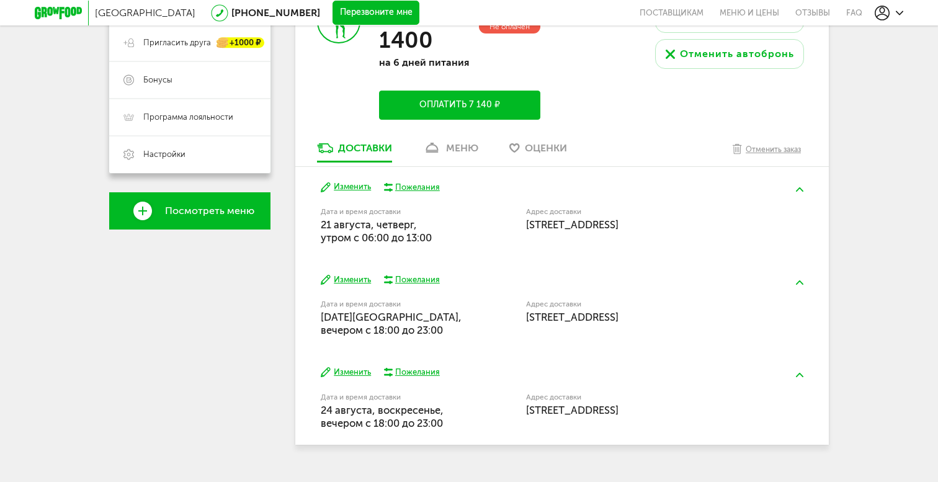
scroll to position [297, 0]
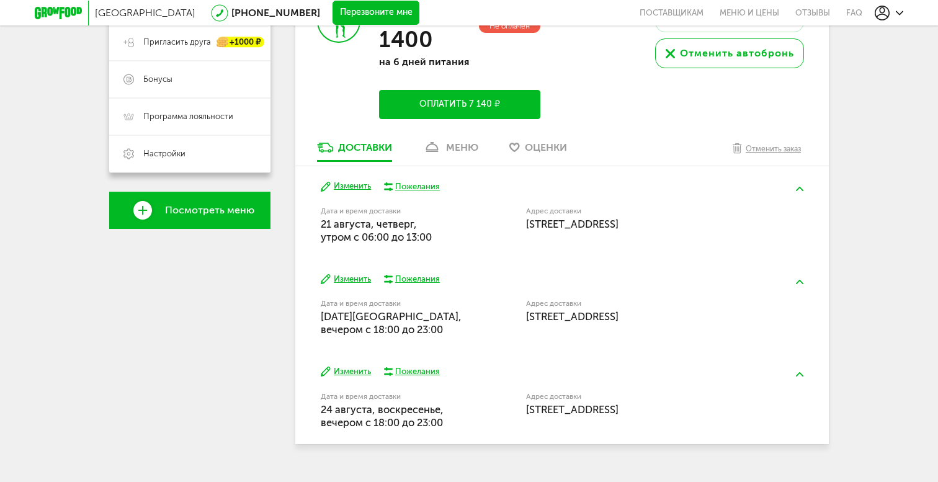
click at [742, 56] on div "Отменить автобронь" at bounding box center [737, 53] width 114 height 15
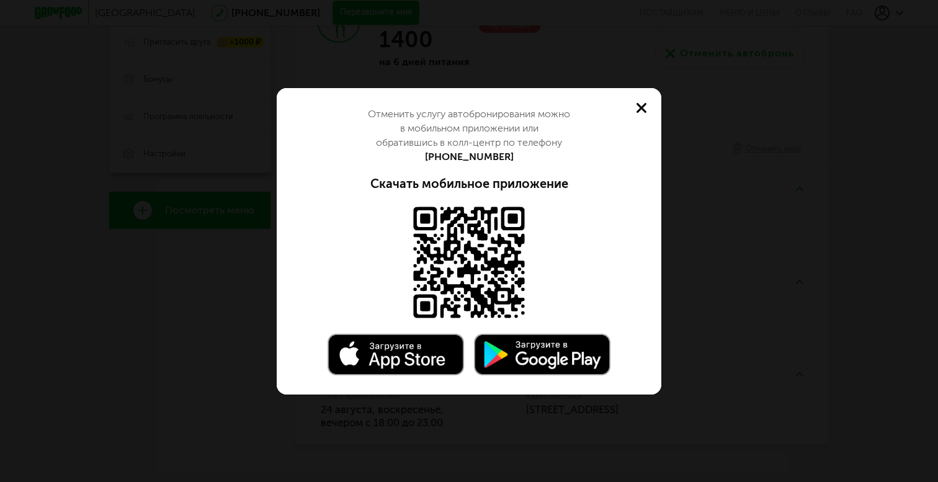
scroll to position [297, 0]
click at [696, 395] on div "Отменить услугу автобронирования можно в мобильном приложении или обратившись в…" at bounding box center [469, 241] width 938 height 482
